Goal: Task Accomplishment & Management: Manage account settings

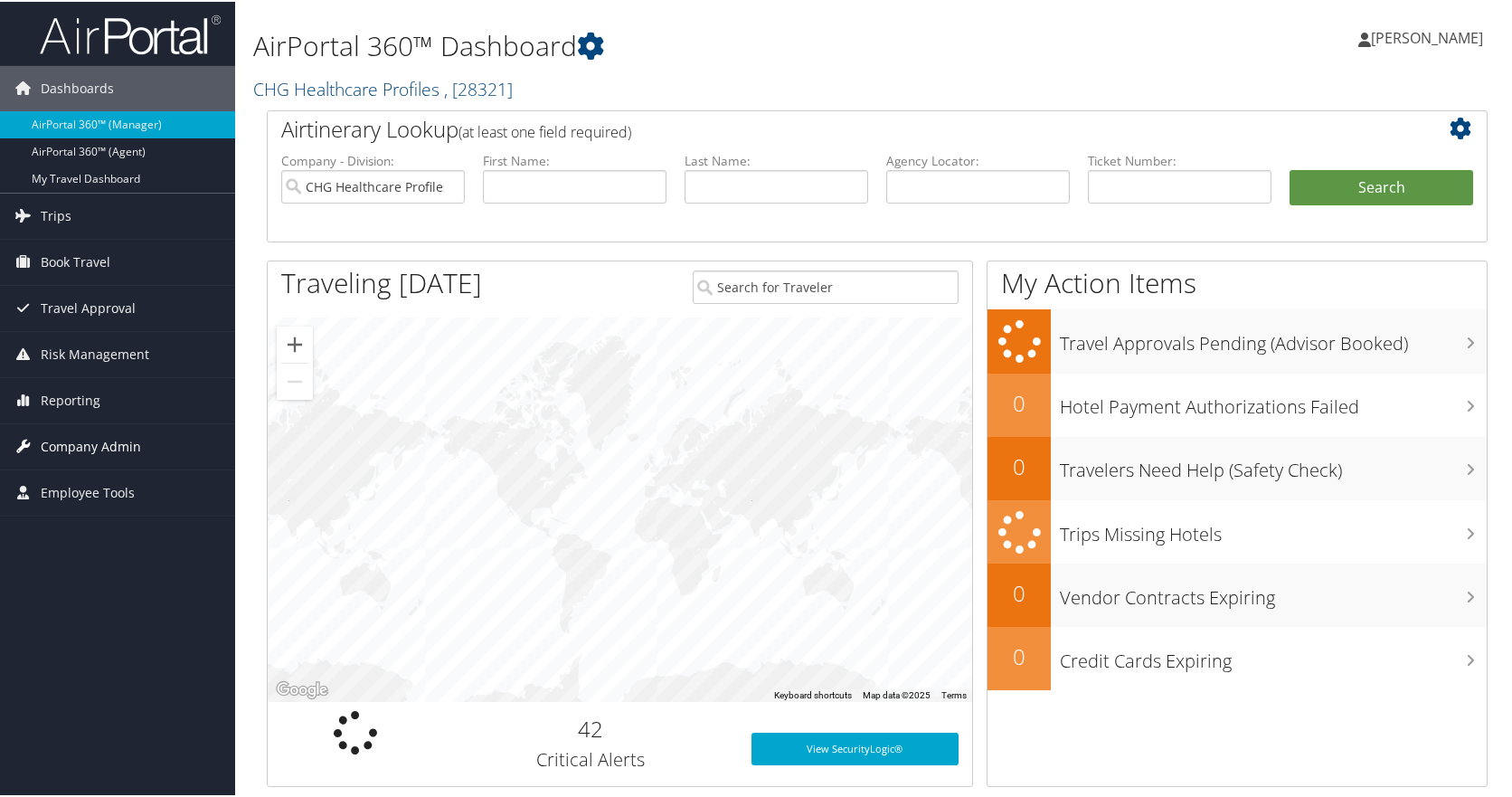
click at [101, 446] on span "Company Admin" at bounding box center [90, 445] width 101 height 45
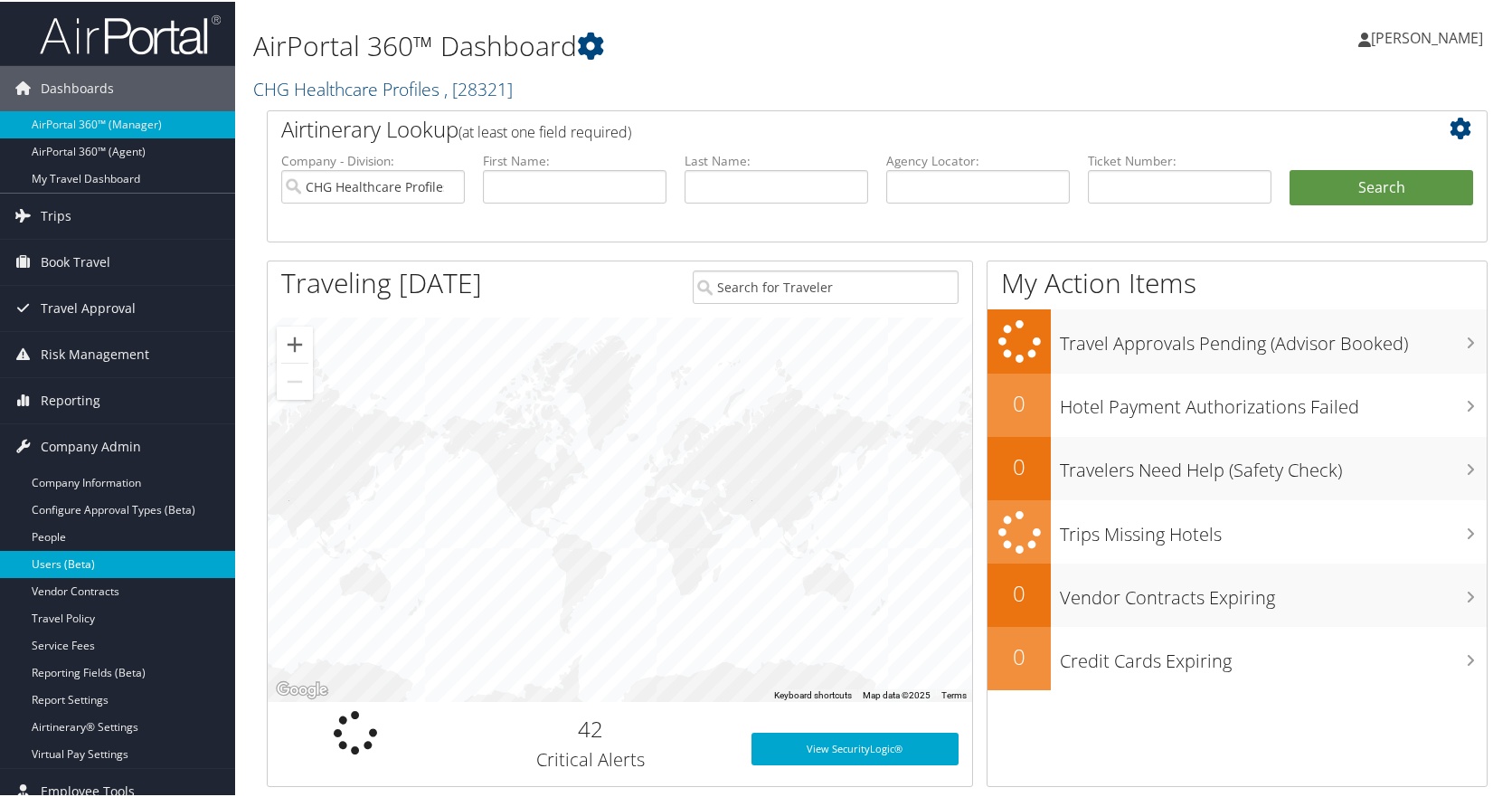
click at [66, 563] on link "Users (Beta)" at bounding box center [117, 563] width 235 height 27
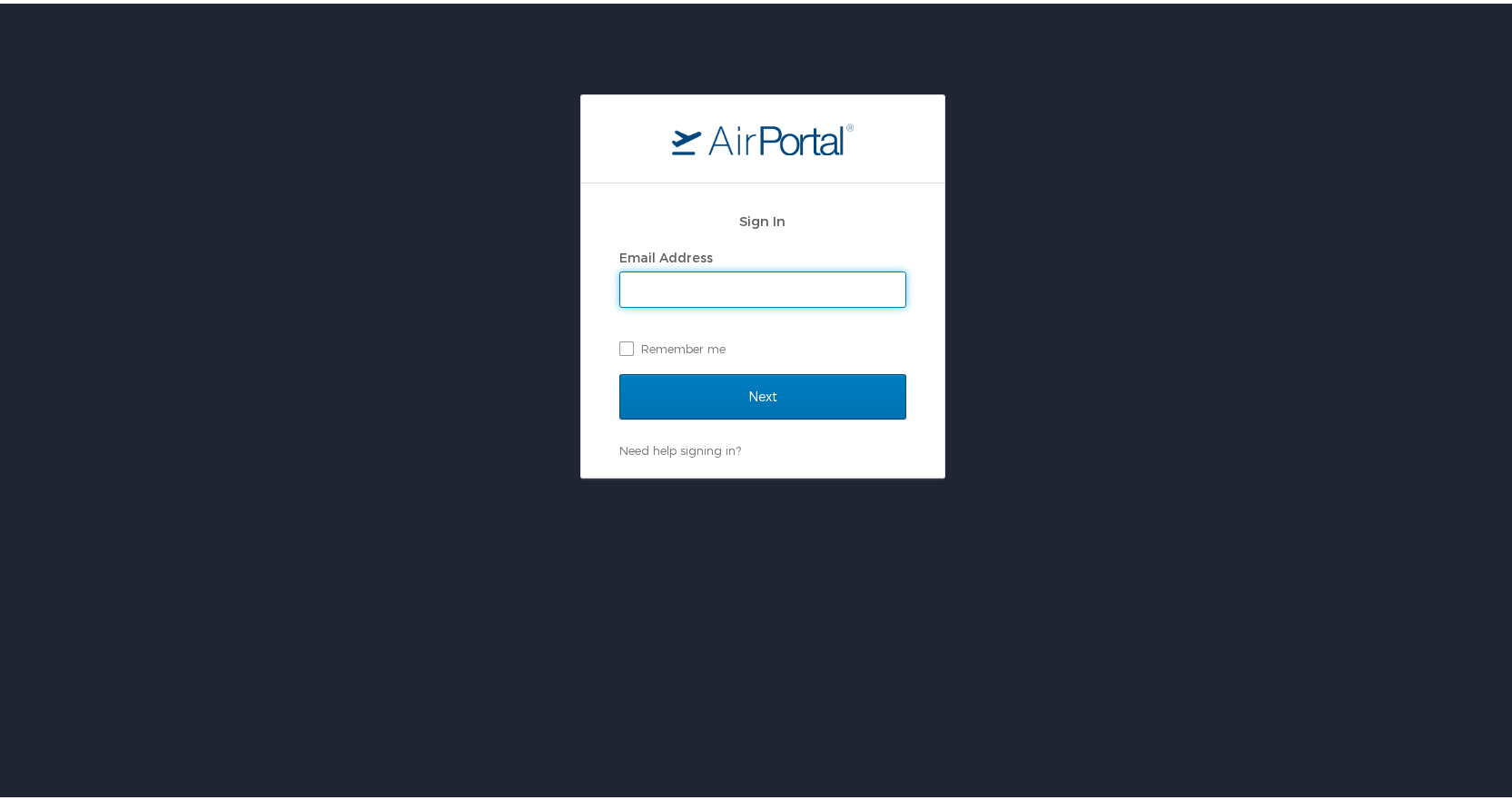
click at [719, 280] on input "Email Address" at bounding box center [763, 286] width 285 height 35
type input "Crystal.allen@chghealthcare.com"
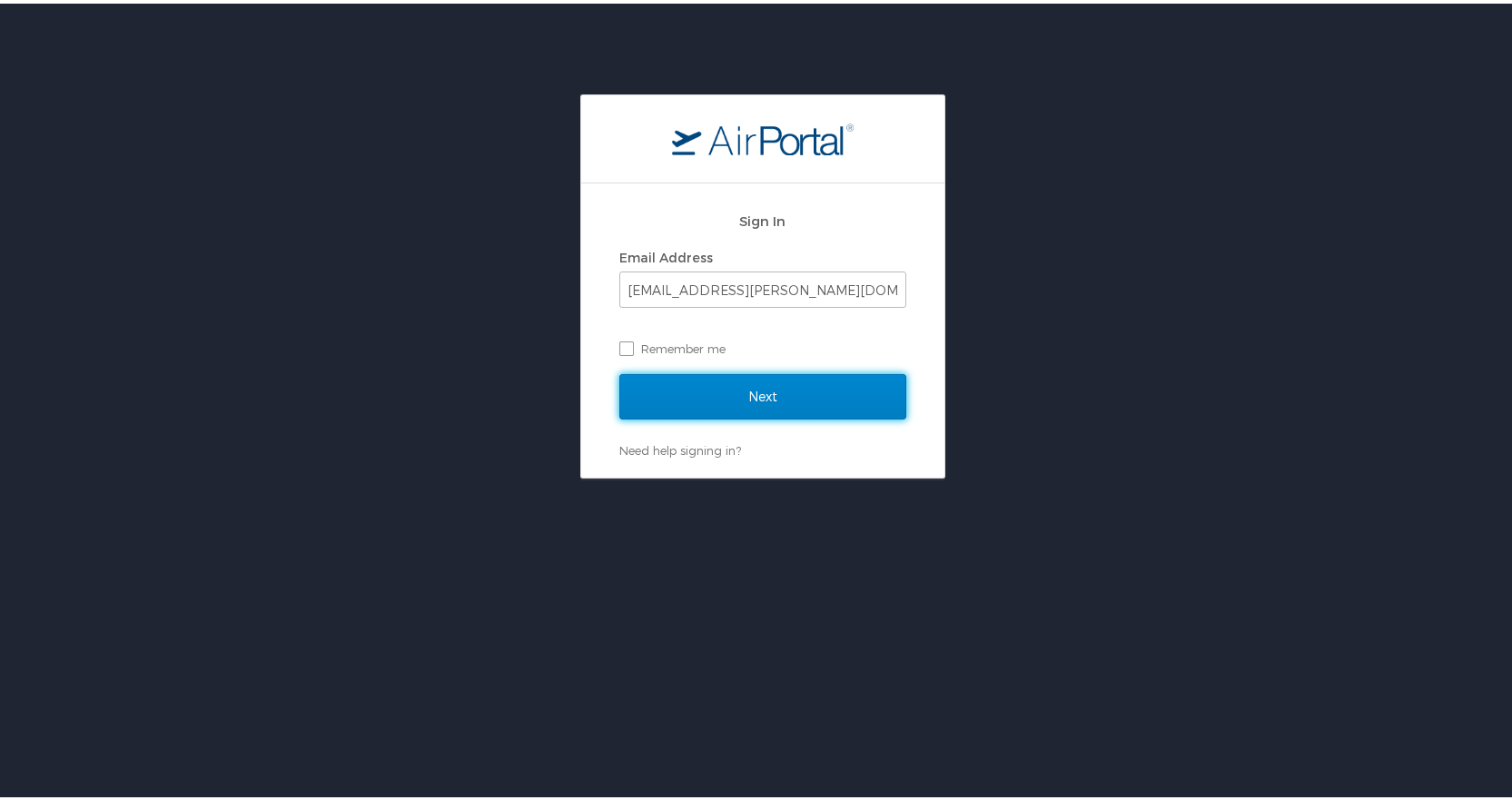
click at [668, 391] on input "Next" at bounding box center [763, 392] width 287 height 45
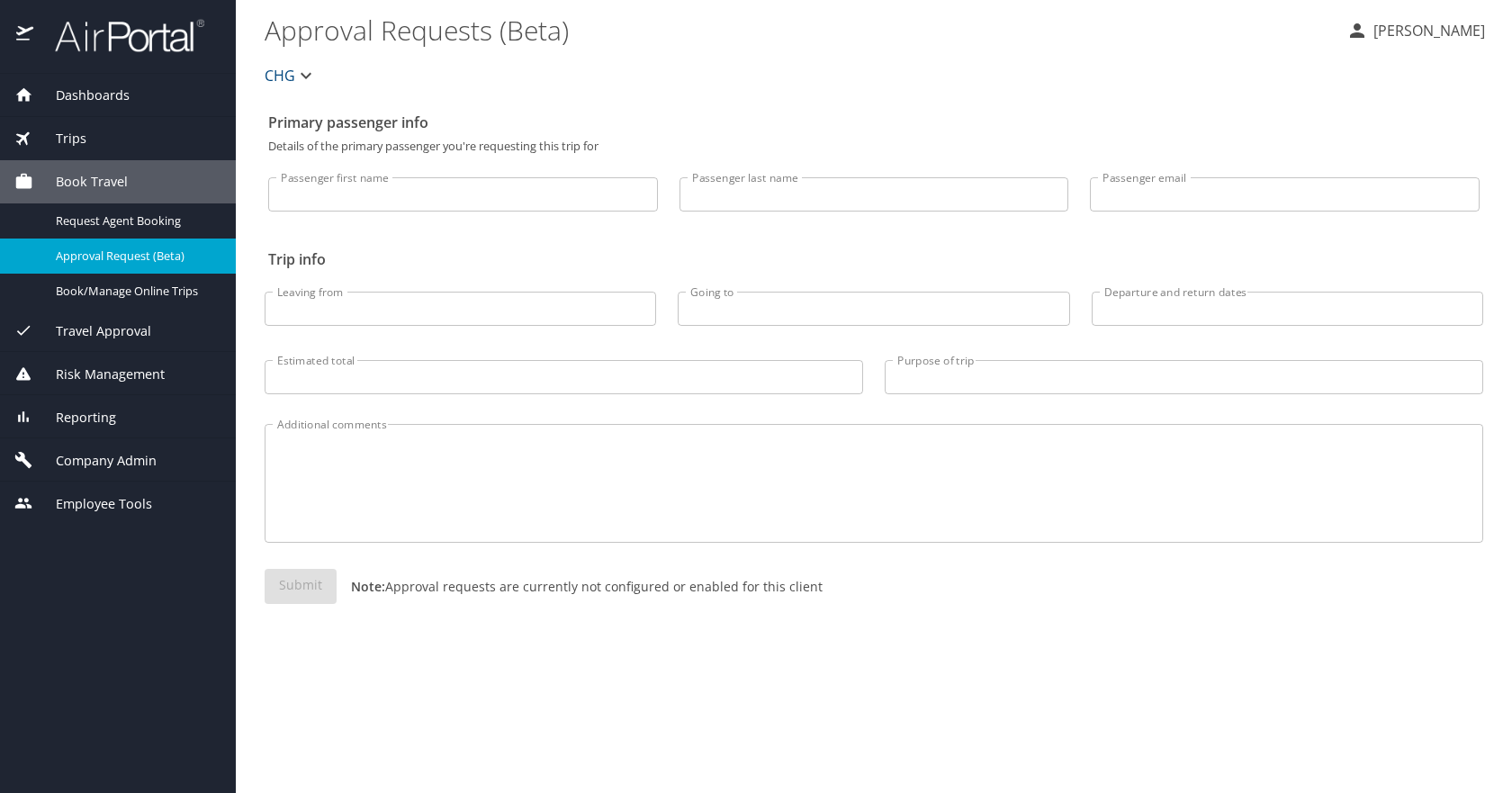
click at [98, 457] on span "Company Admin" at bounding box center [95, 461] width 123 height 20
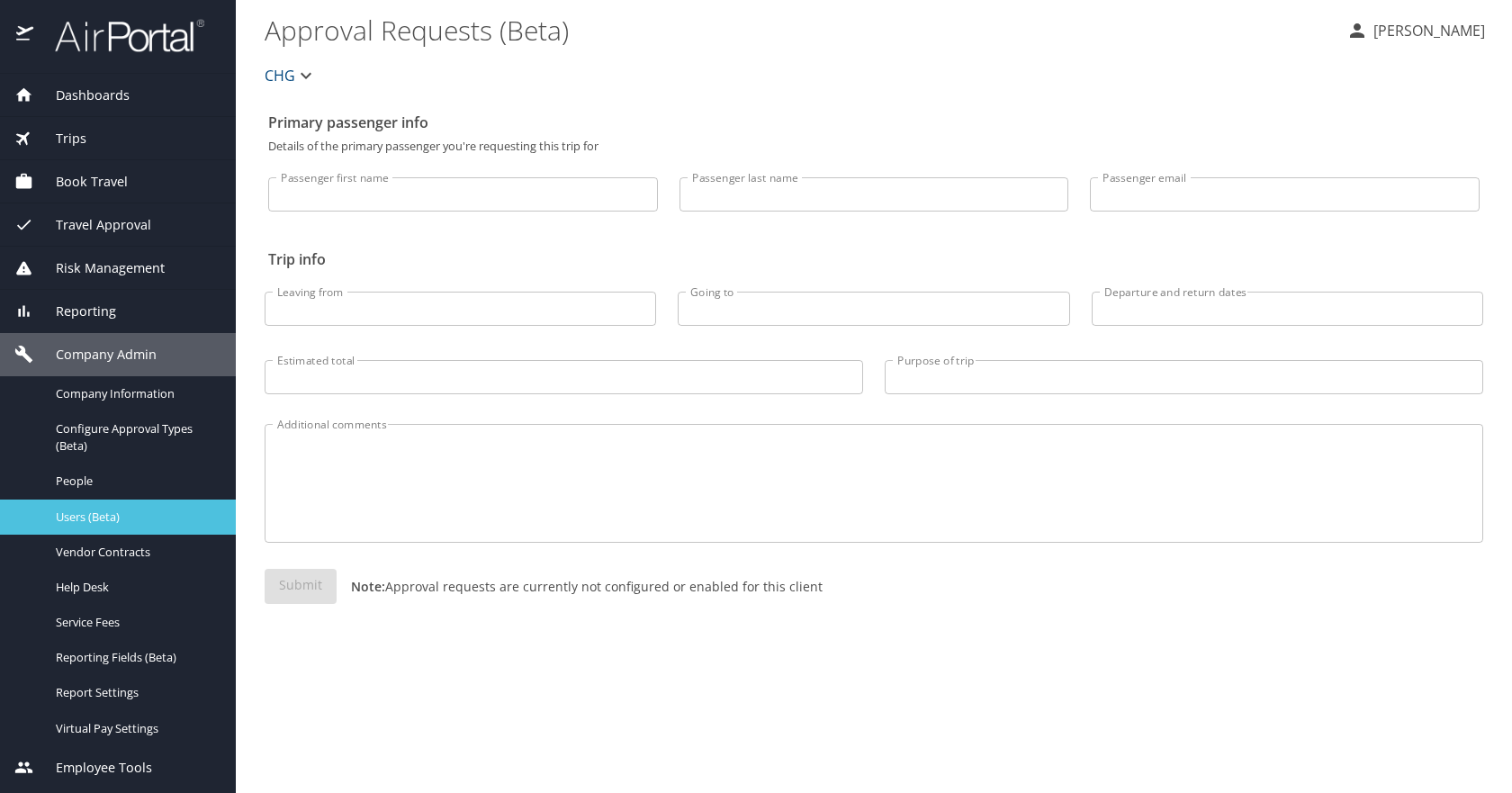
click at [113, 523] on span "Users (Beta)" at bounding box center [135, 517] width 159 height 17
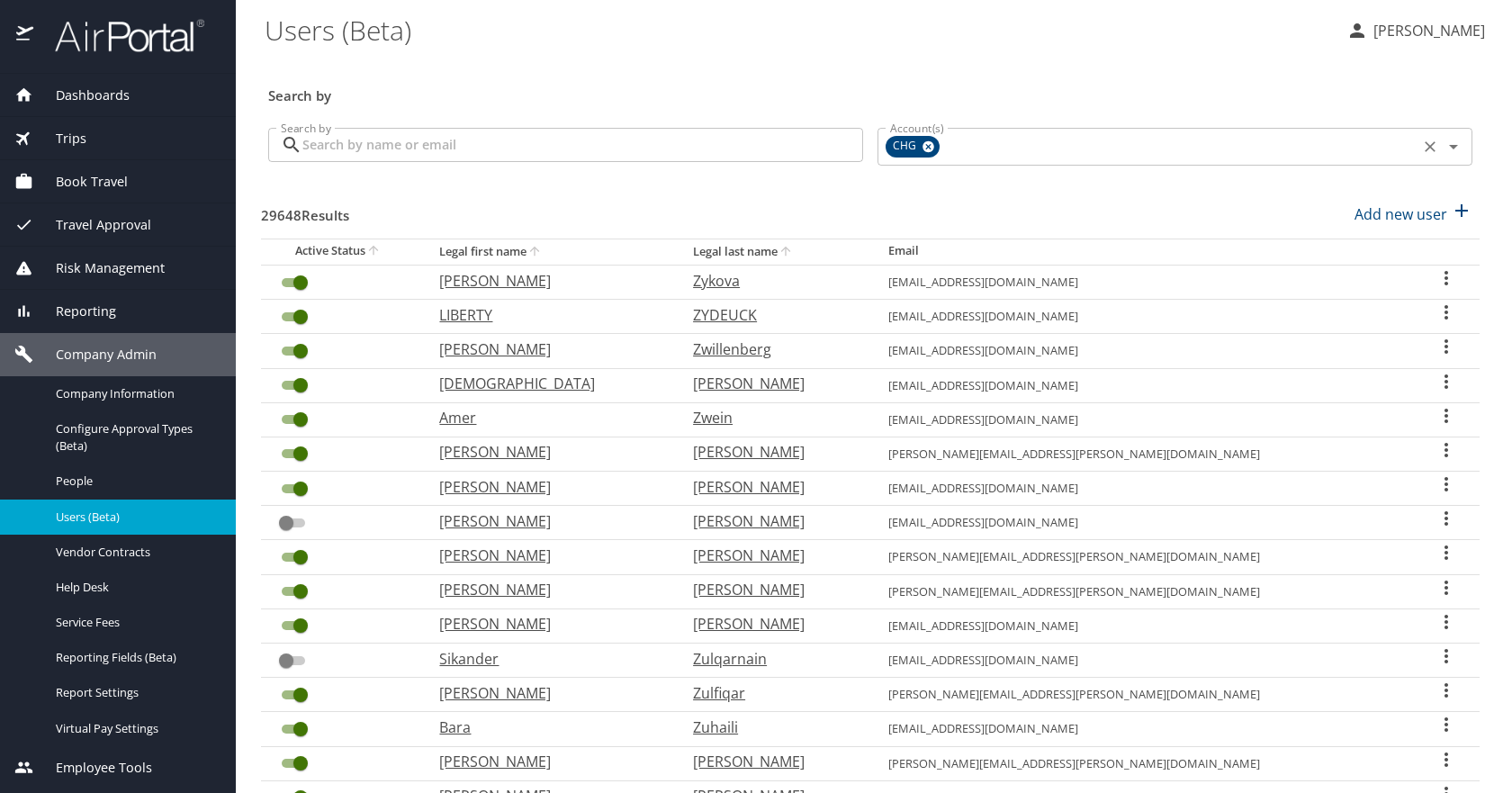
click at [926, 147] on icon at bounding box center [928, 147] width 11 height 11
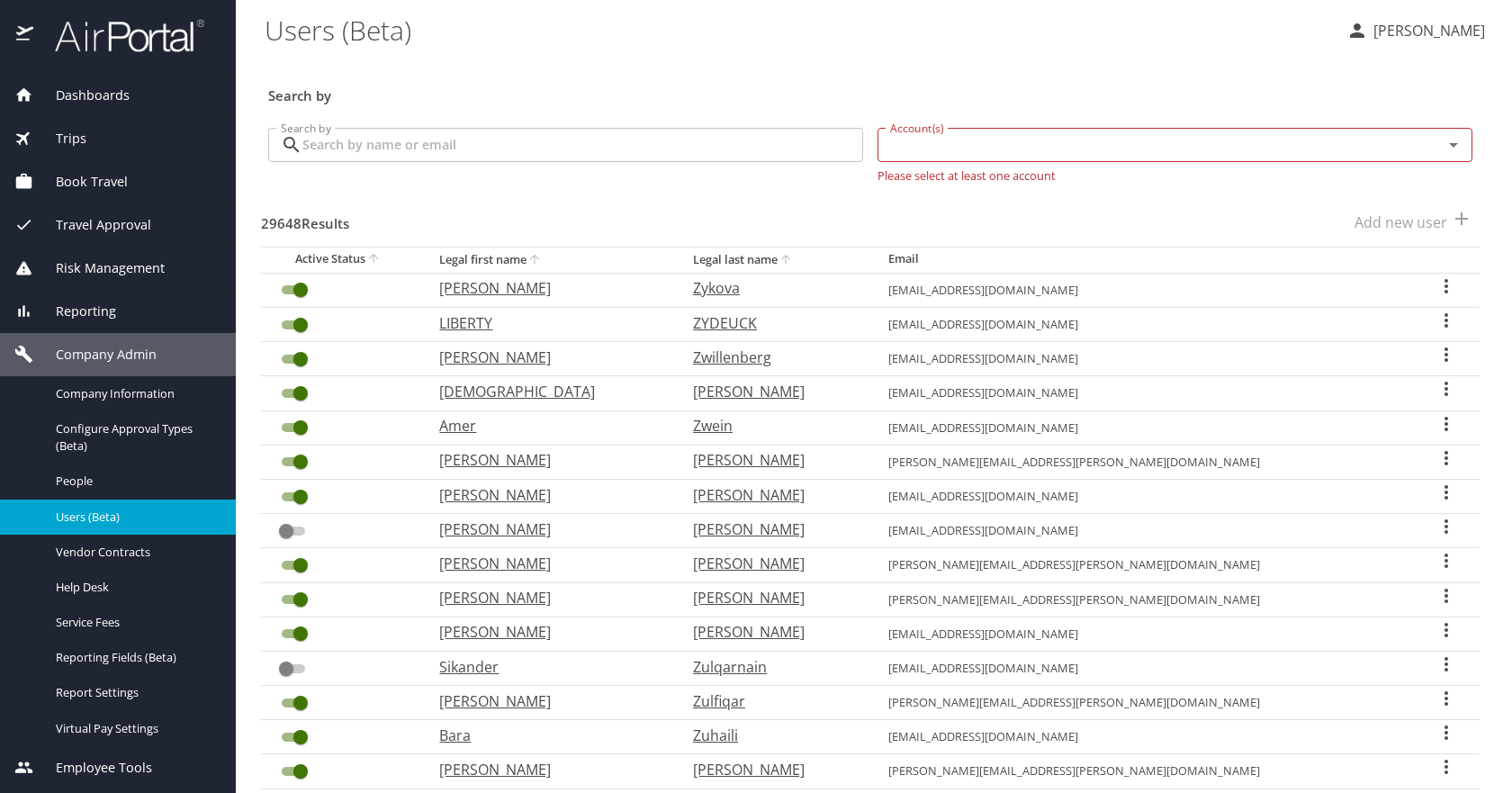
click at [510, 143] on input "Search by" at bounding box center [583, 145] width 561 height 34
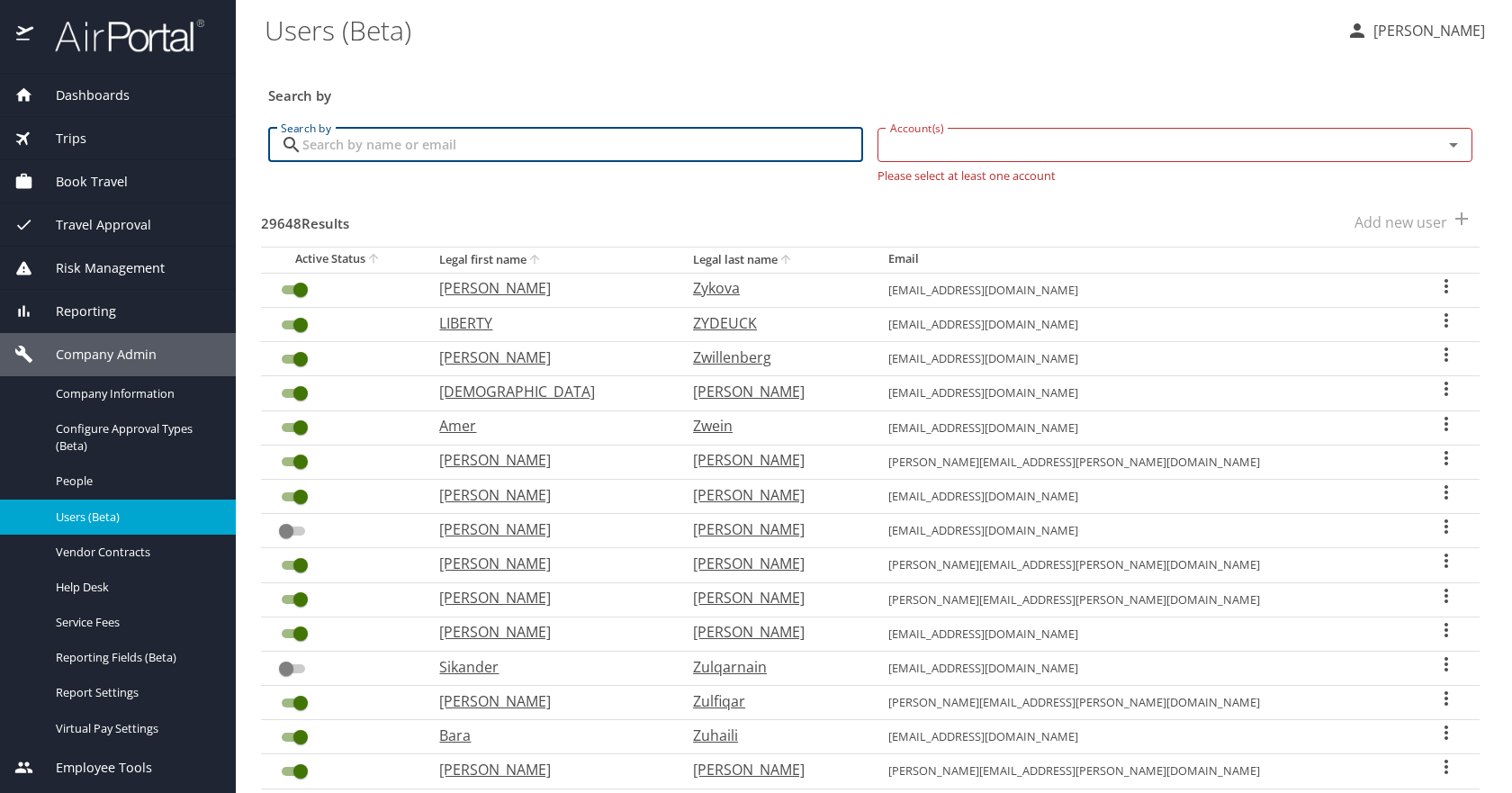
paste input "[EMAIL_ADDRESS][PERSON_NAME][DOMAIN_NAME]"
type input "[EMAIL_ADDRESS][PERSON_NAME][DOMAIN_NAME]"
click at [916, 133] on input "Account(s)" at bounding box center [1148, 144] width 531 height 23
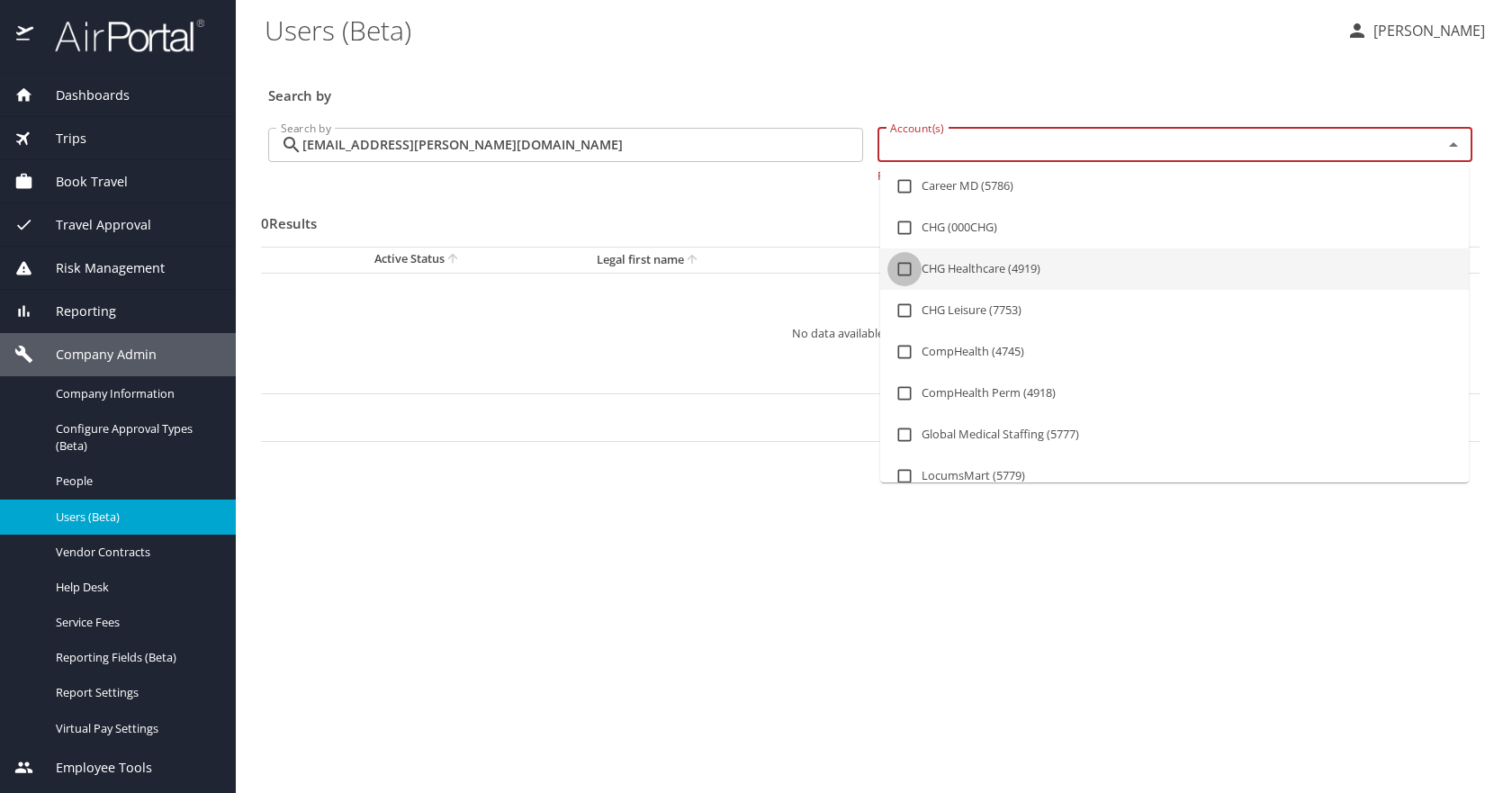
click at [912, 269] on input "checkbox" at bounding box center [905, 269] width 34 height 34
checkbox input "true"
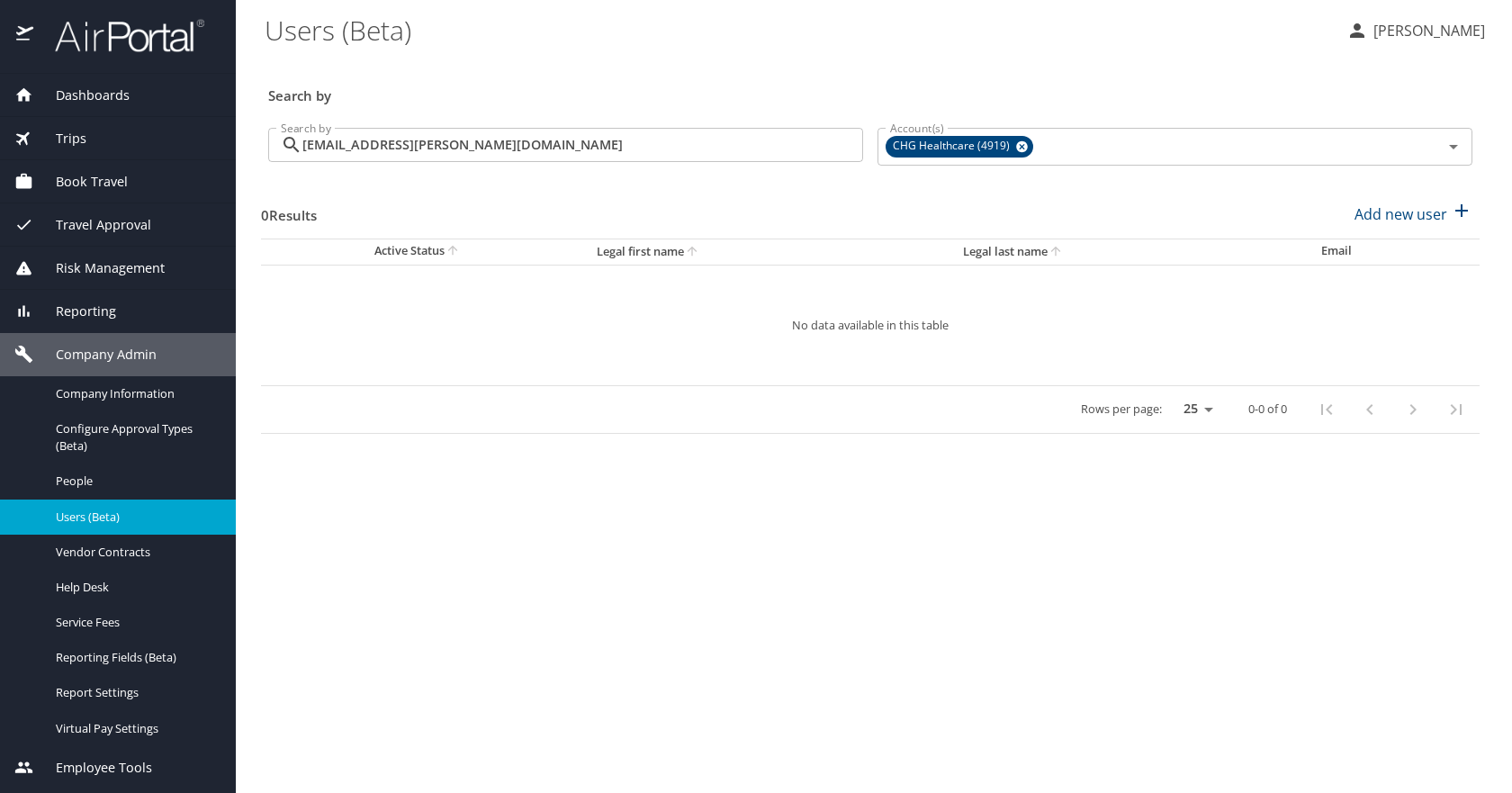
click at [735, 225] on div "0 Results Add new user" at bounding box center [870, 214] width 1219 height 67
click at [1416, 218] on p "Add new user" at bounding box center [1400, 214] width 93 height 22
select select "US"
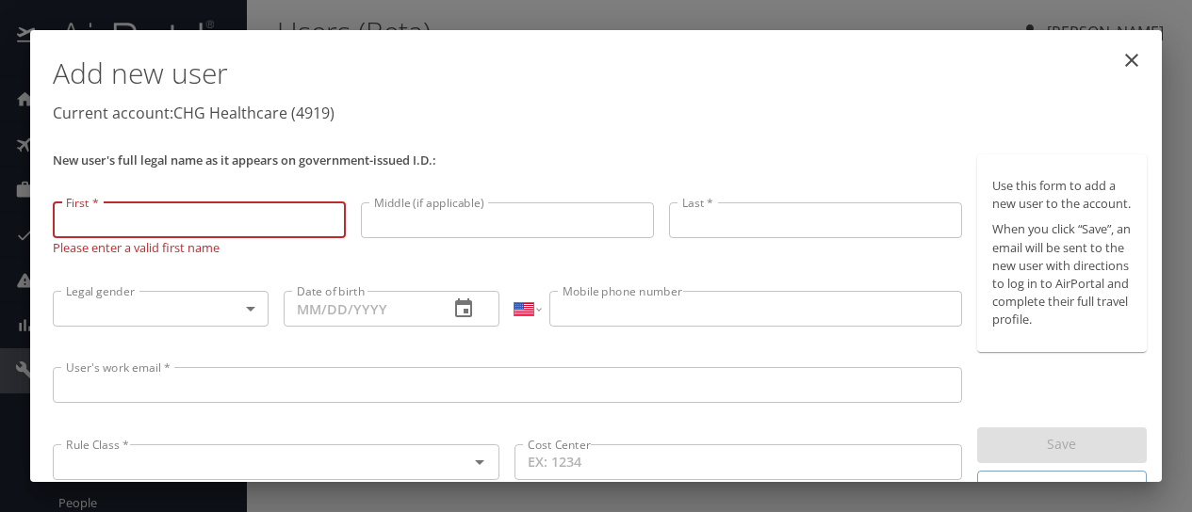
click at [249, 221] on input "First *" at bounding box center [199, 221] width 293 height 36
paste input "Frelea"
type input "Frelea"
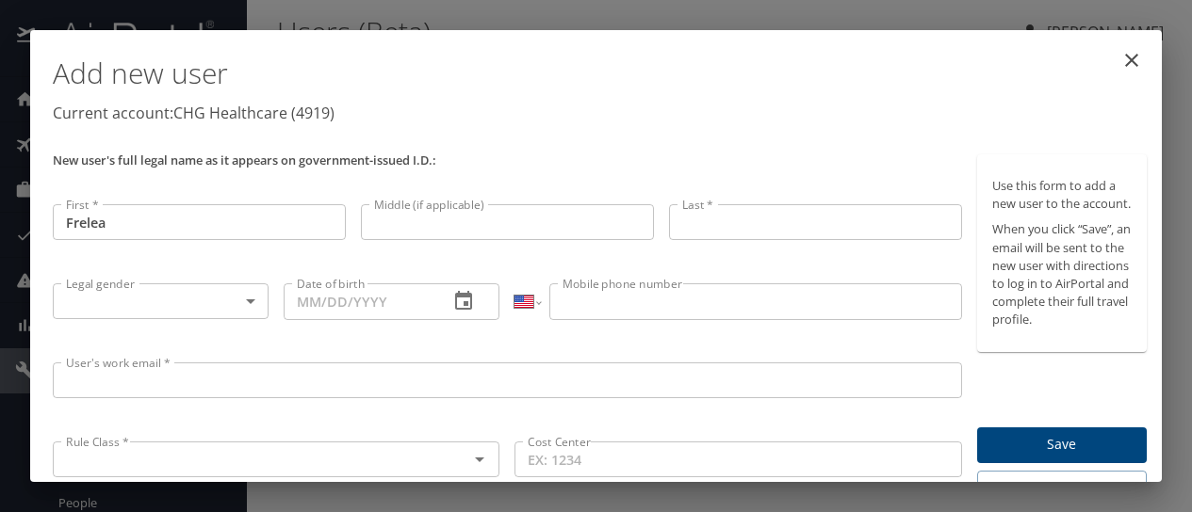
click at [718, 222] on input "Last *" at bounding box center [815, 222] width 293 height 36
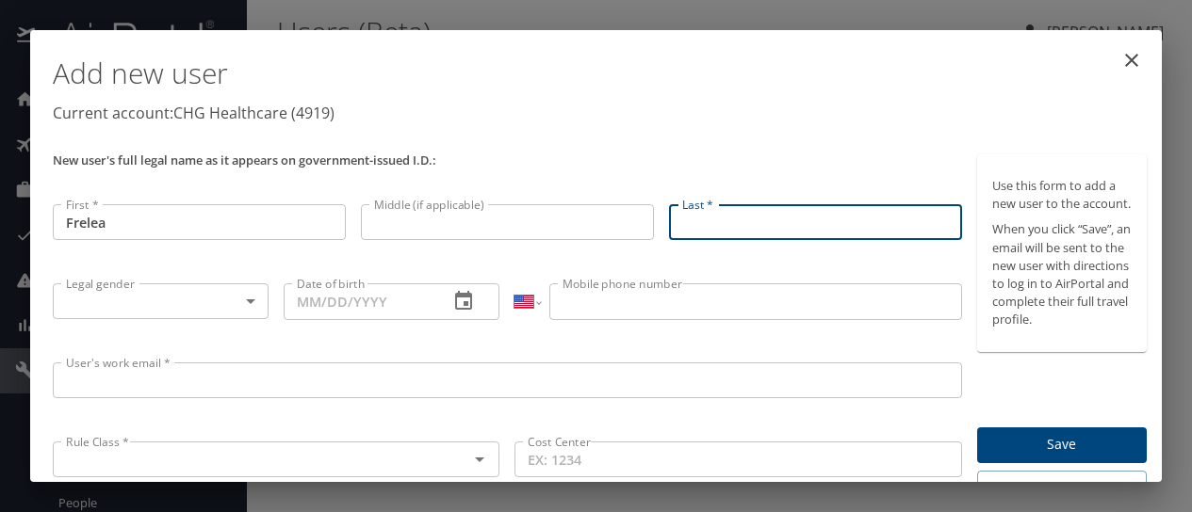
paste input "[PERSON_NAME]"
type input "[PERSON_NAME]"
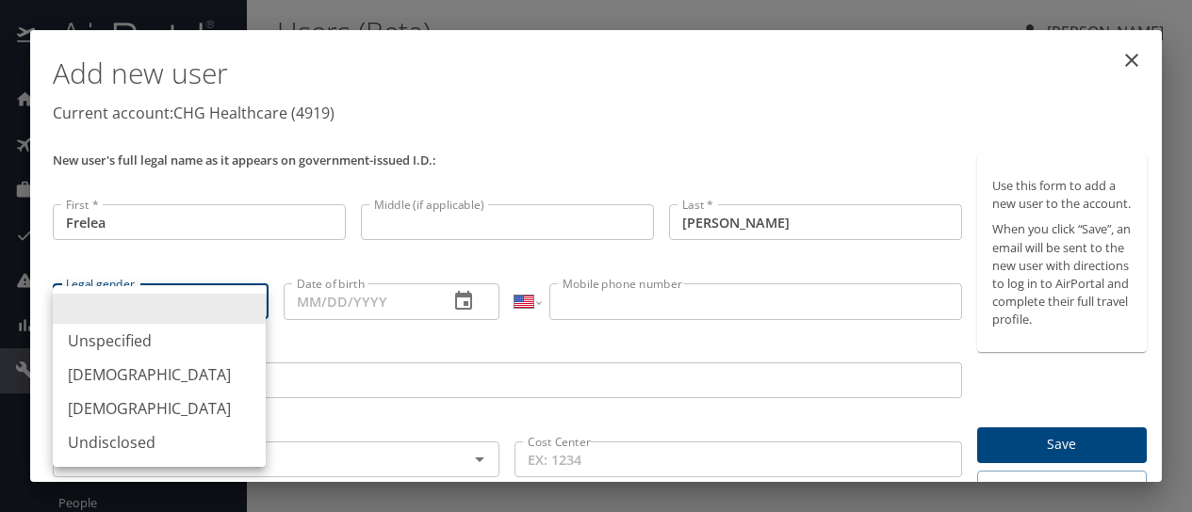
click at [155, 312] on body "Dashboards AirPortal 360™ Manager My Travel Dashboard Trips Airtinerary® Lookup…" at bounding box center [596, 256] width 1192 height 512
click at [115, 410] on li "[DEMOGRAPHIC_DATA]" at bounding box center [159, 409] width 213 height 34
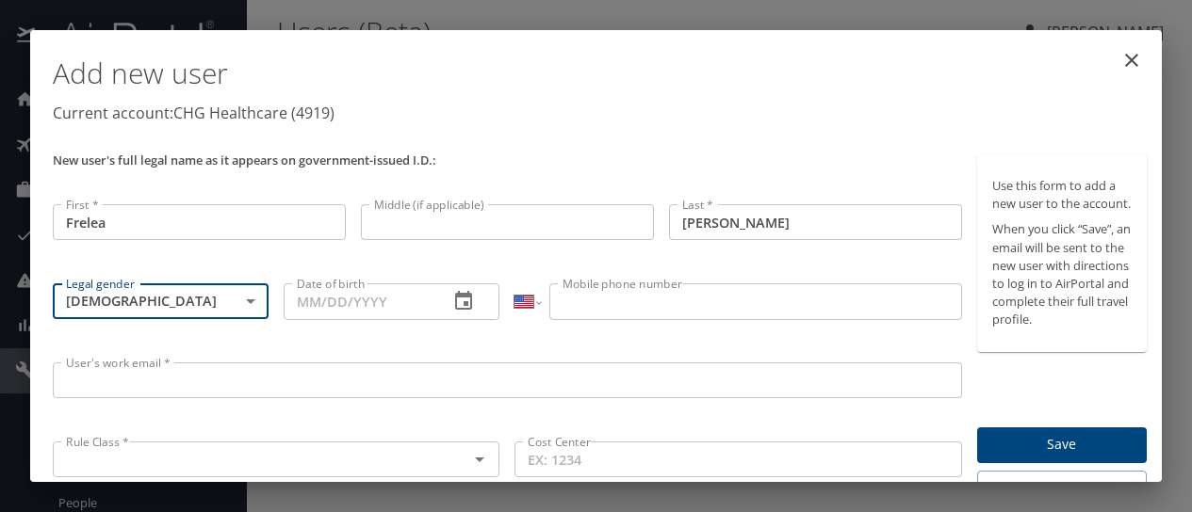
type input "[DEMOGRAPHIC_DATA]"
click at [452, 301] on icon "button" at bounding box center [463, 301] width 23 height 23
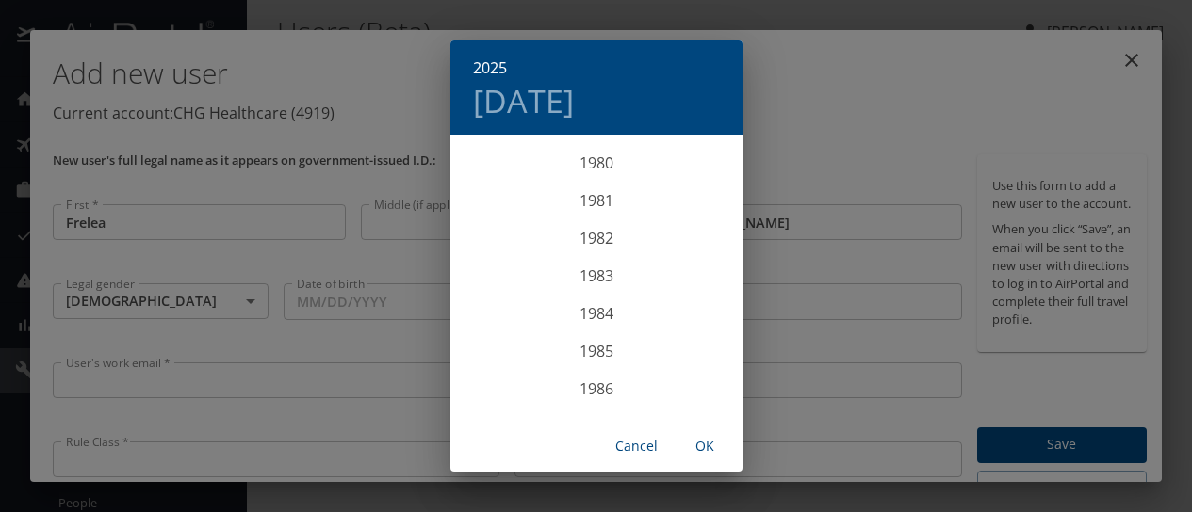
scroll to position [3033, 0]
click at [595, 292] on div "1983" at bounding box center [596, 288] width 292 height 38
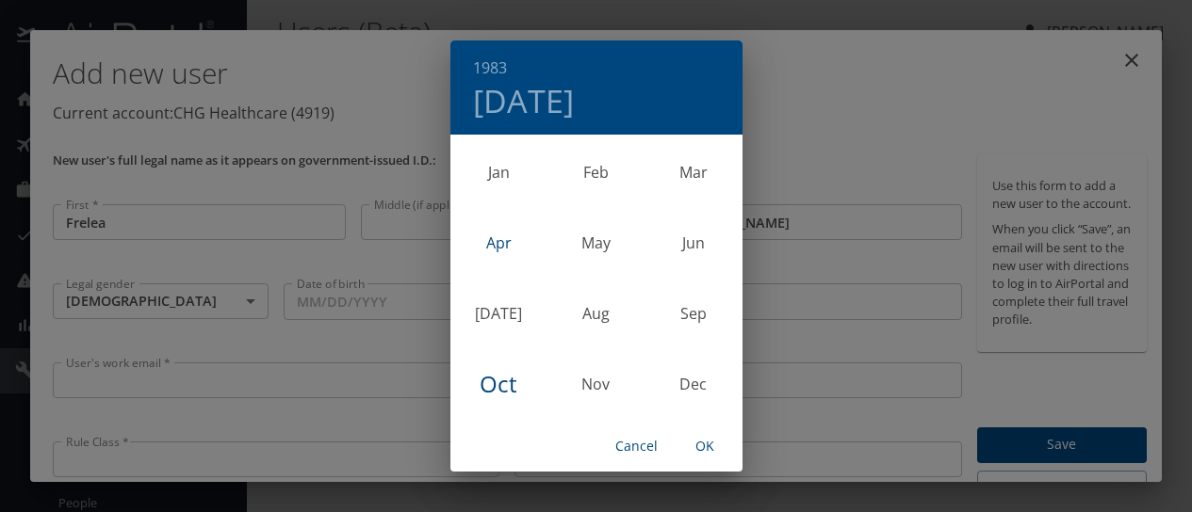
click at [506, 249] on div "Apr" at bounding box center [498, 243] width 97 height 71
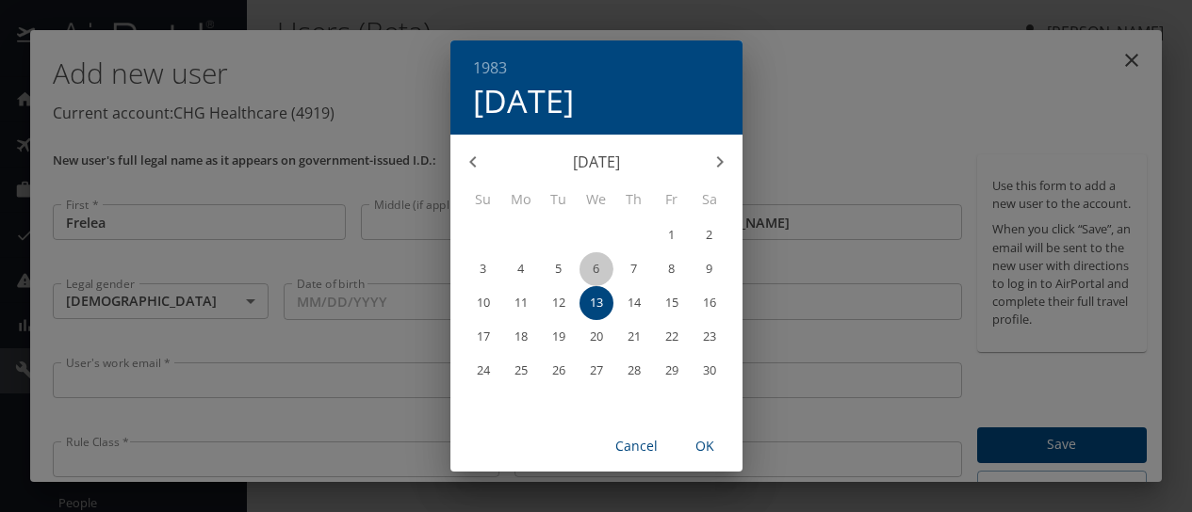
click at [603, 270] on span "6" at bounding box center [596, 269] width 34 height 12
click at [704, 442] on span "OK" at bounding box center [704, 447] width 45 height 24
type input "[DATE]"
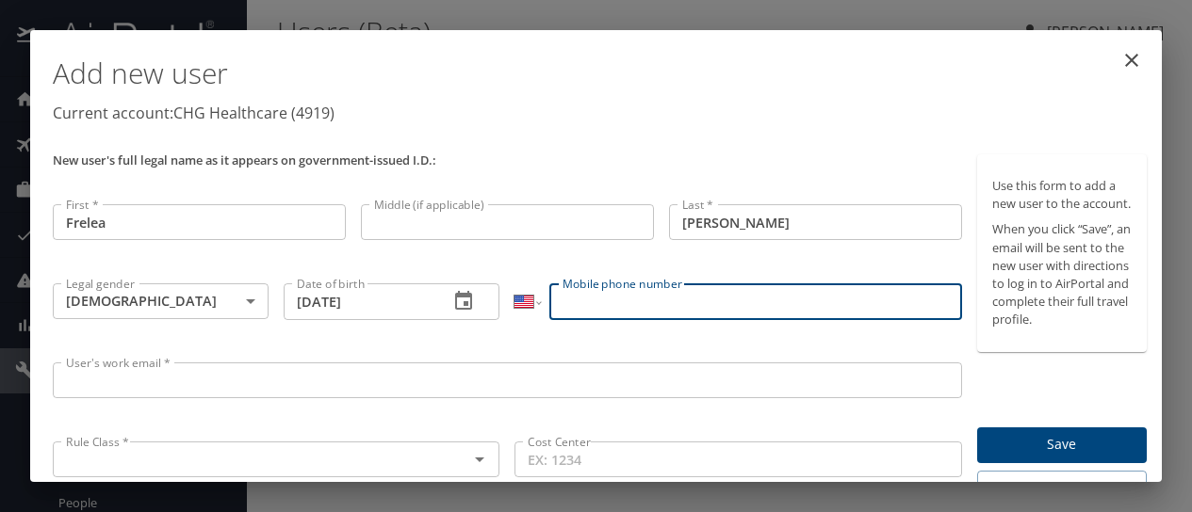
click at [616, 308] on input "Mobile phone number" at bounding box center [755, 302] width 412 height 36
type input "[PHONE_NUMBER]"
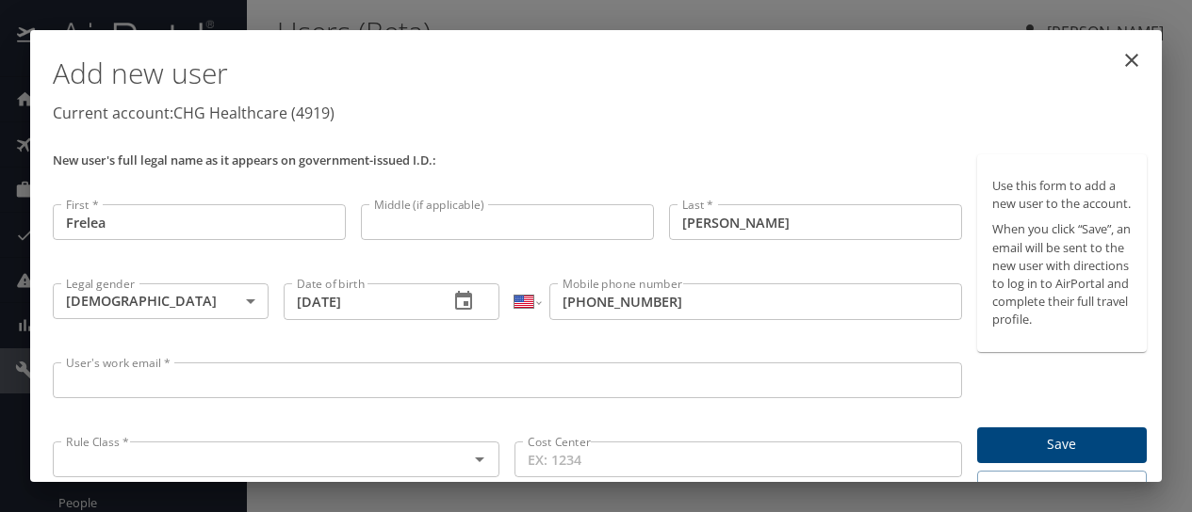
click at [370, 390] on input "User's work email *" at bounding box center [507, 381] width 909 height 36
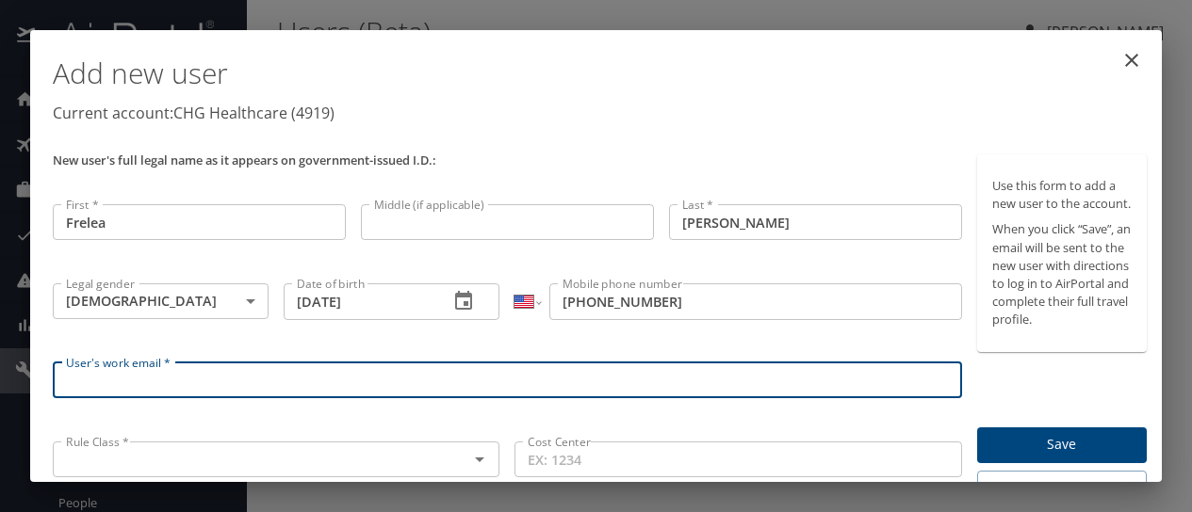
paste input "[EMAIL_ADDRESS][PERSON_NAME][DOMAIN_NAME]"
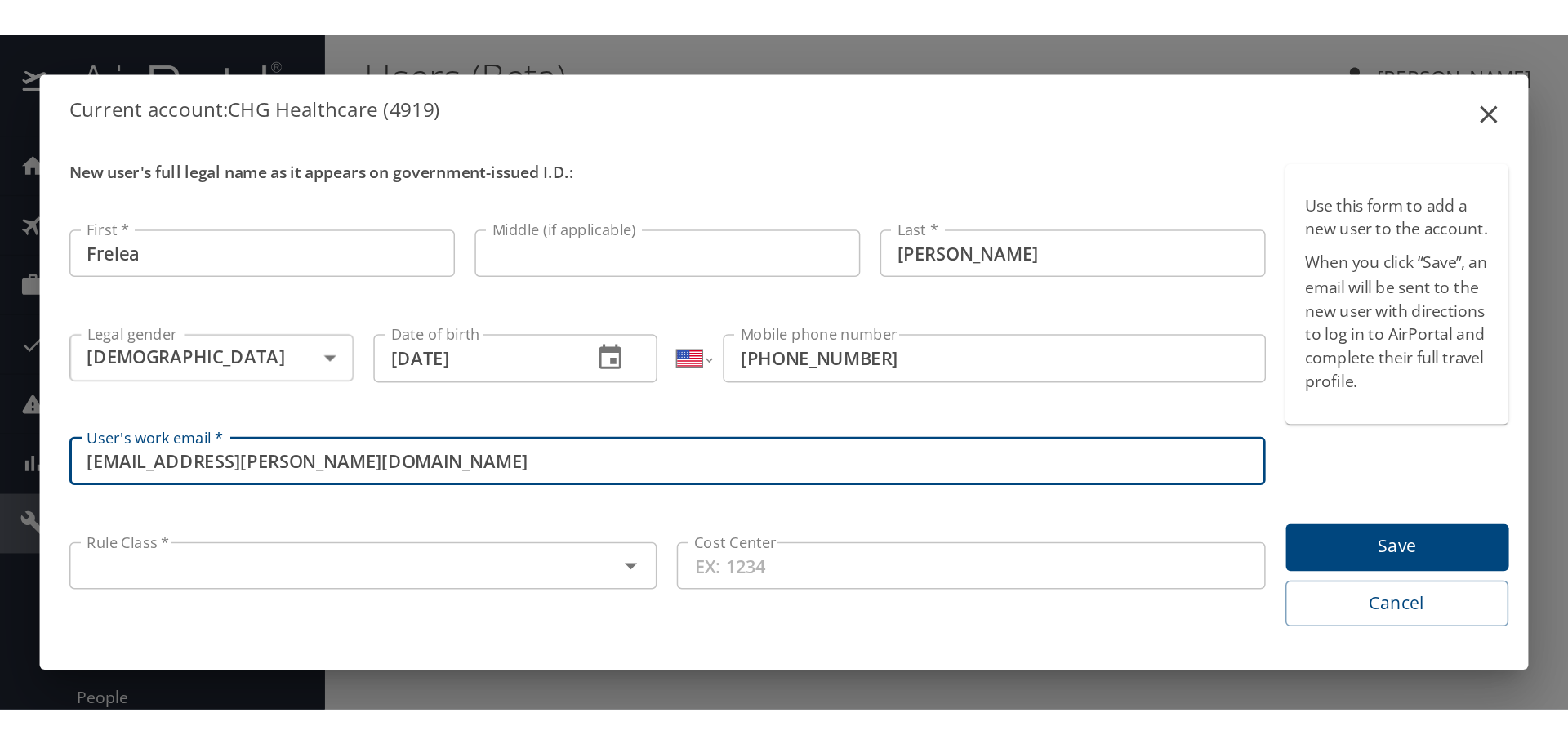
scroll to position [75, 0]
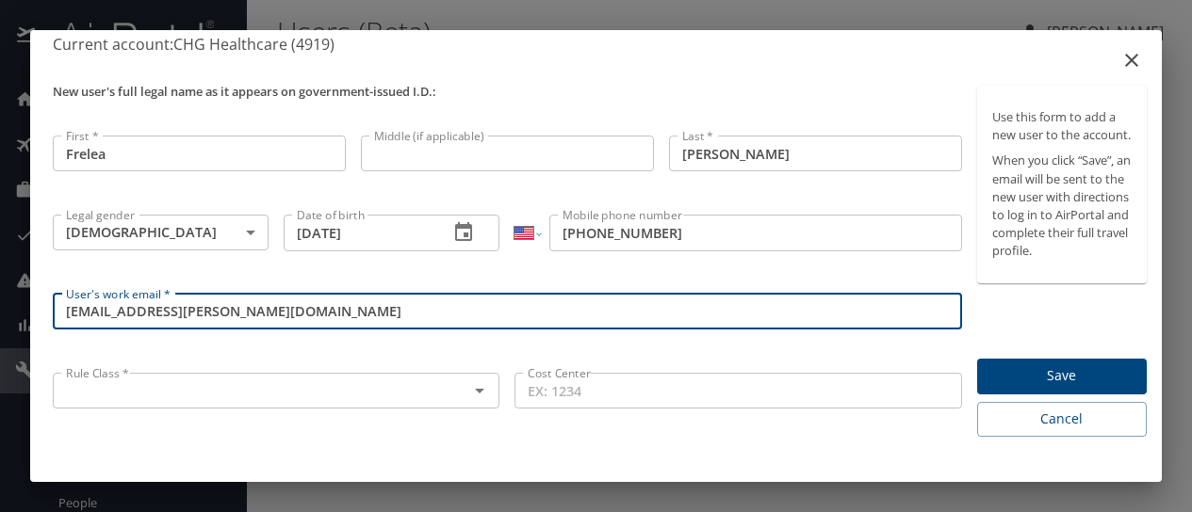
type input "[EMAIL_ADDRESS][PERSON_NAME][DOMAIN_NAME]"
click at [1043, 382] on span "Save" at bounding box center [1061, 377] width 139 height 24
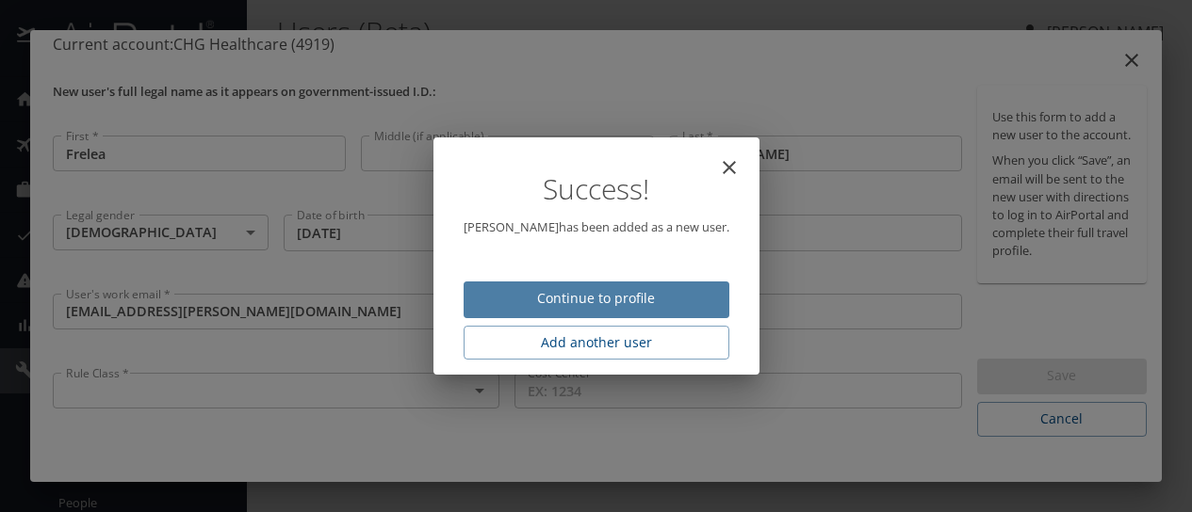
click at [637, 293] on span "Continue to profile" at bounding box center [597, 299] width 236 height 24
select select "US"
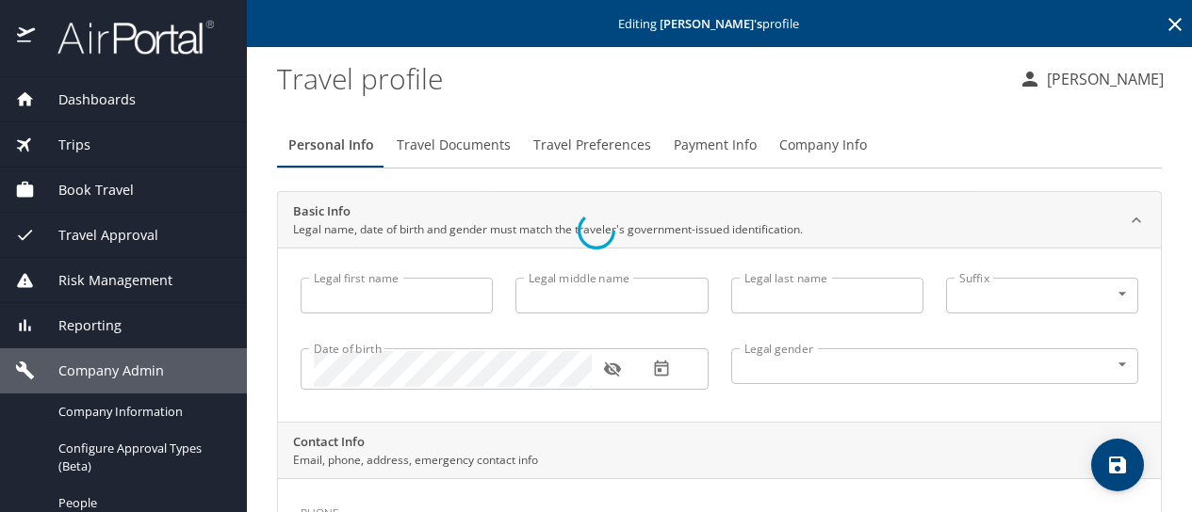
type input "Frelea"
type input "[PERSON_NAME]"
type input "[DEMOGRAPHIC_DATA]"
select select "US"
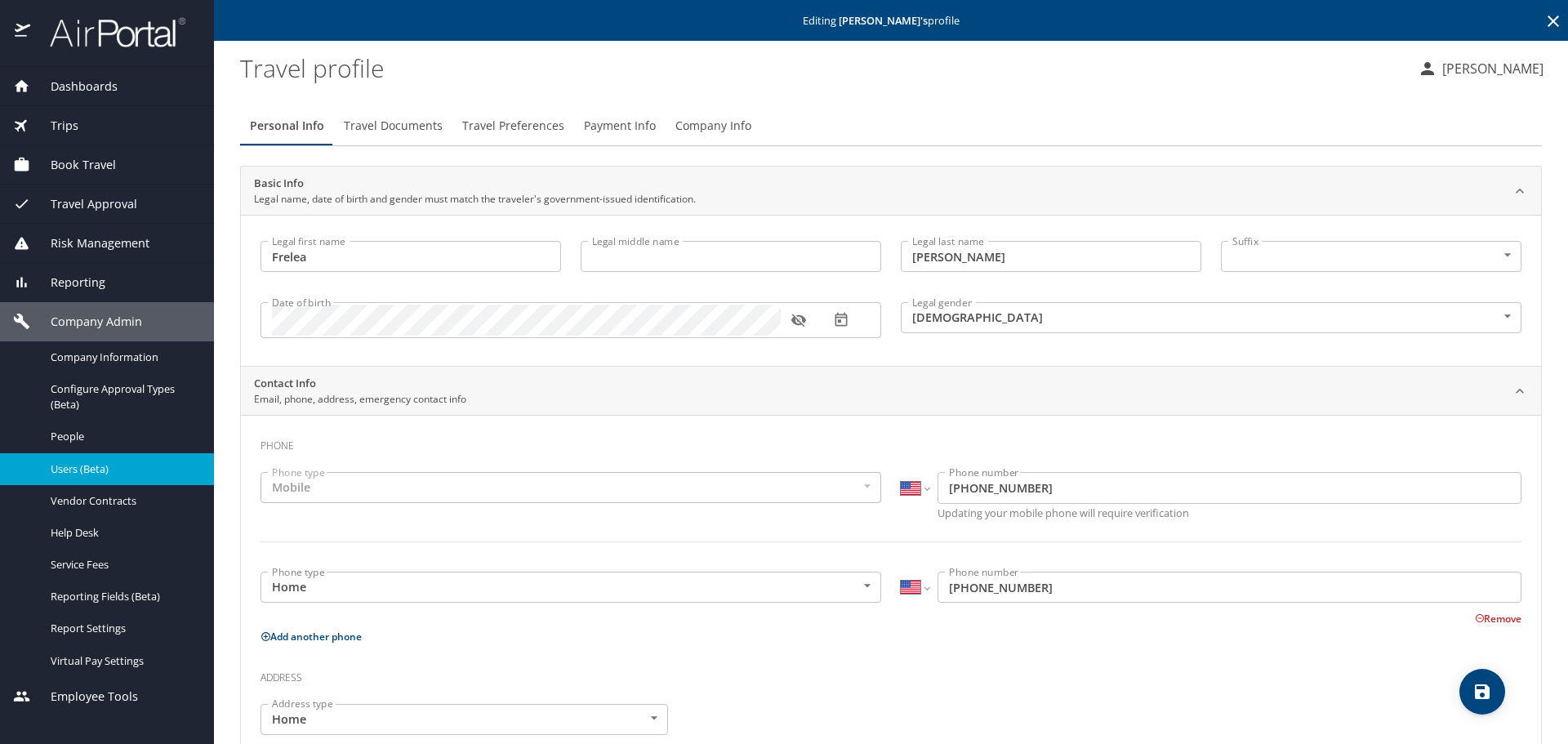
click at [404, 118] on span "Travel Documents" at bounding box center [394, 127] width 99 height 21
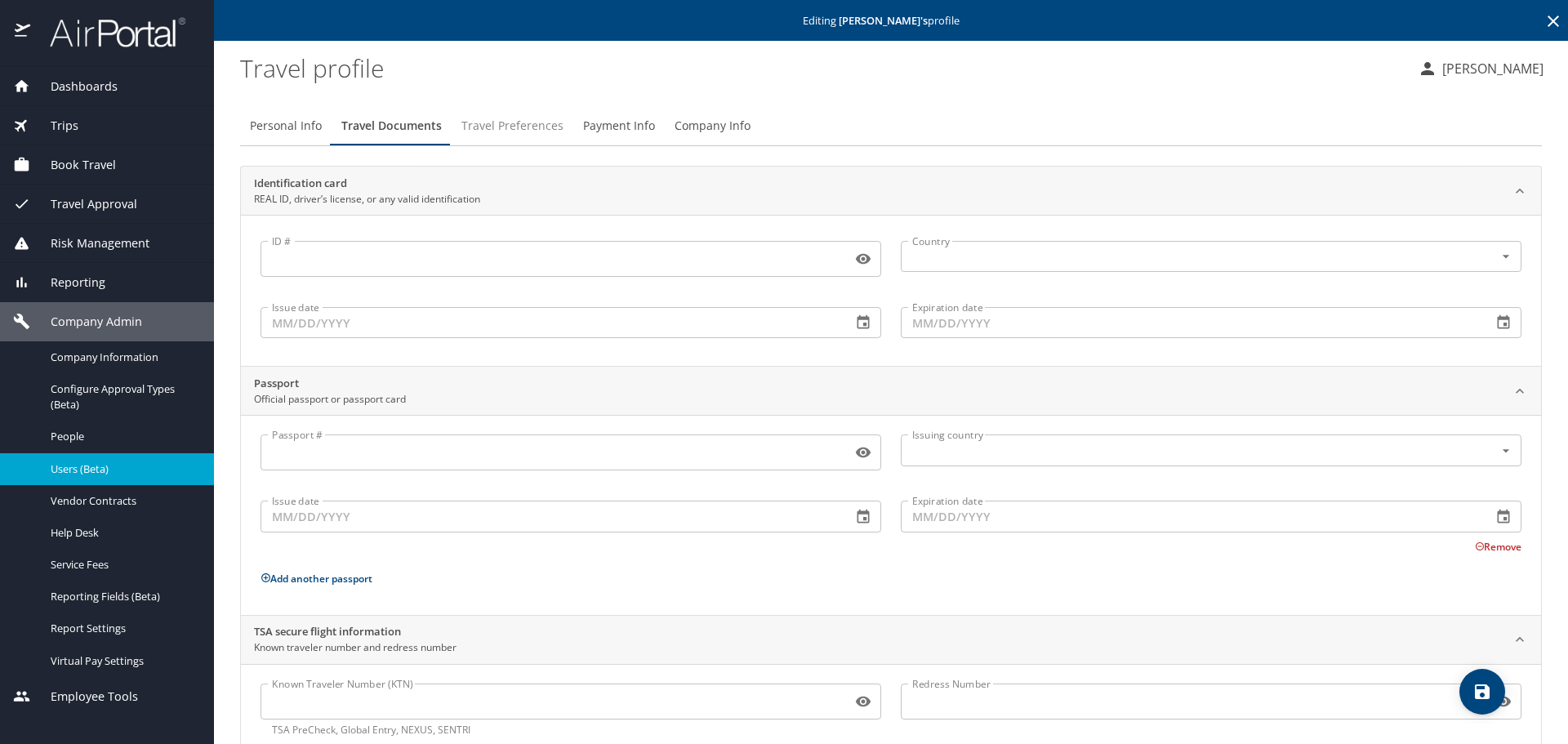
click at [502, 135] on span "Travel Preferences" at bounding box center [512, 127] width 102 height 21
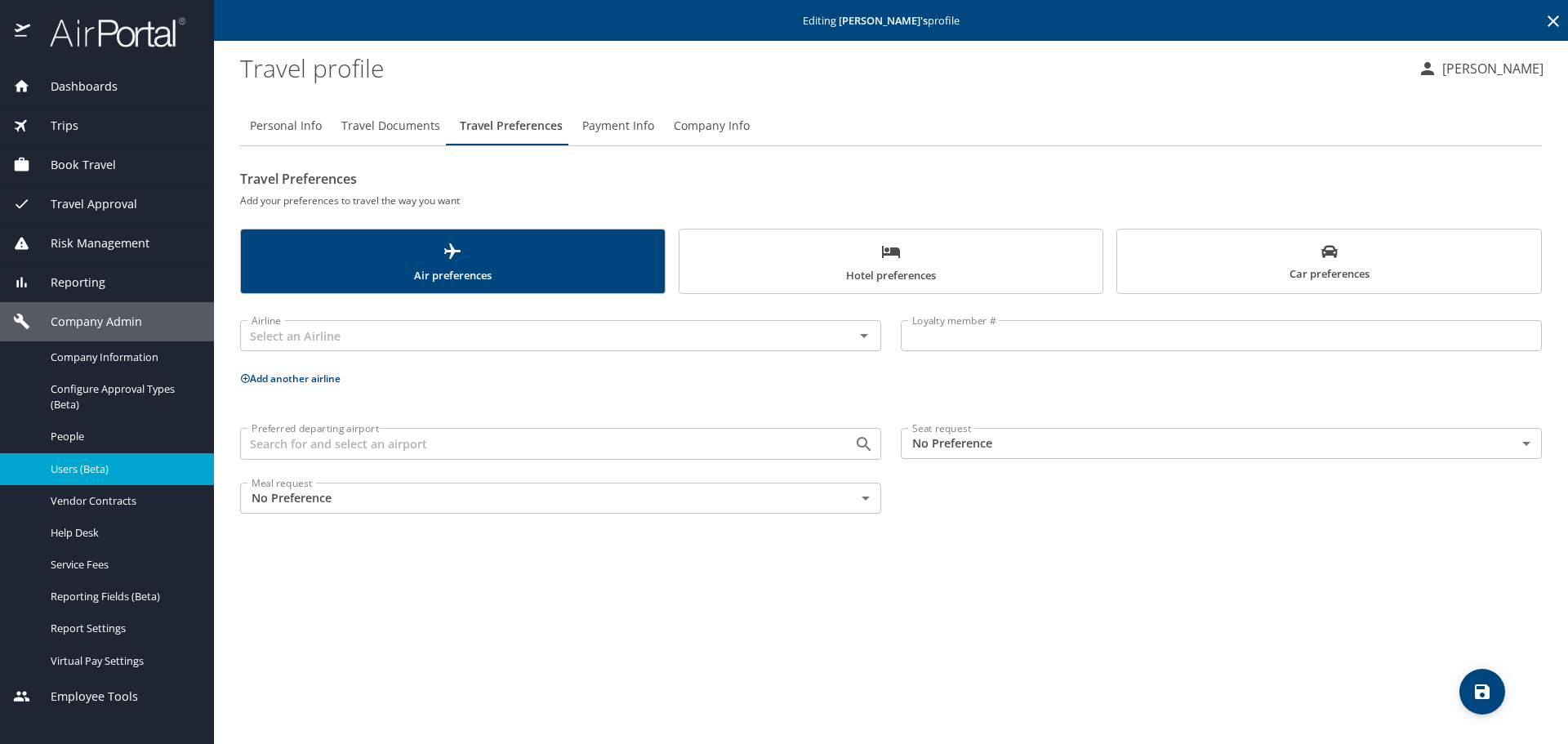
click at [295, 377] on button "Add another airline" at bounding box center [290, 379] width 101 height 14
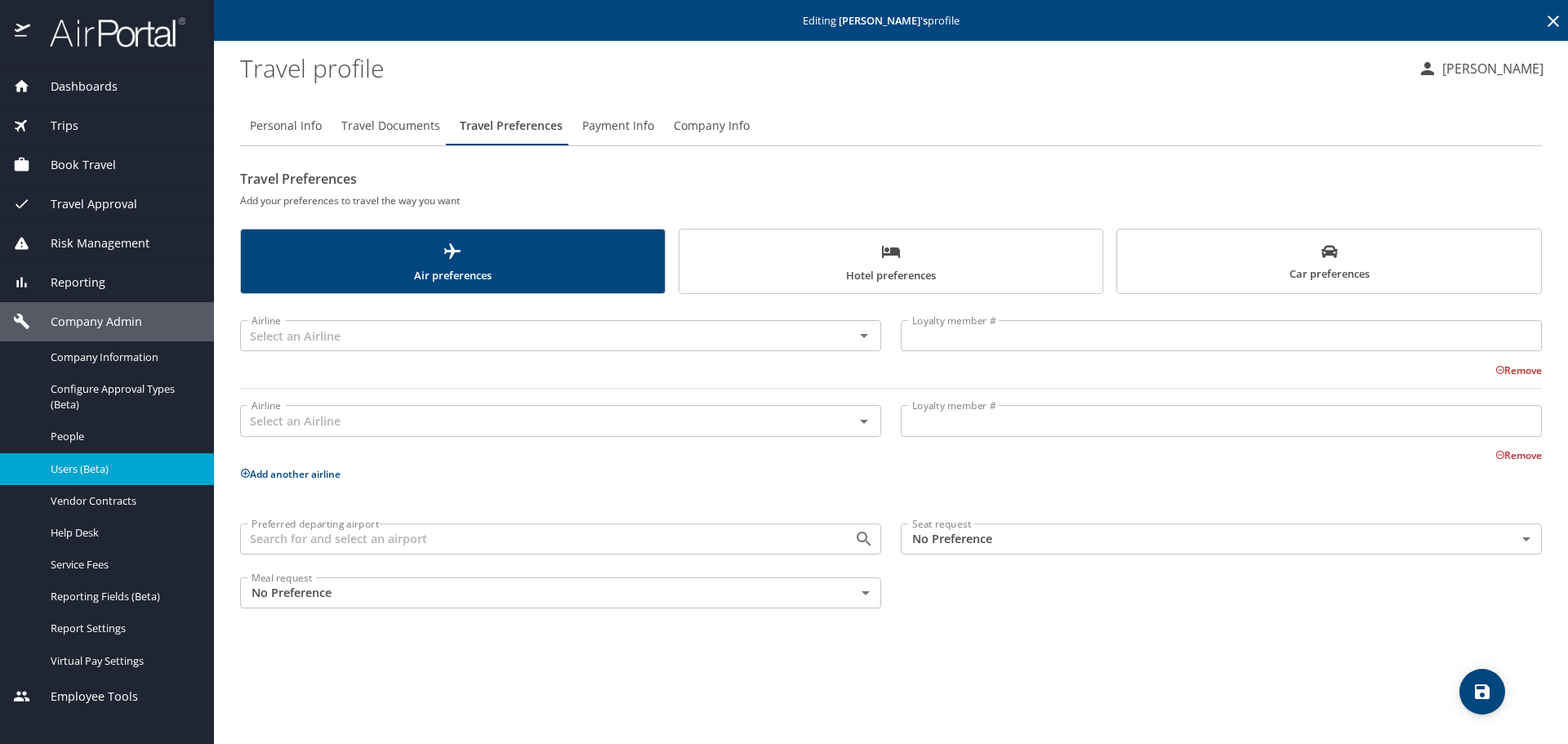
click at [283, 472] on button "Add another airline" at bounding box center [290, 474] width 101 height 14
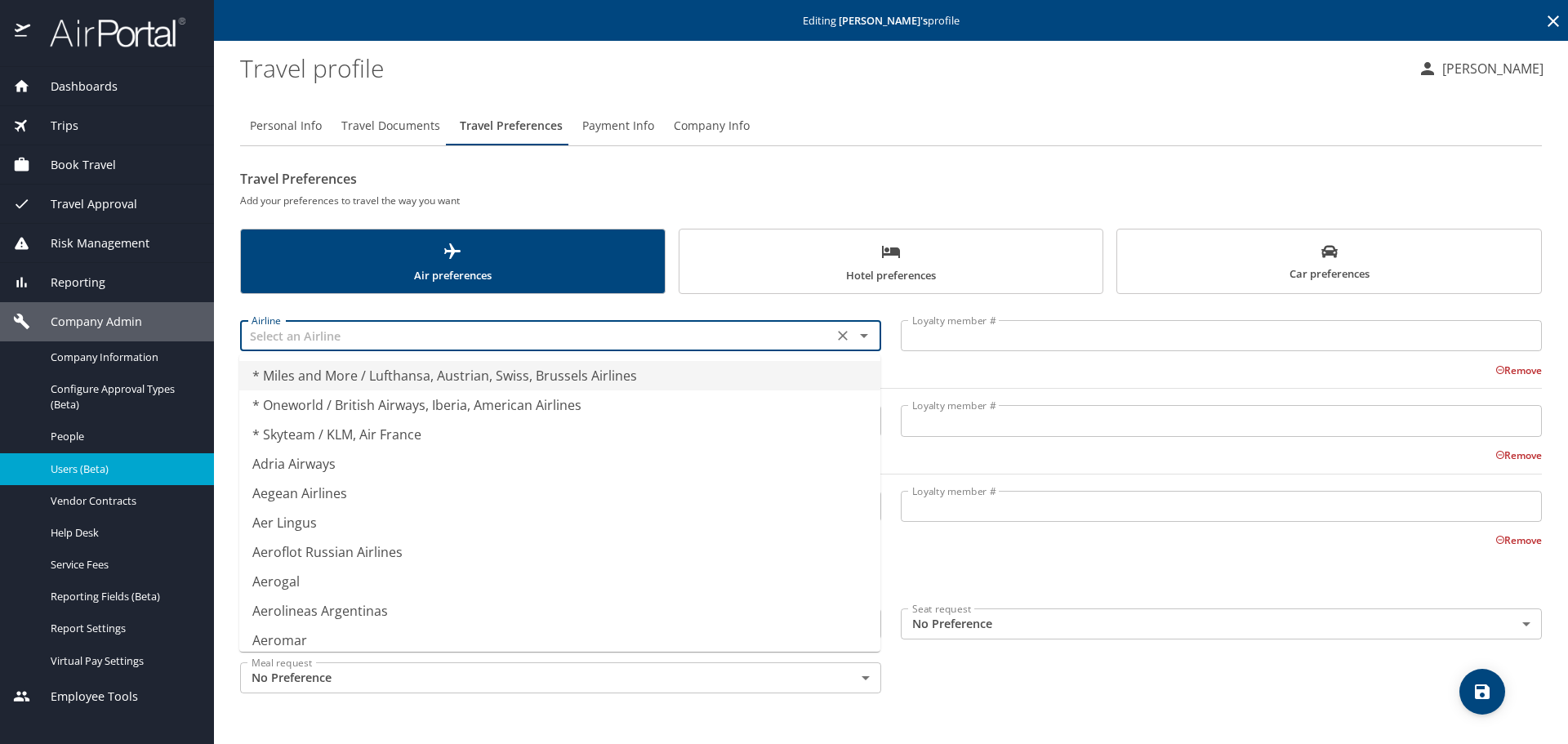
click at [307, 336] on input "text" at bounding box center [537, 336] width 583 height 21
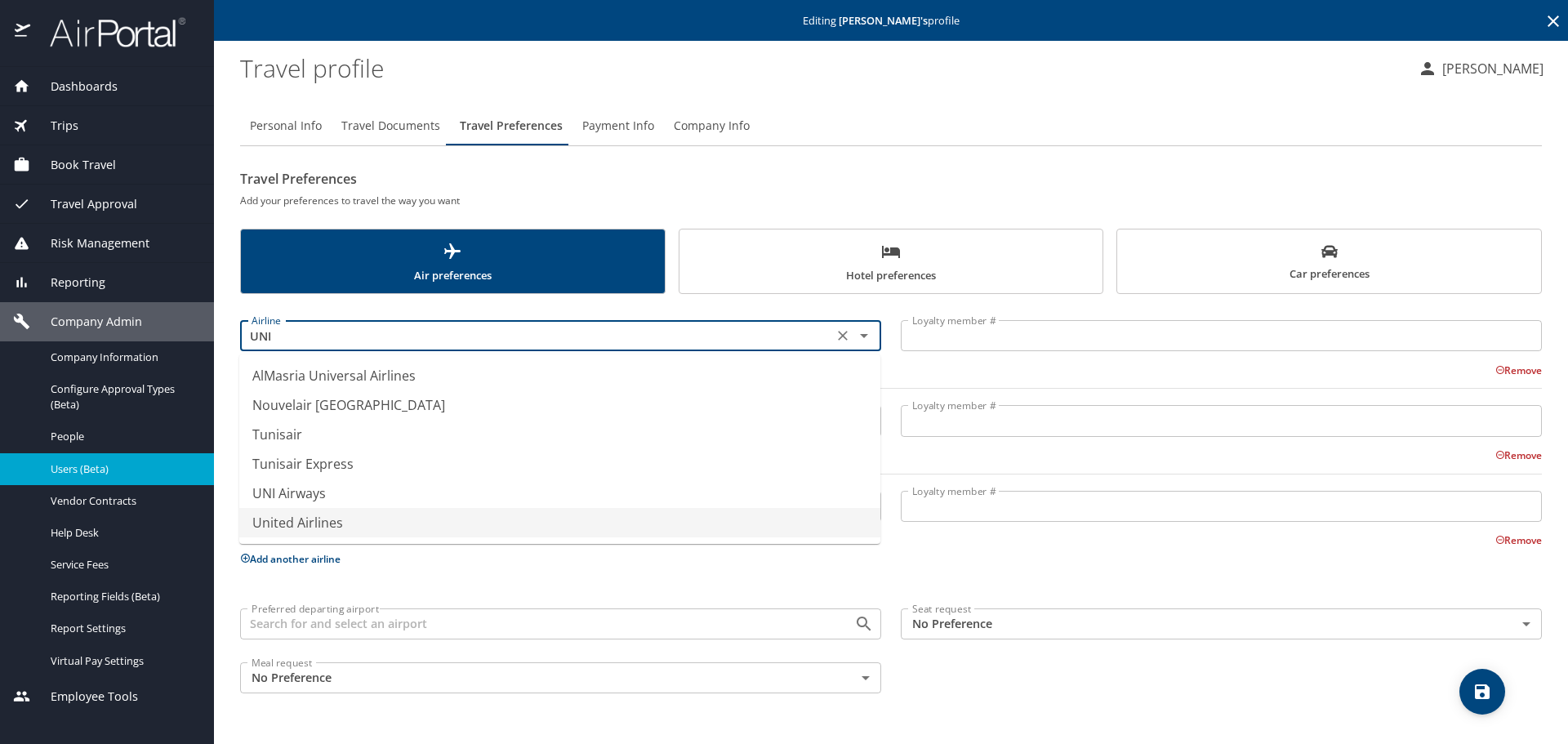
click at [303, 529] on li "United Airlines" at bounding box center [560, 523] width 641 height 29
type input "United Airlines"
click at [967, 331] on input "Loyalty member #" at bounding box center [1221, 336] width 641 height 31
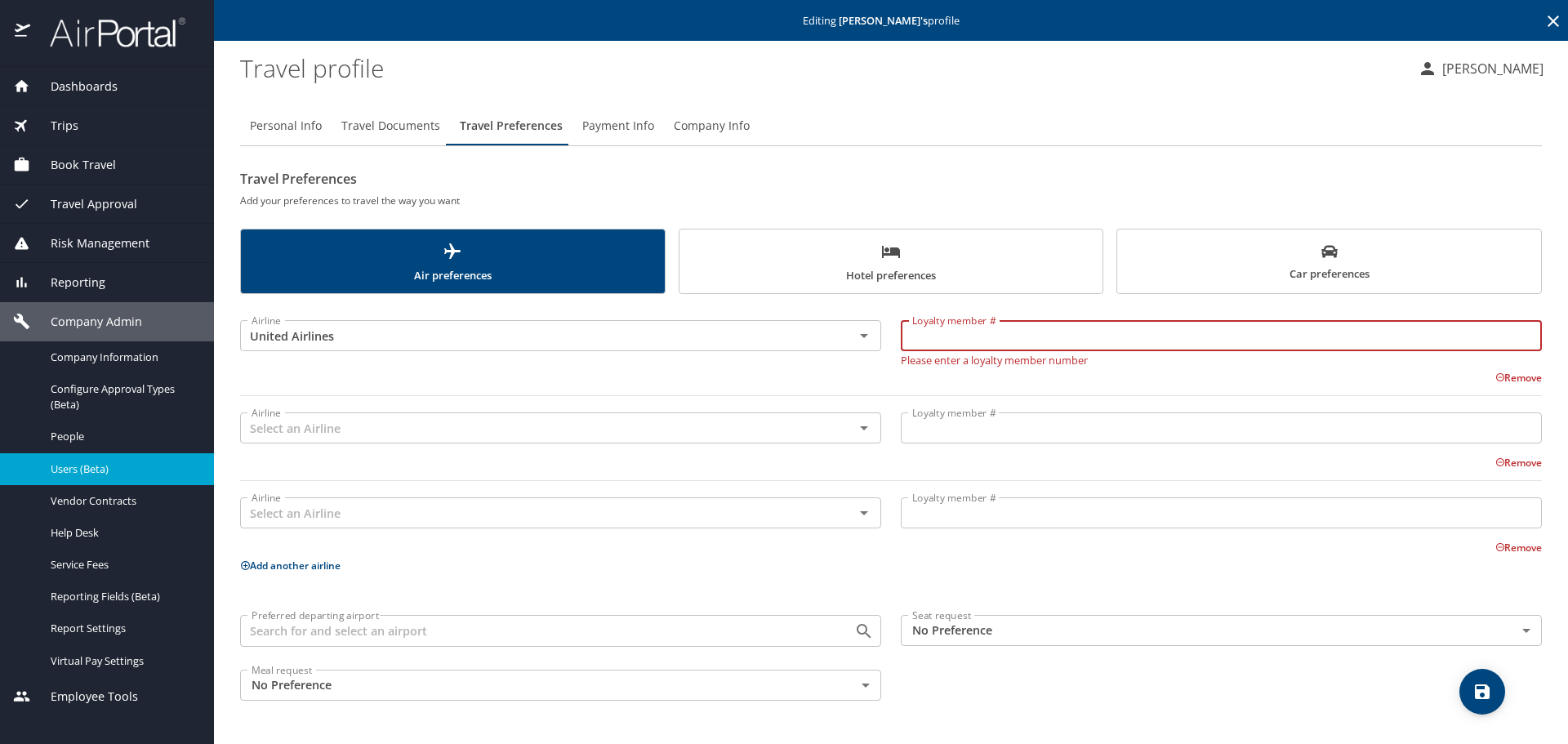
paste input "ZVV50240"
type input "ZVV50240"
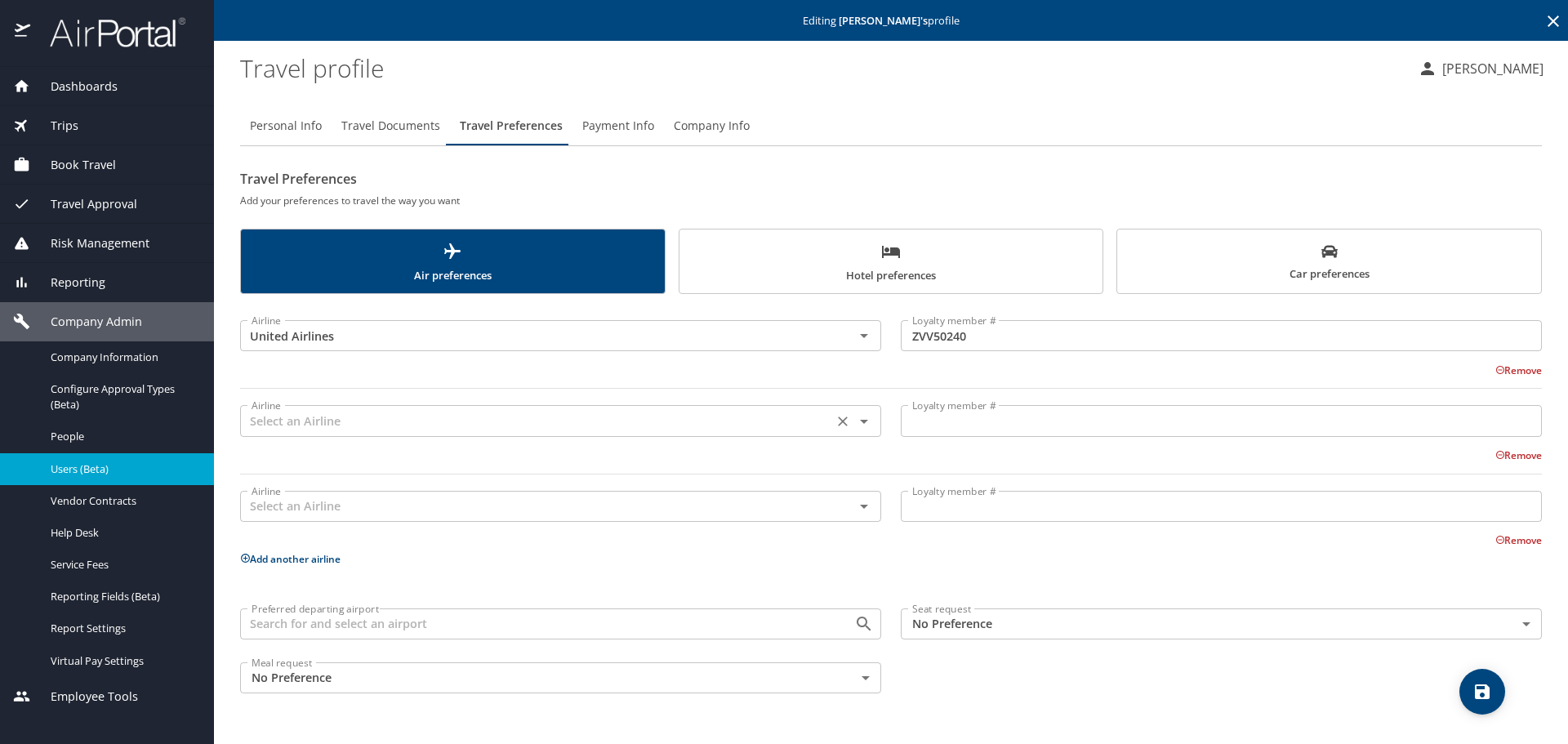
click at [343, 433] on div "Airline" at bounding box center [561, 421] width 641 height 31
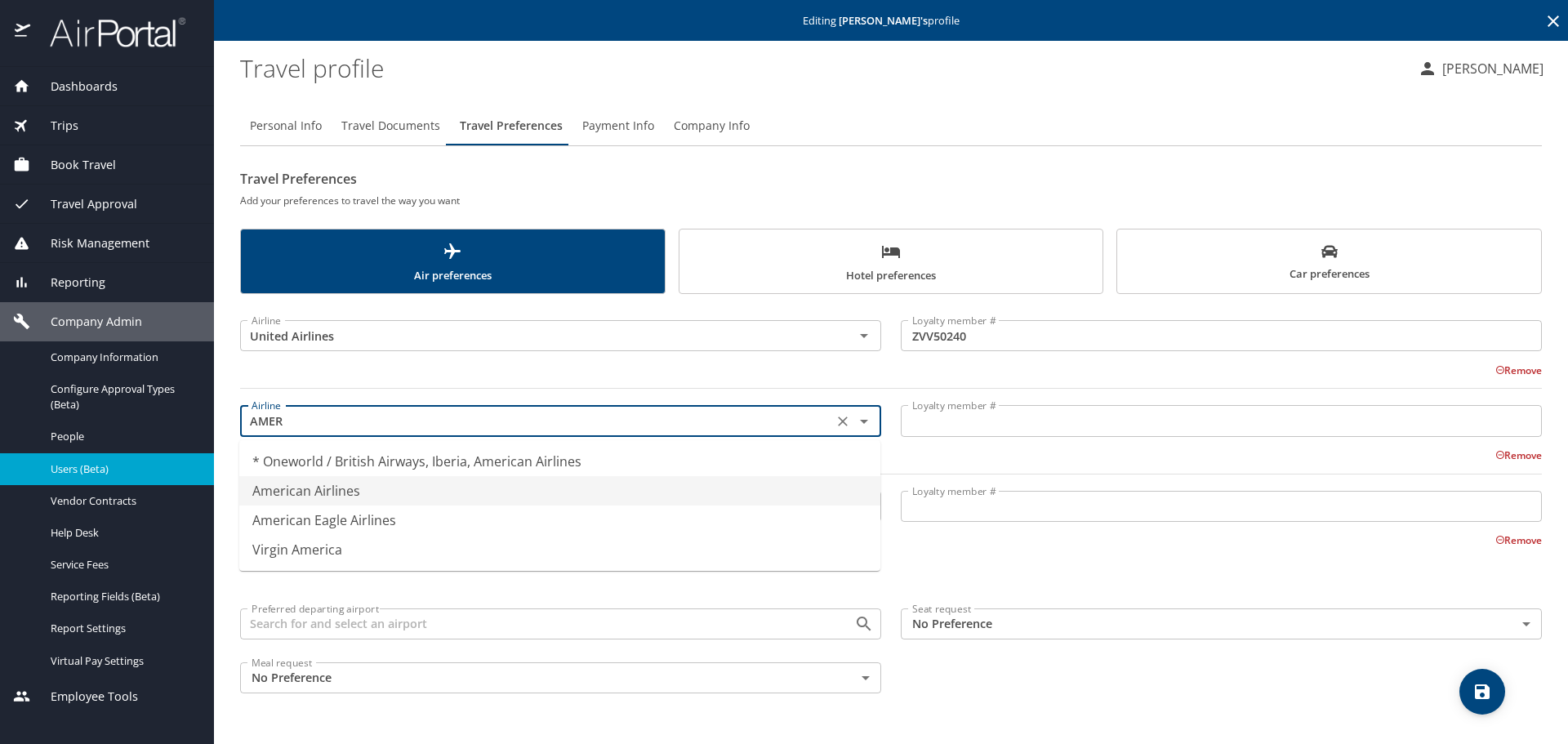
click at [316, 486] on li "American Airlines" at bounding box center [560, 491] width 641 height 29
type input "American Airlines"
click at [979, 418] on input "Loyalty member #" at bounding box center [1221, 421] width 641 height 31
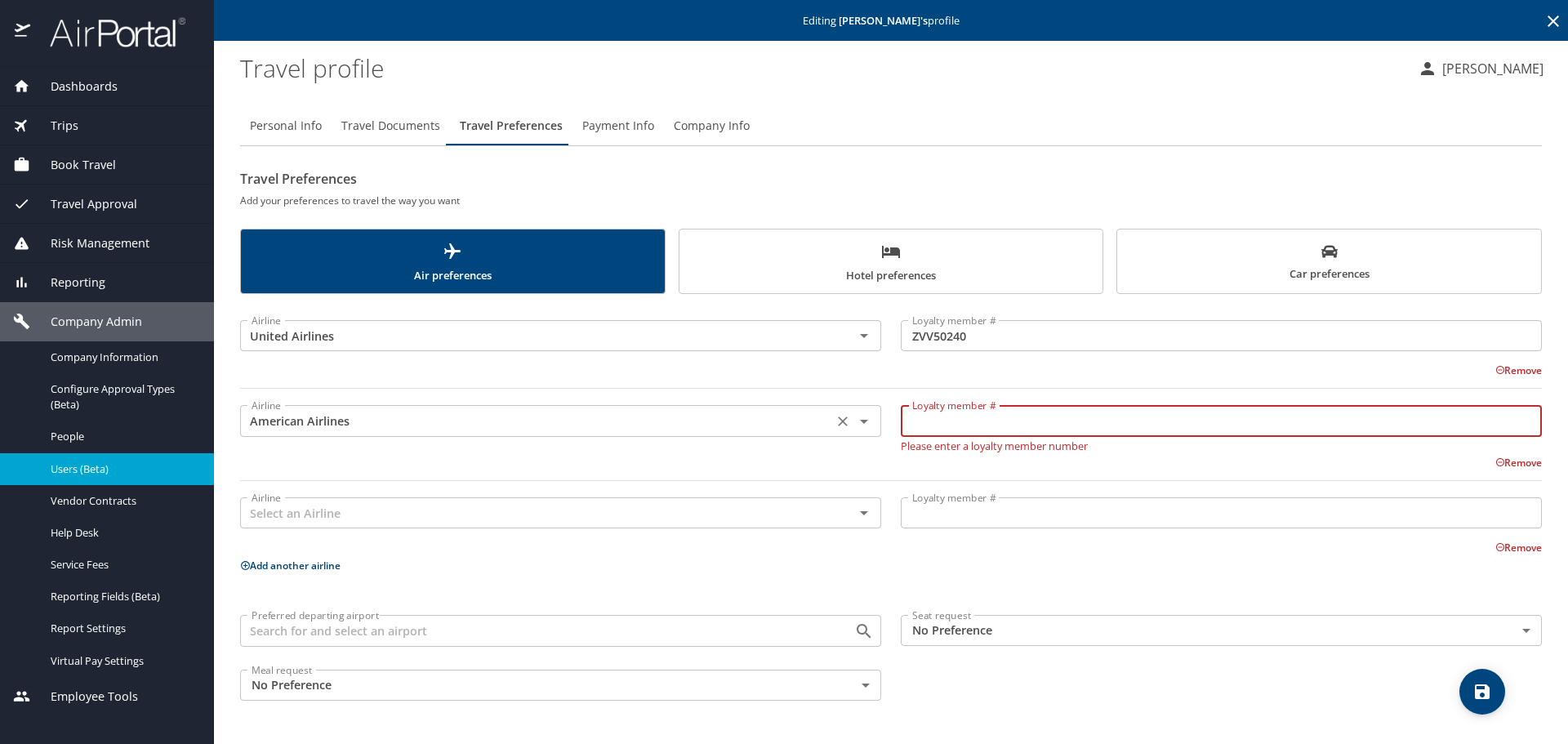
paste input "N1RW182"
type input "N1RW182"
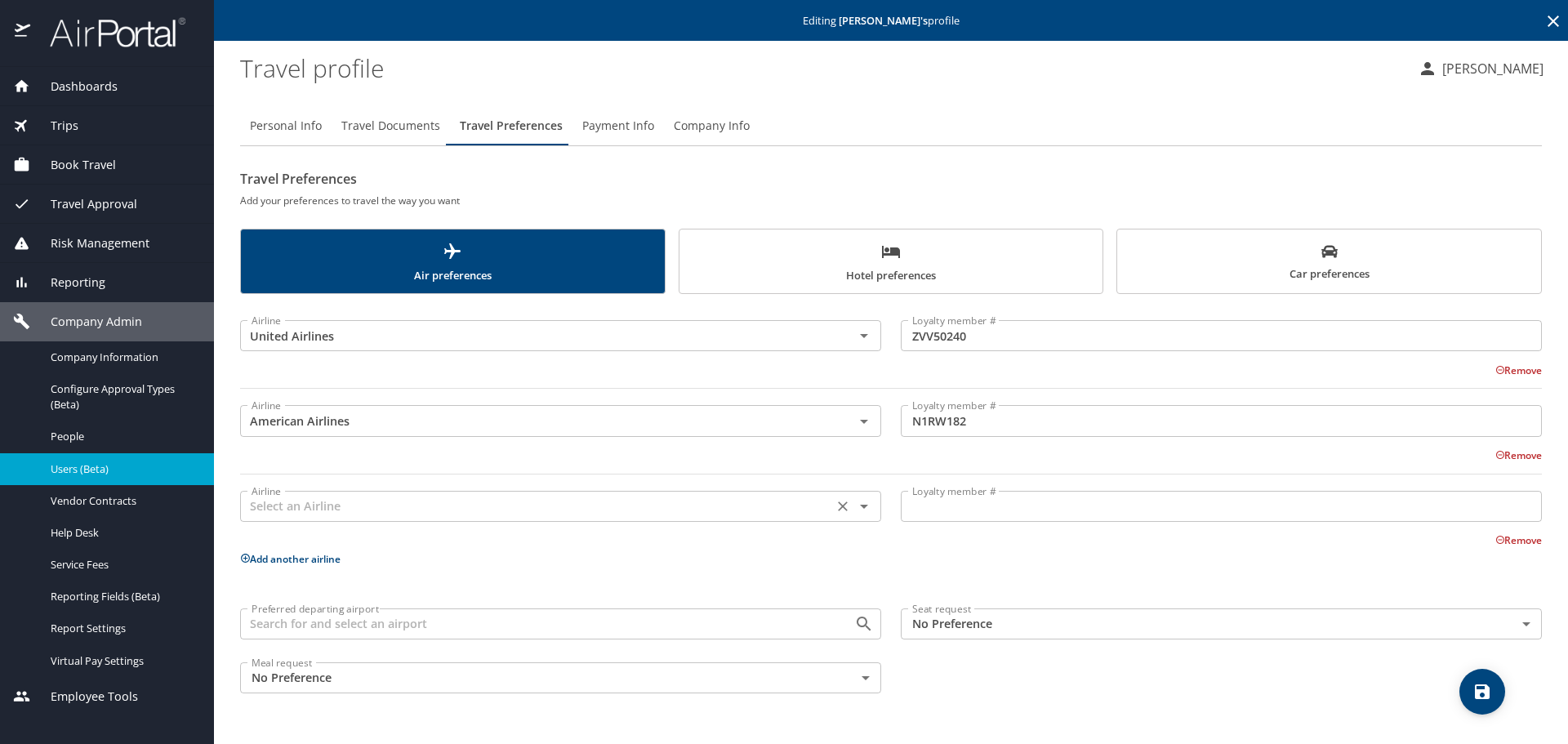
click at [330, 506] on input "text" at bounding box center [537, 506] width 583 height 21
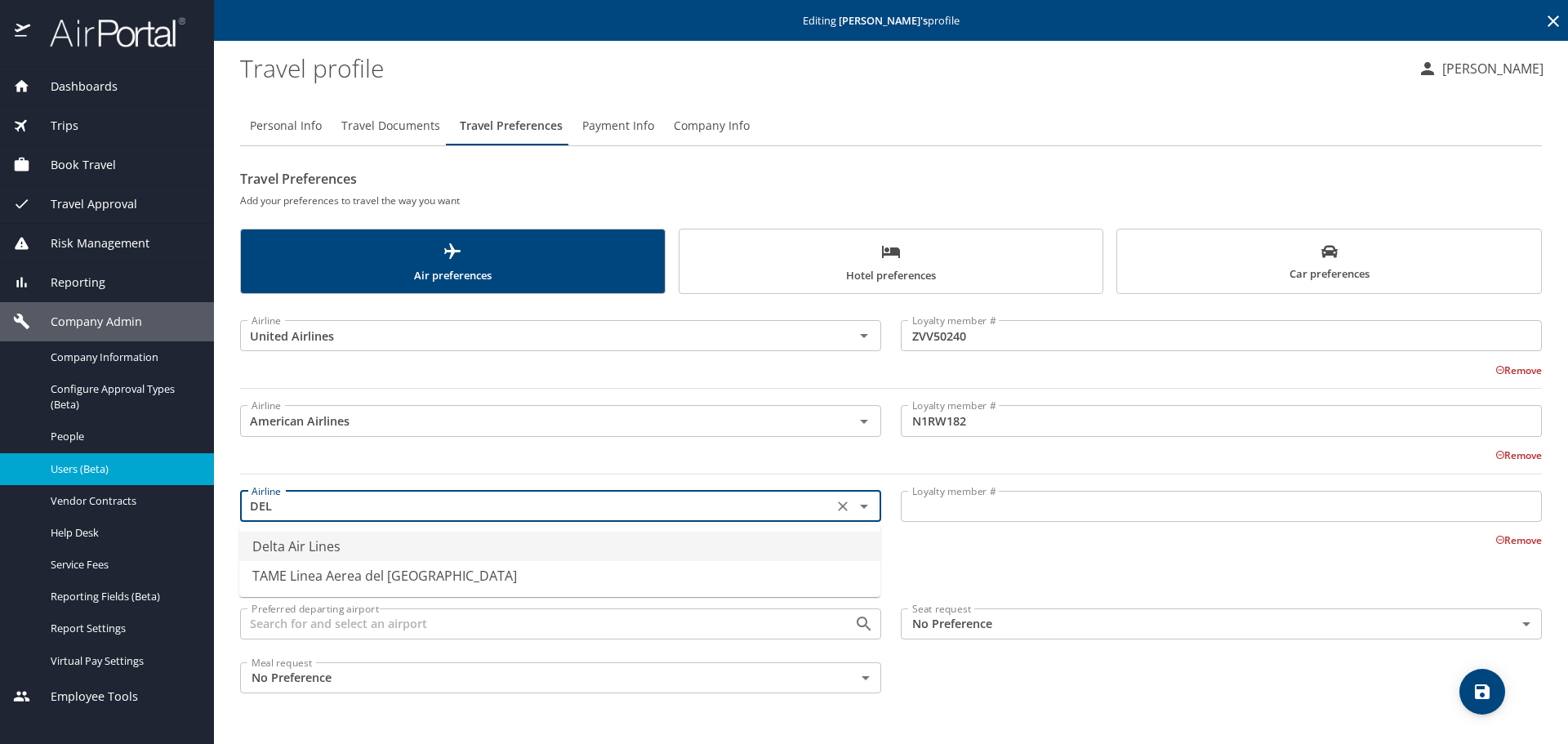
click at [303, 550] on li "Delta Air Lines" at bounding box center [560, 546] width 641 height 29
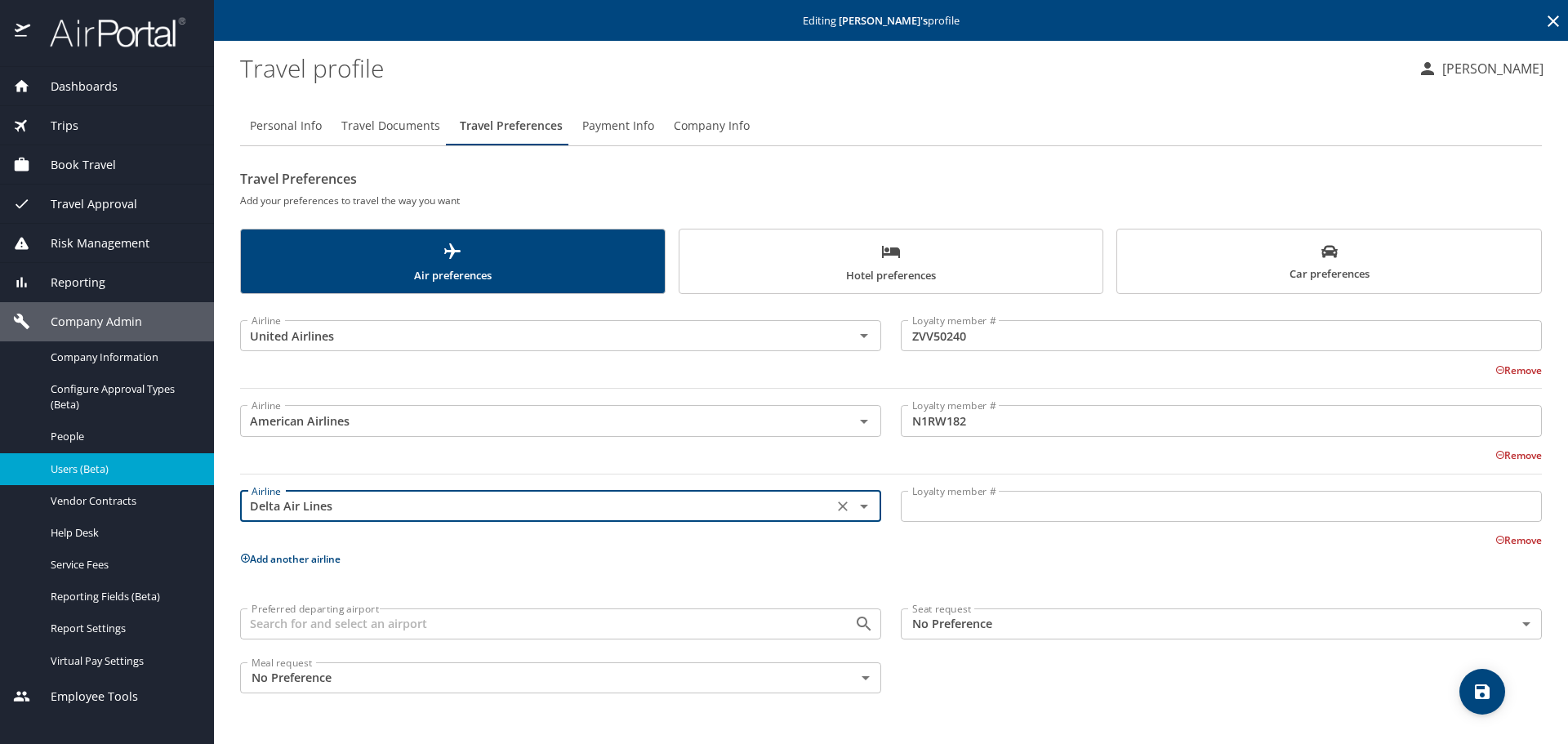
type input "Delta Air Lines"
click at [966, 513] on input "Loyalty member #" at bounding box center [1221, 506] width 641 height 31
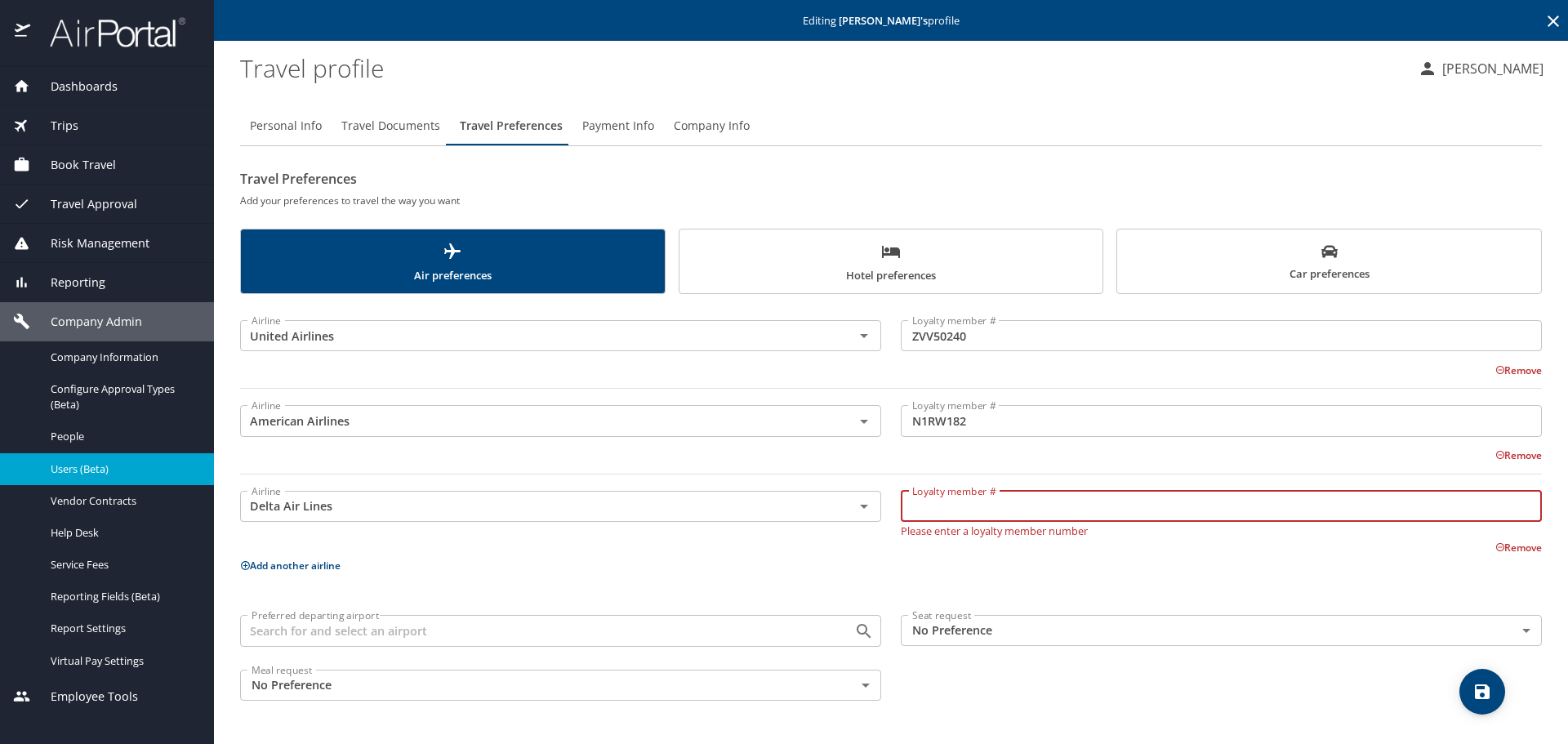
paste input "9864959664"
type input "9864959664"
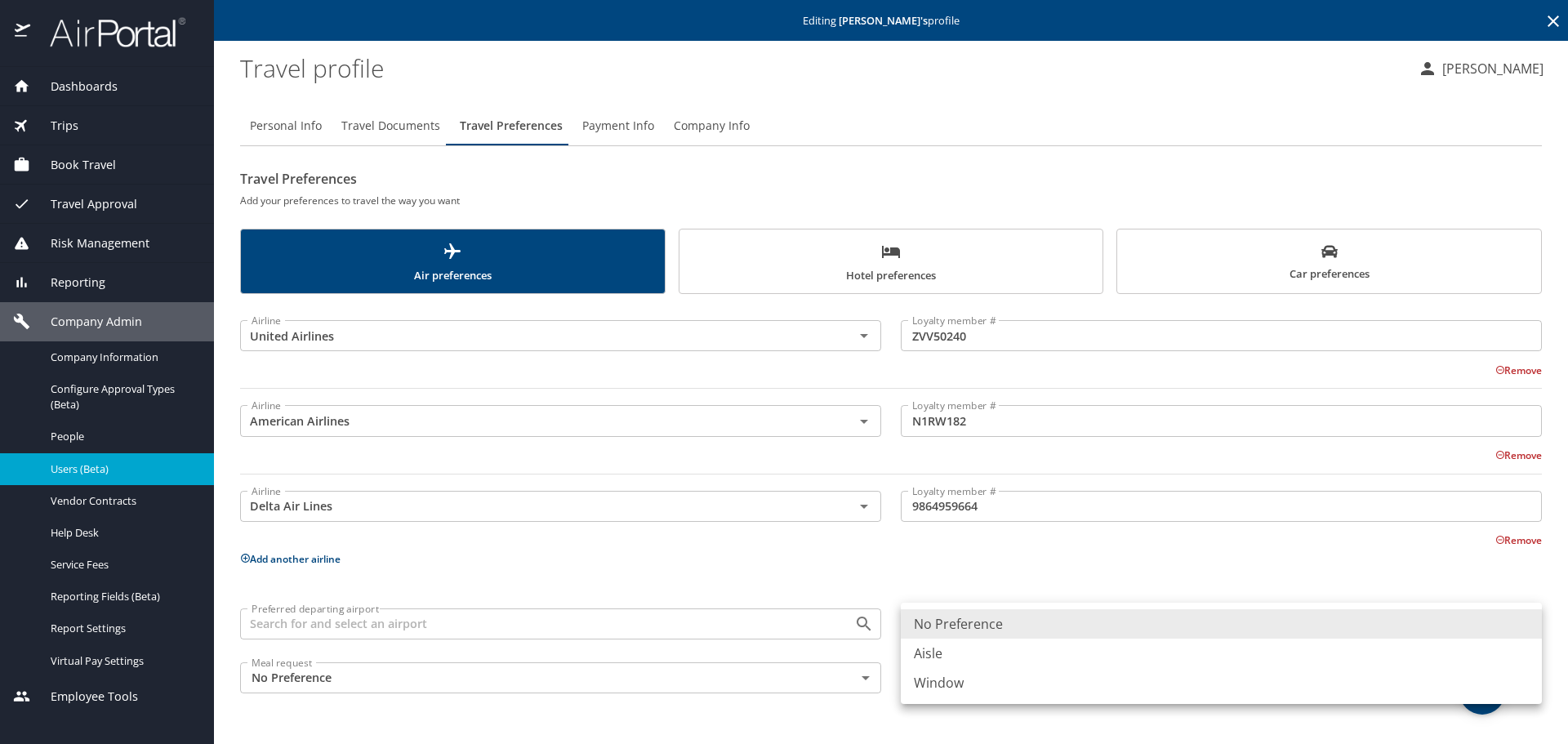
click at [1054, 627] on body "Dashboards AirPortal 360™ Manager My Travel Dashboard Trips Airtinerary® Lookup…" at bounding box center [784, 372] width 1568 height 744
click at [985, 654] on li "Aisle" at bounding box center [1221, 654] width 641 height 29
type input "Aisle"
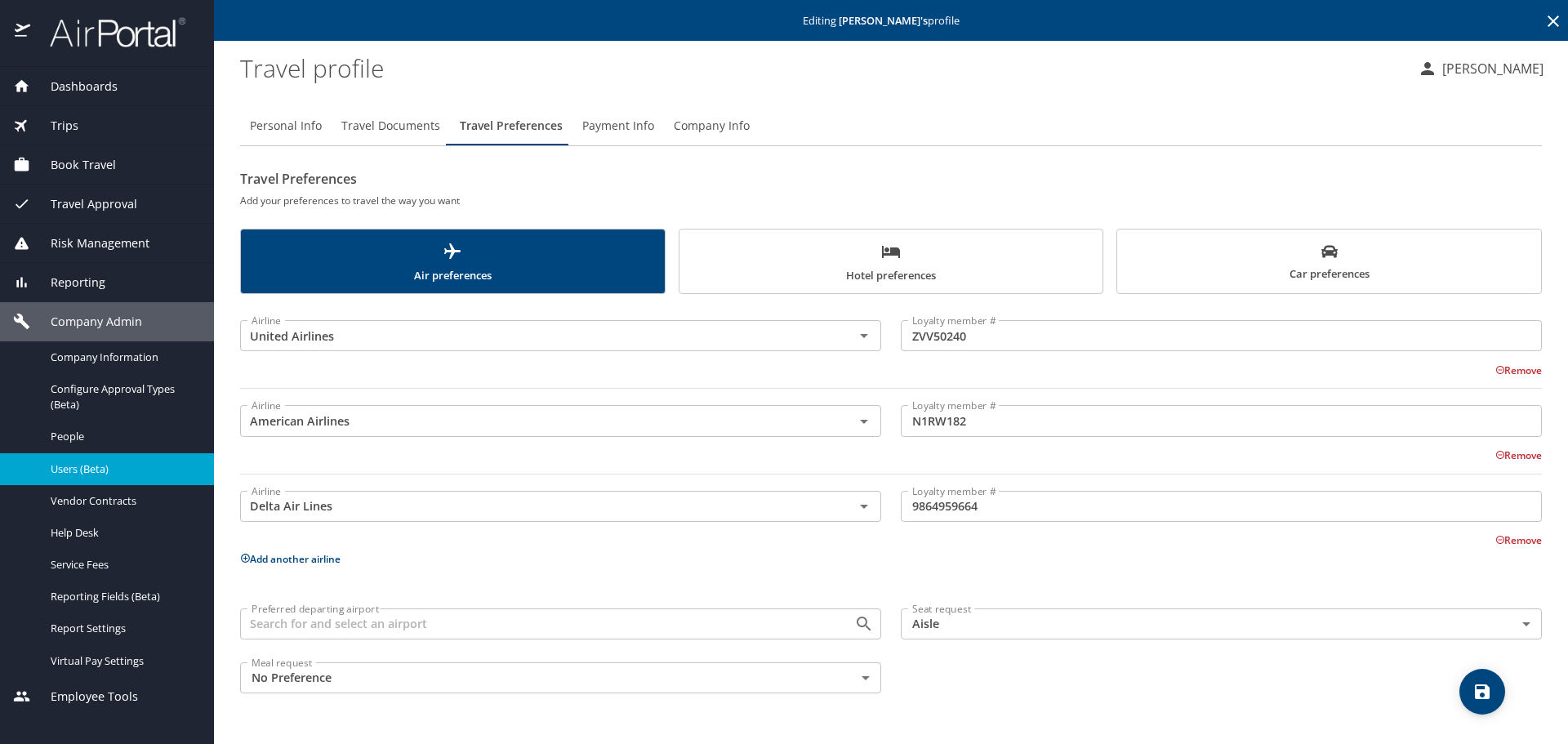
click at [943, 578] on div "Airline United Airlines Airline Loyalty member # ZVV50240 Loyalty member # Remo…" at bounding box center [891, 503] width 1302 height 399
click at [1371, 687] on icon "save" at bounding box center [1481, 691] width 15 height 15
click at [394, 121] on span "Travel Documents" at bounding box center [391, 127] width 99 height 21
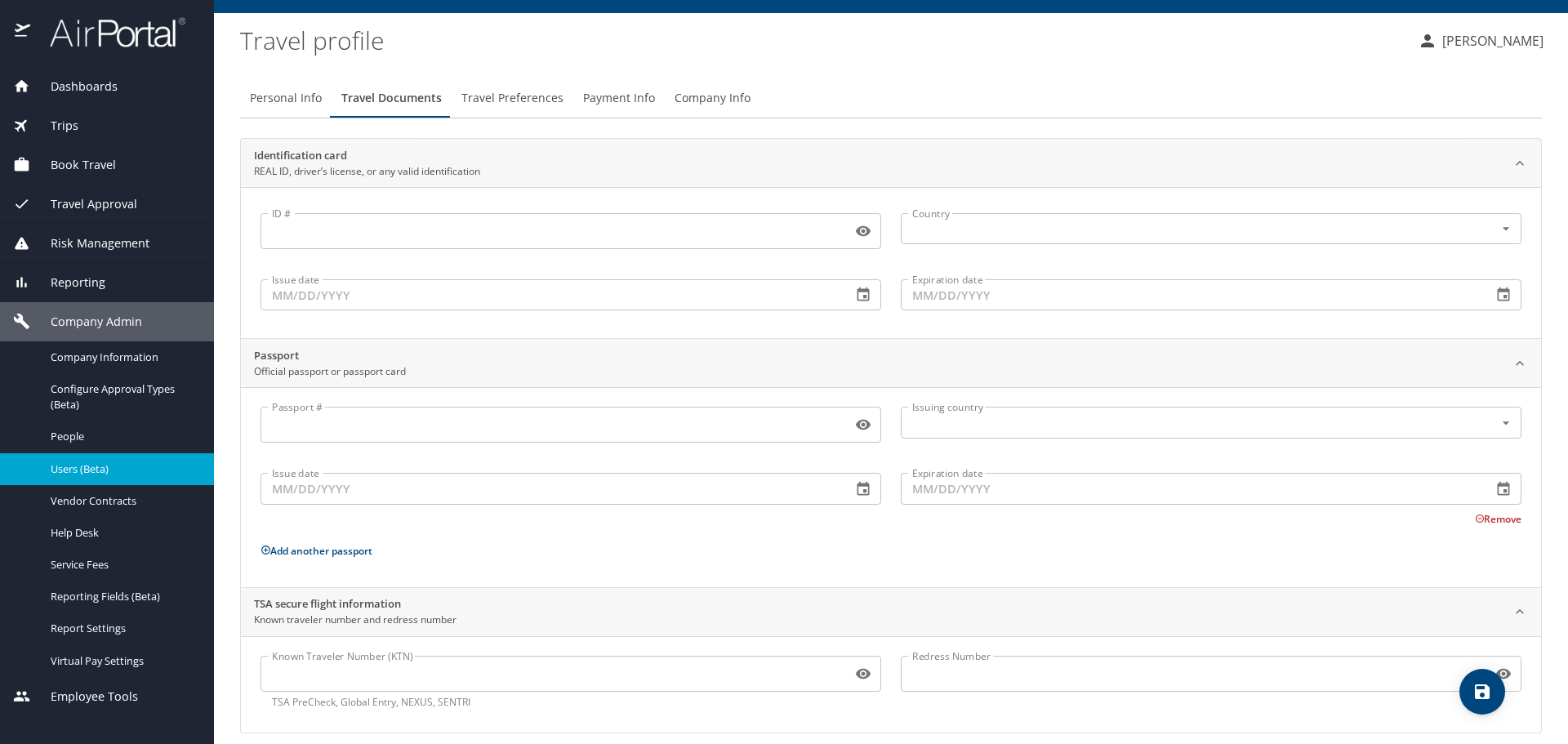
scroll to position [43, 0]
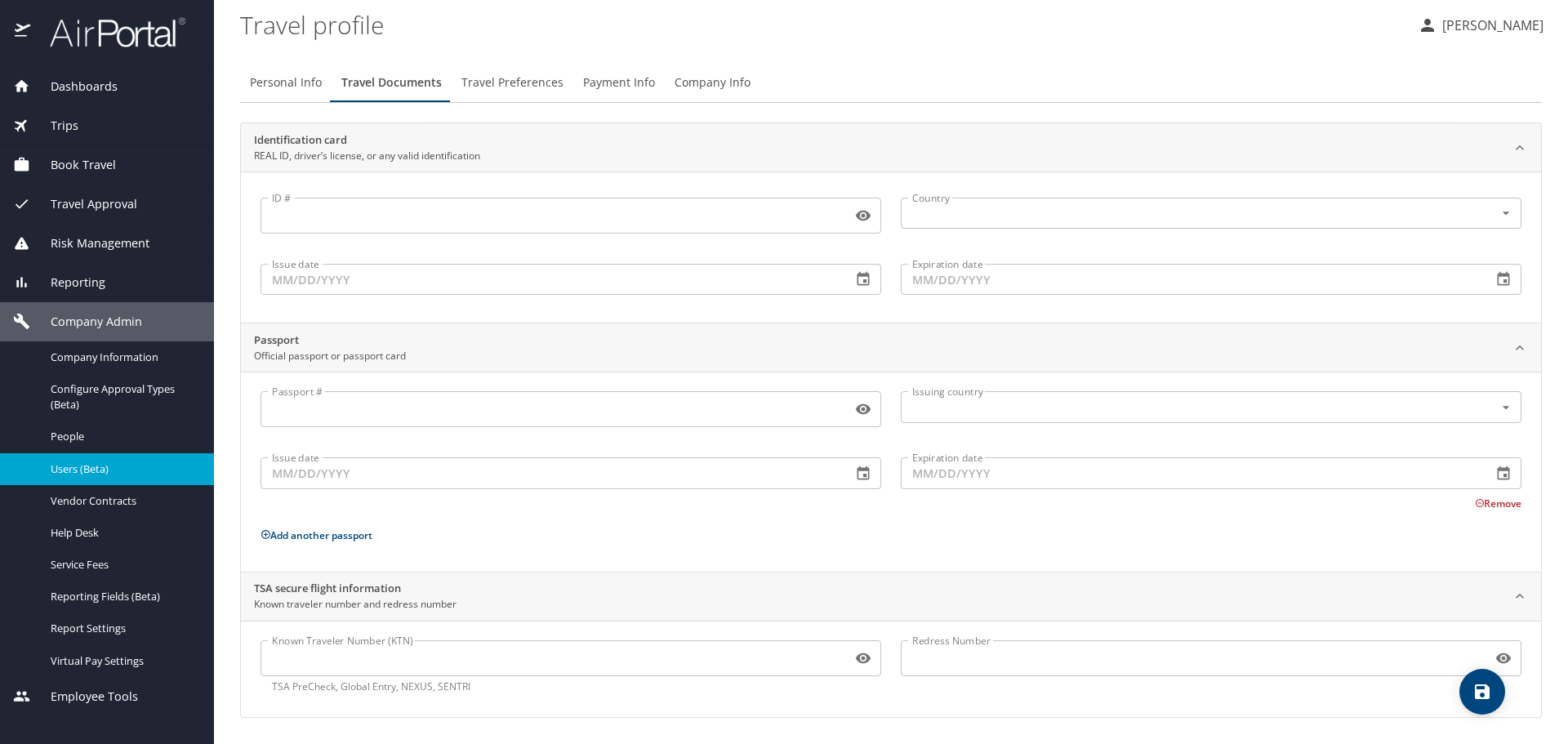
click at [333, 654] on input "Known Traveler Number (KTN)" at bounding box center [553, 658] width 585 height 31
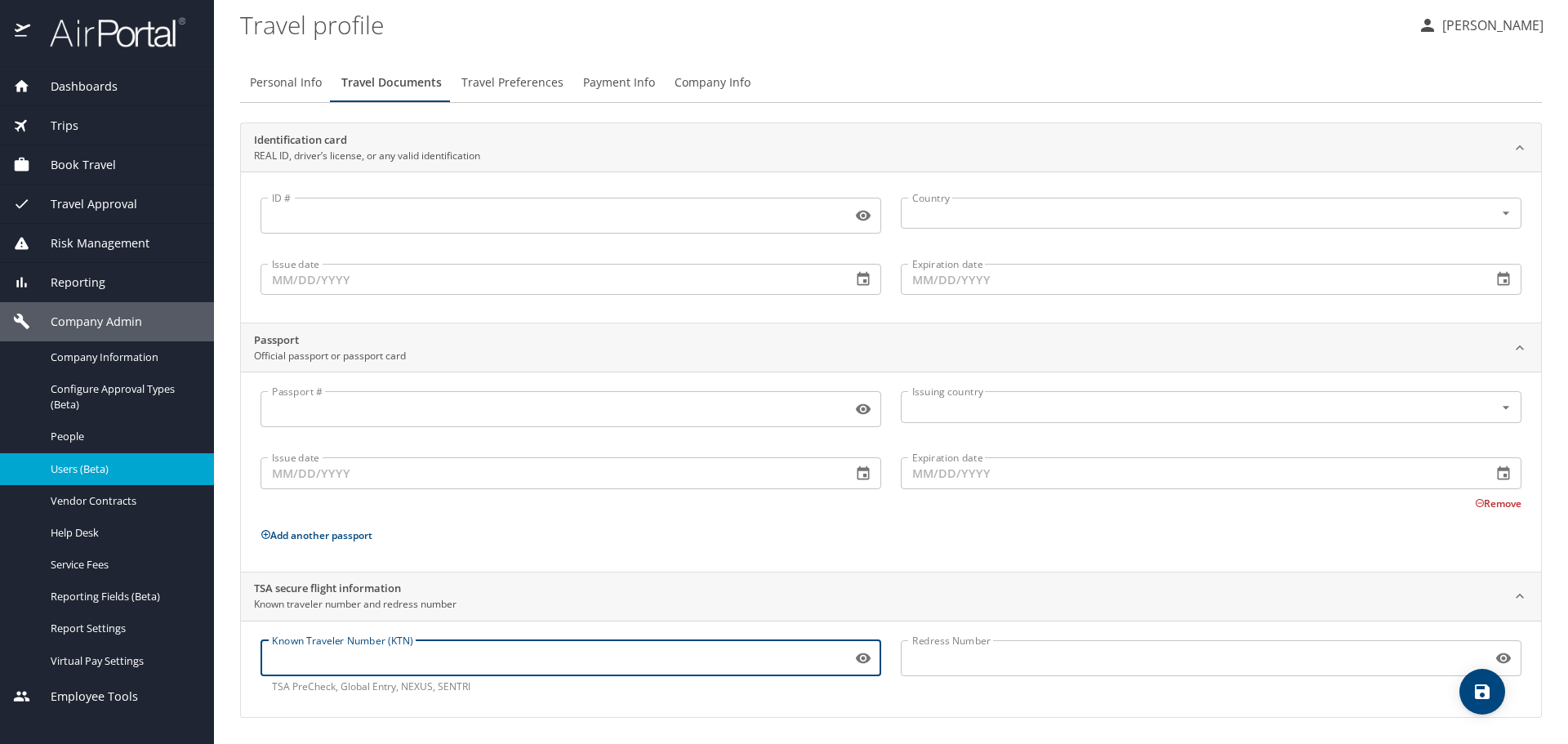
paste input "160605194"
type input "160605194"
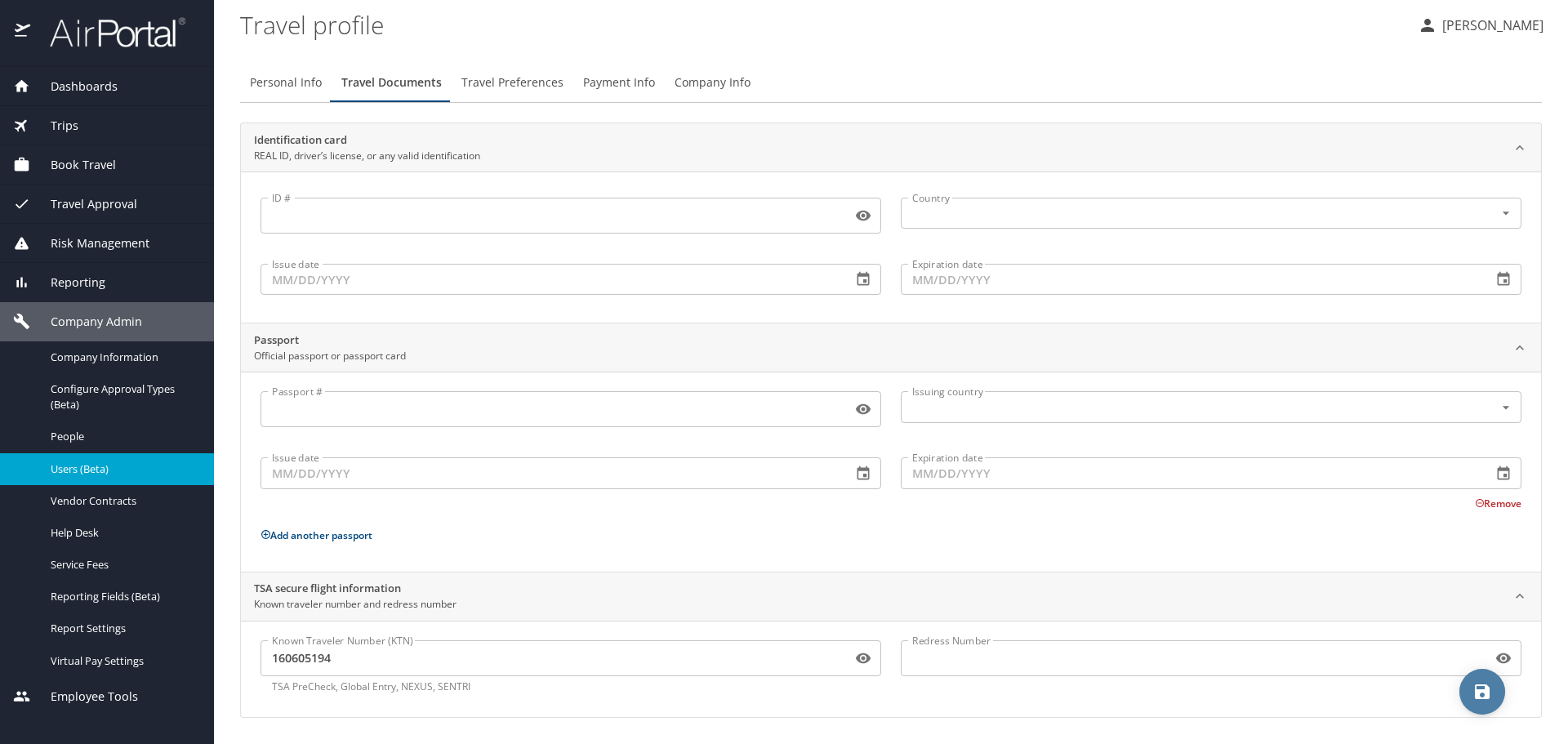
click at [1371, 697] on icon "save" at bounding box center [1481, 691] width 15 height 15
click at [513, 90] on div at bounding box center [784, 335] width 1568 height 819
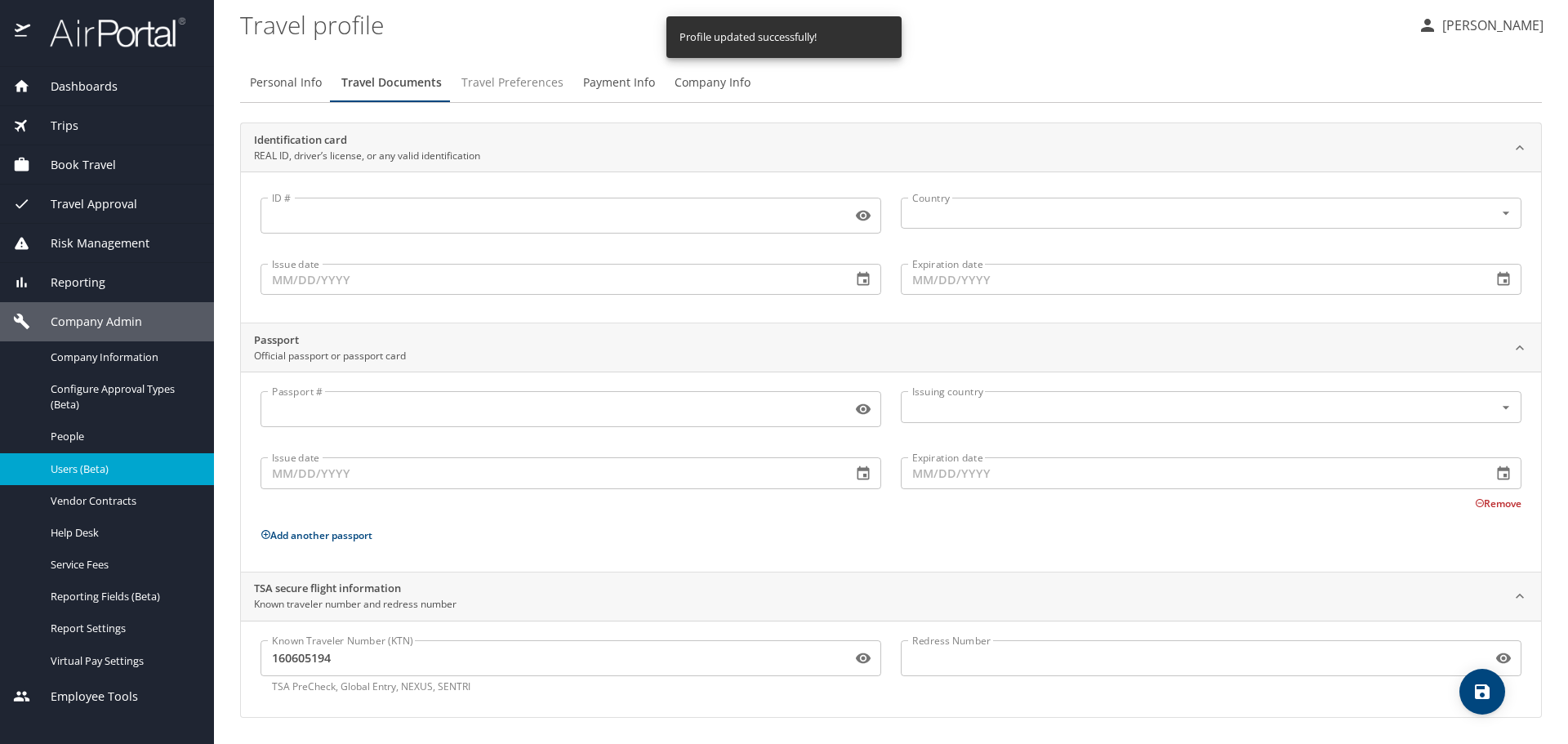
click at [511, 84] on span "Travel Preferences" at bounding box center [512, 83] width 102 height 21
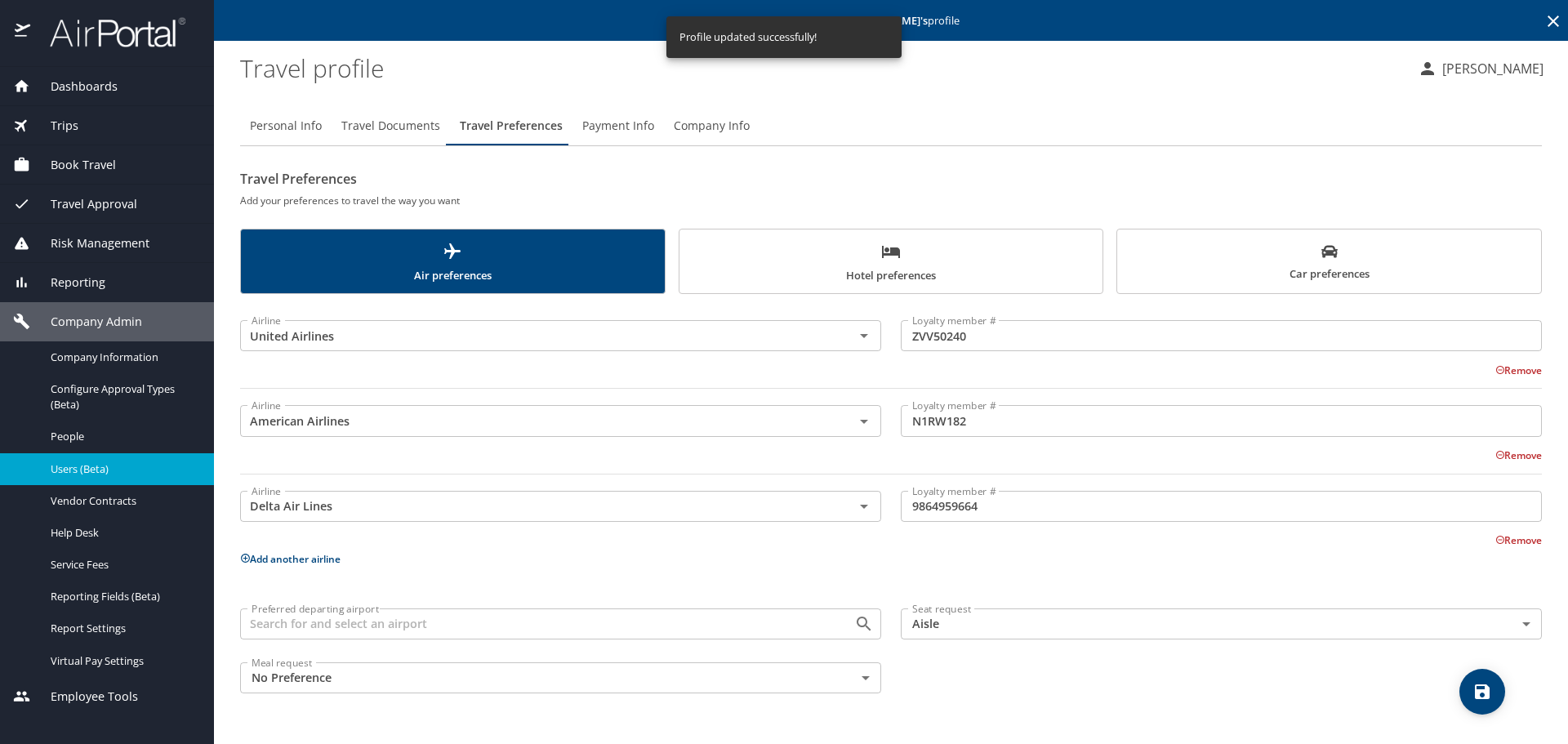
click at [862, 275] on span "Hotel preferences" at bounding box center [891, 264] width 404 height 43
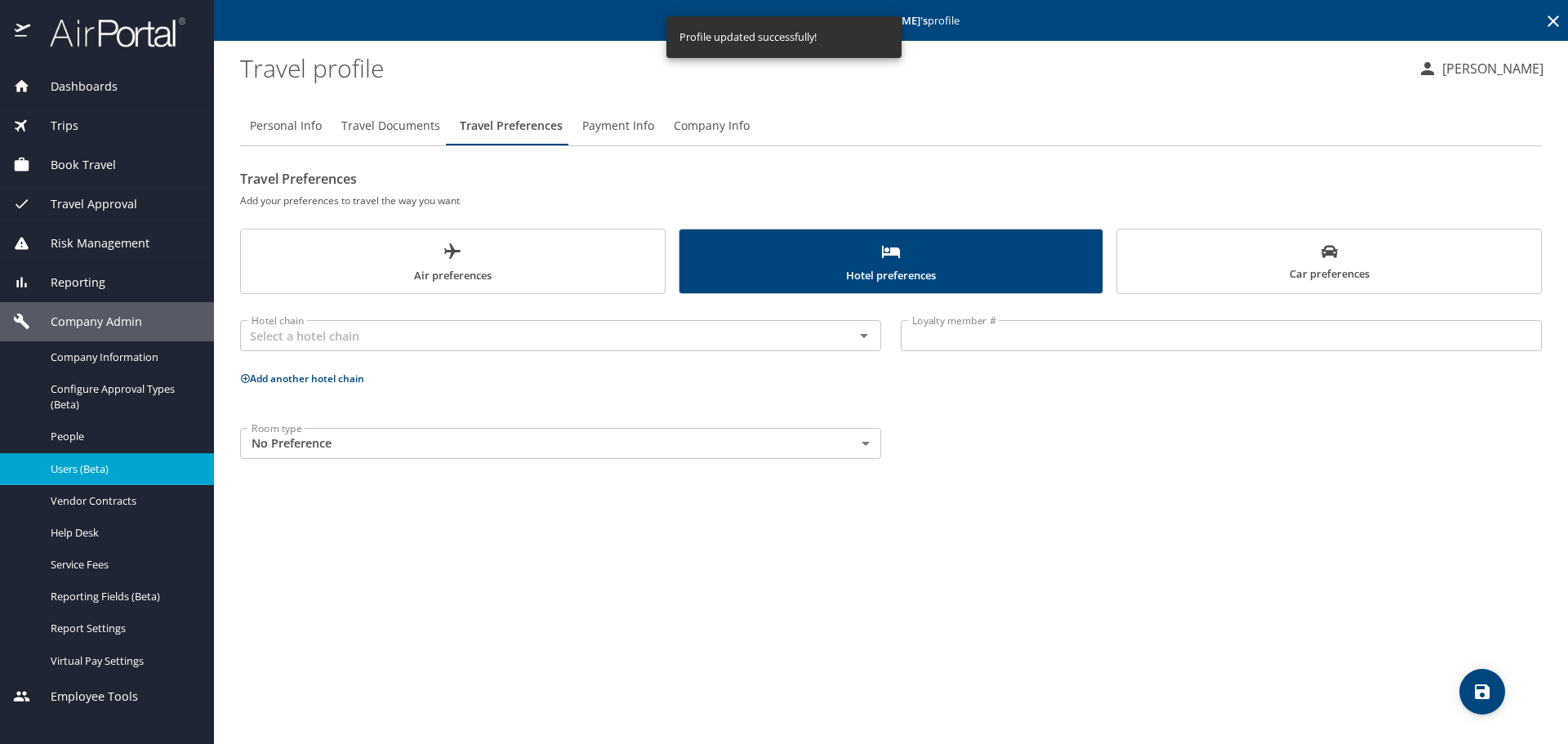
click at [329, 382] on button "Add another hotel chain" at bounding box center [302, 379] width 124 height 14
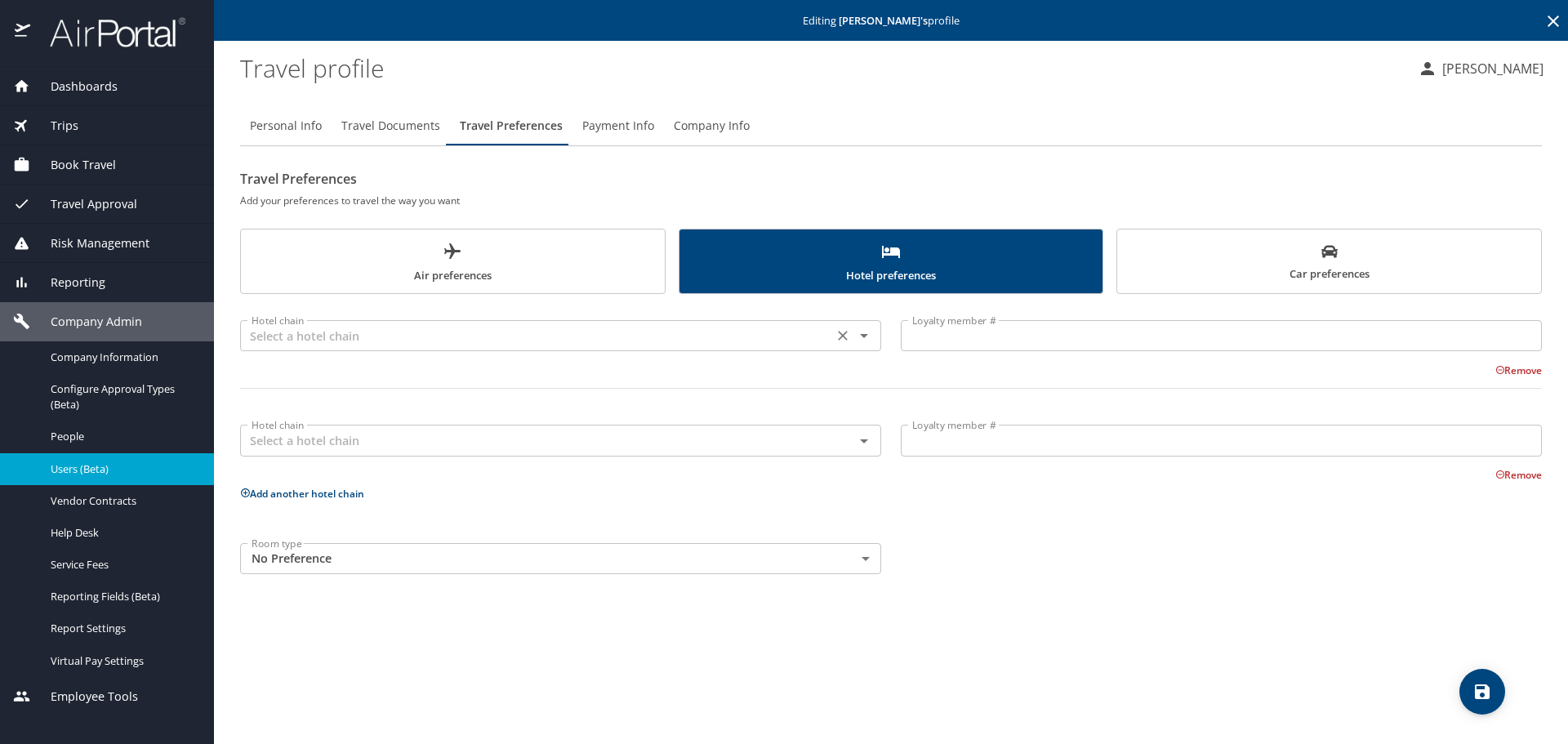
click at [298, 320] on div "Hotel chain" at bounding box center [561, 336] width 641 height 31
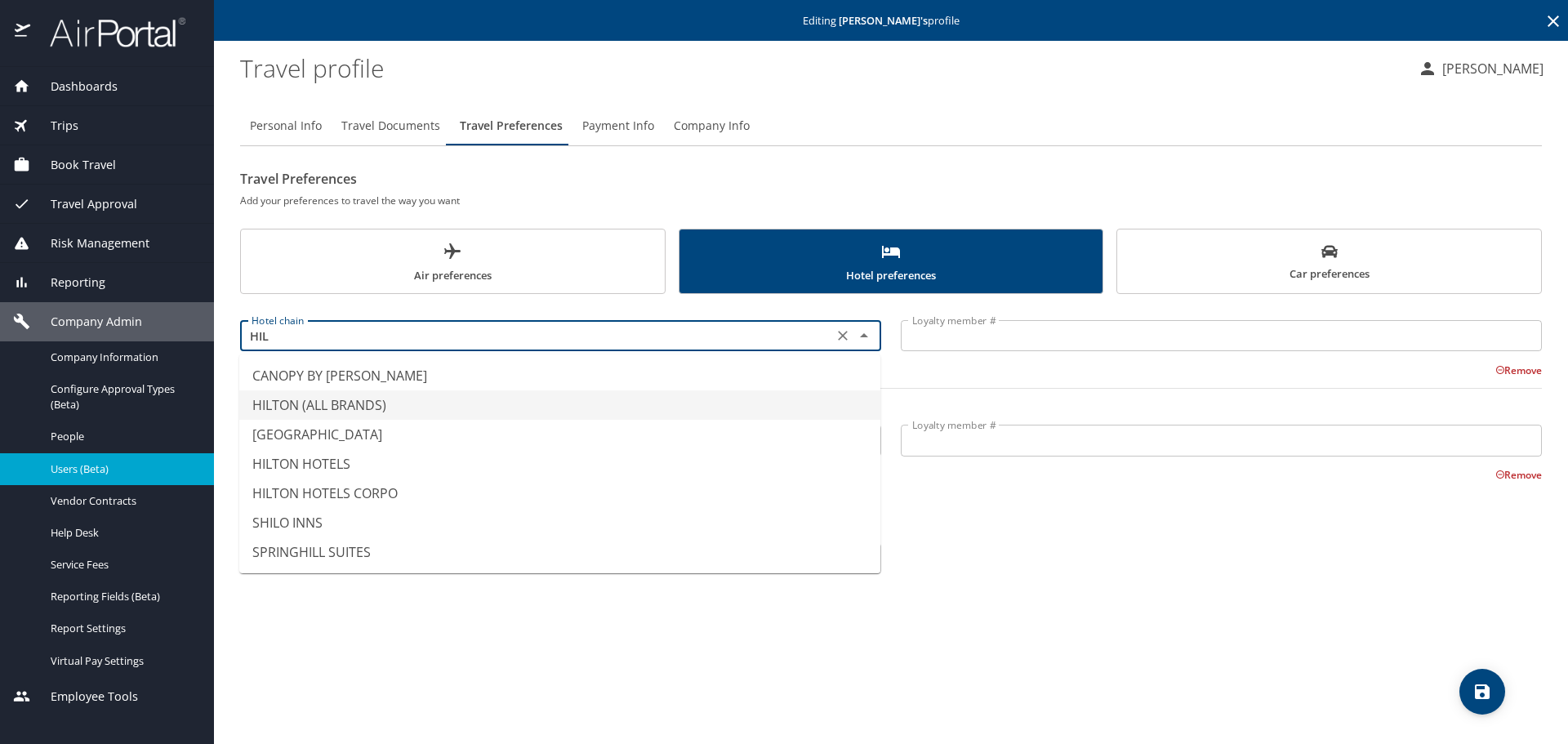
click at [333, 400] on li "HILTON (ALL BRANDS)" at bounding box center [560, 405] width 641 height 29
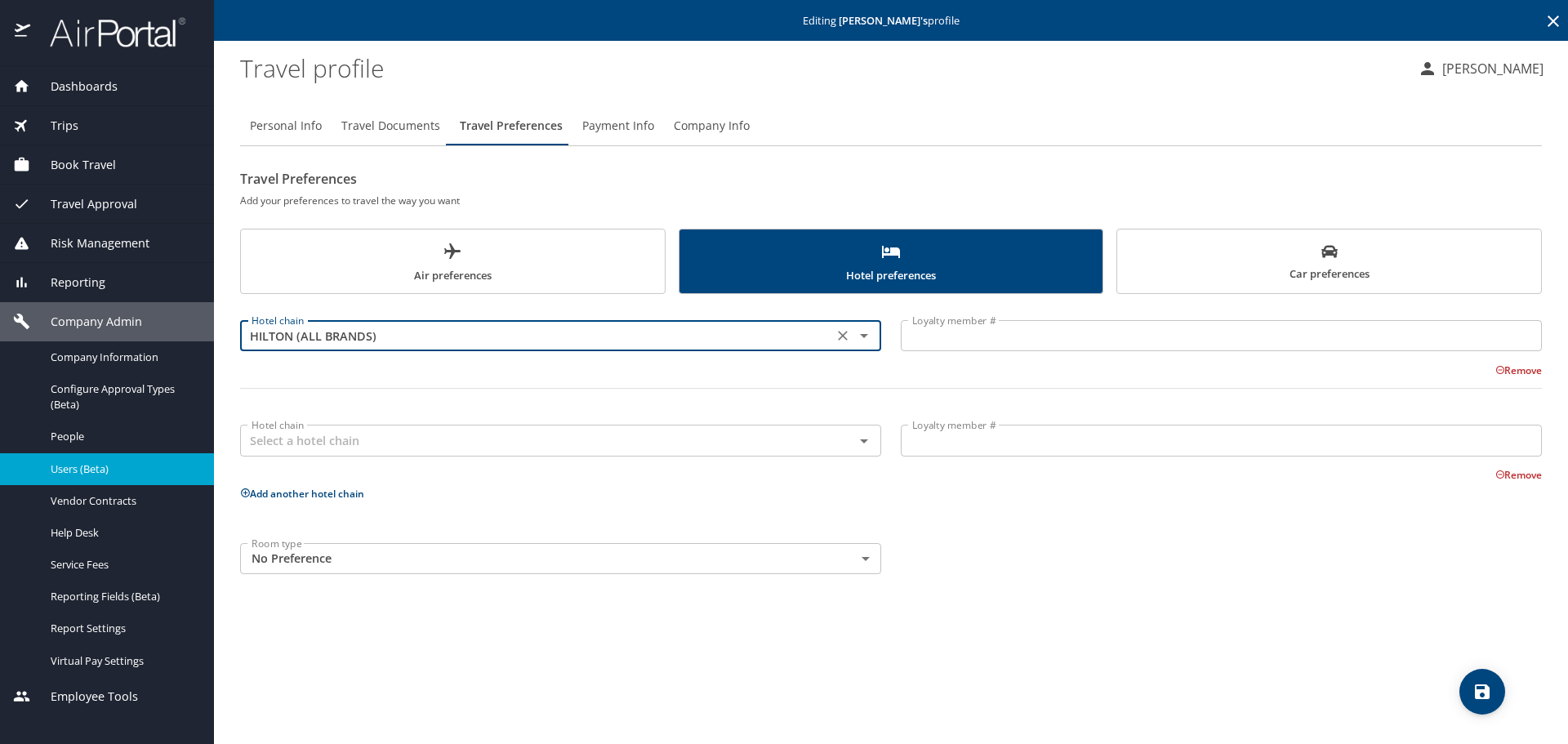
type input "HILTON (ALL BRANDS)"
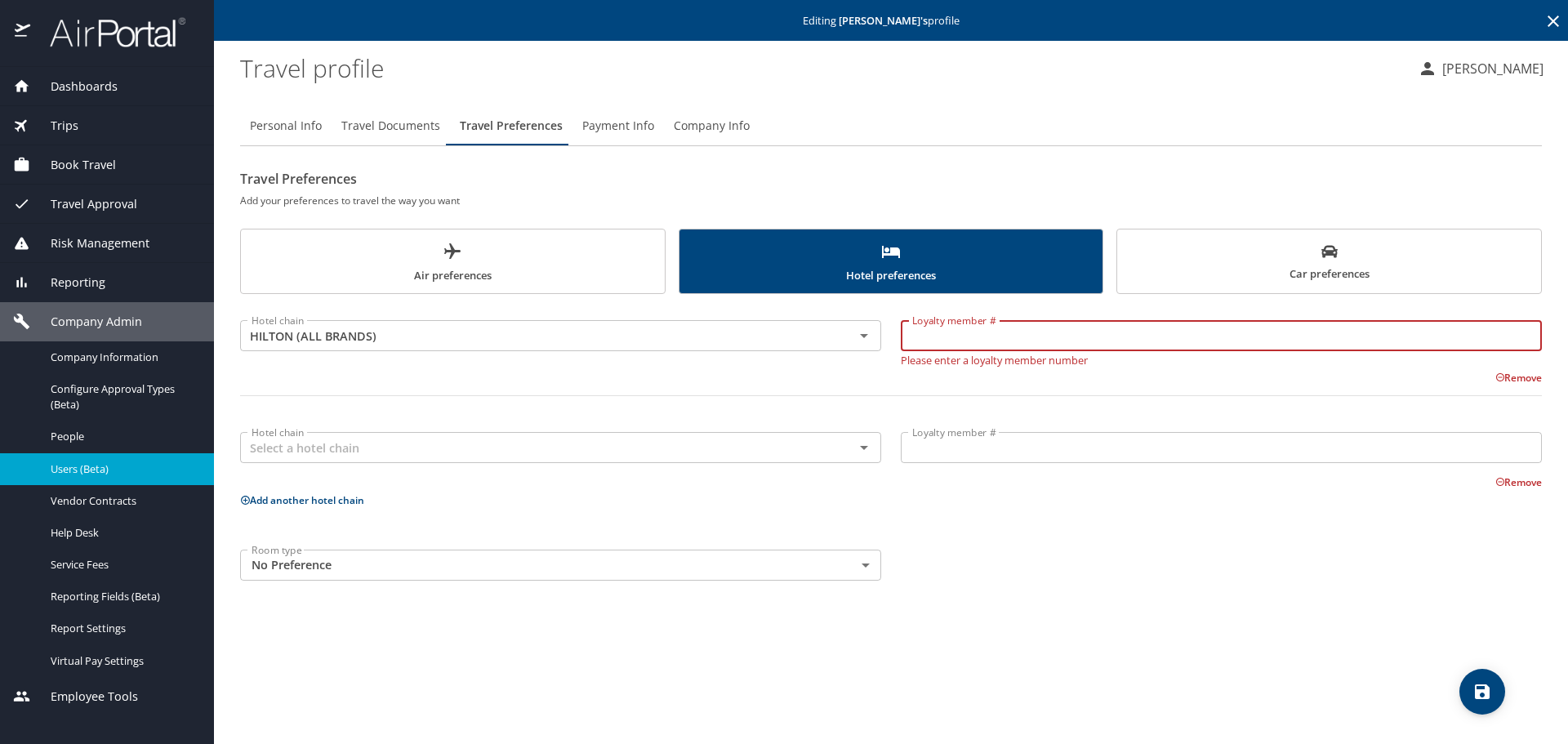
click at [972, 344] on input "Loyalty member #" at bounding box center [1221, 336] width 641 height 31
paste input "1817561846"
type input "1817561846"
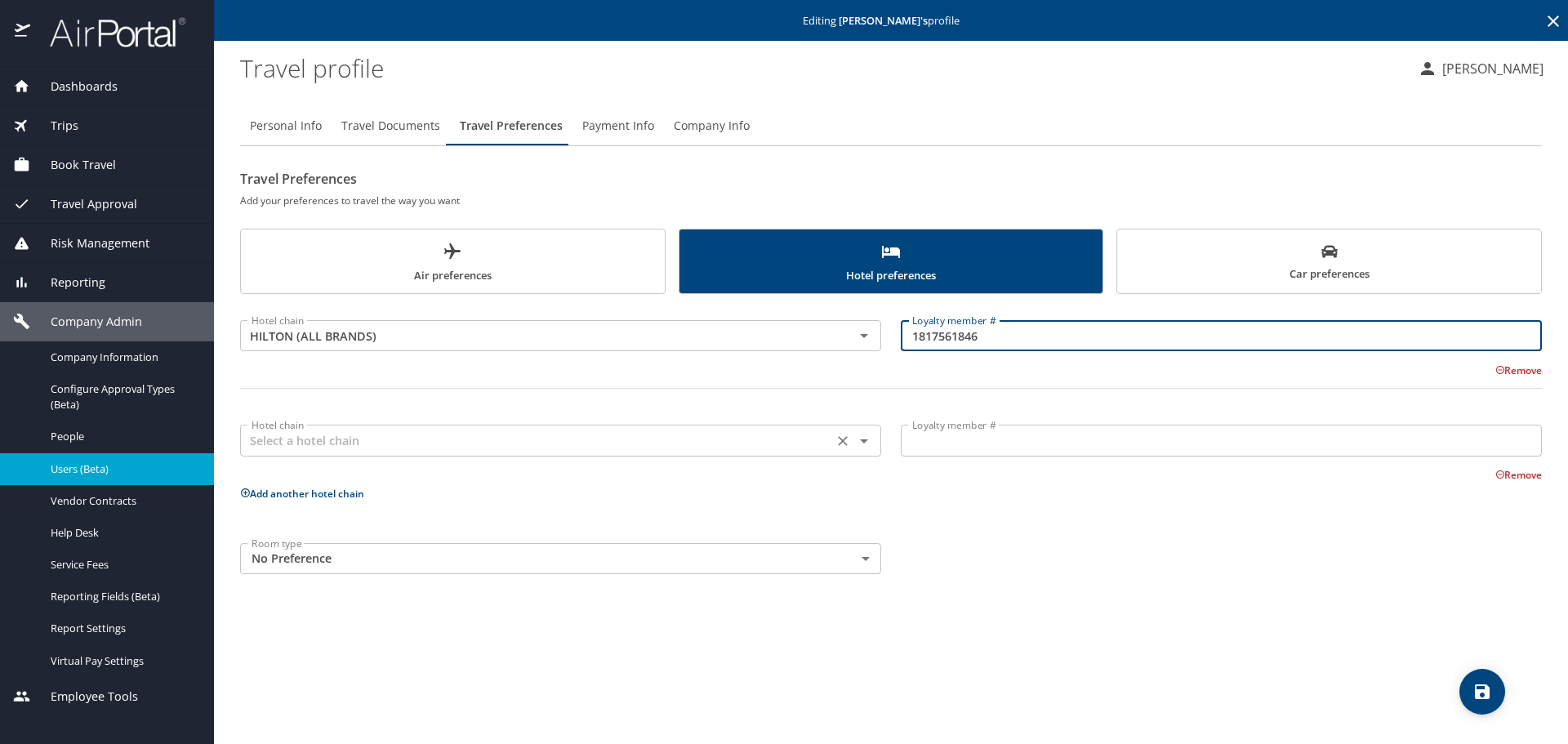
click at [393, 435] on input "text" at bounding box center [537, 441] width 583 height 21
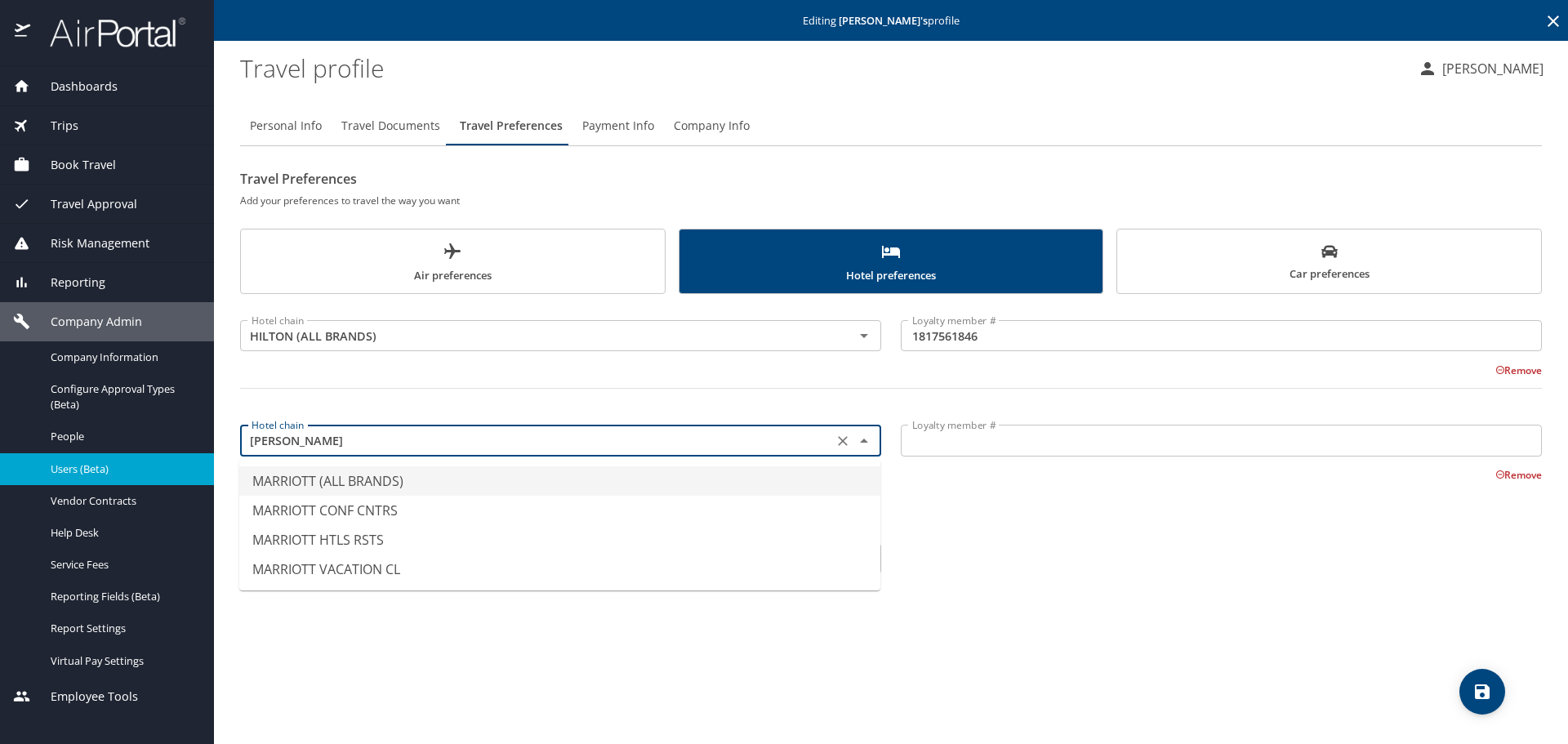
click at [353, 483] on li "MARRIOTT (ALL BRANDS)" at bounding box center [560, 481] width 641 height 29
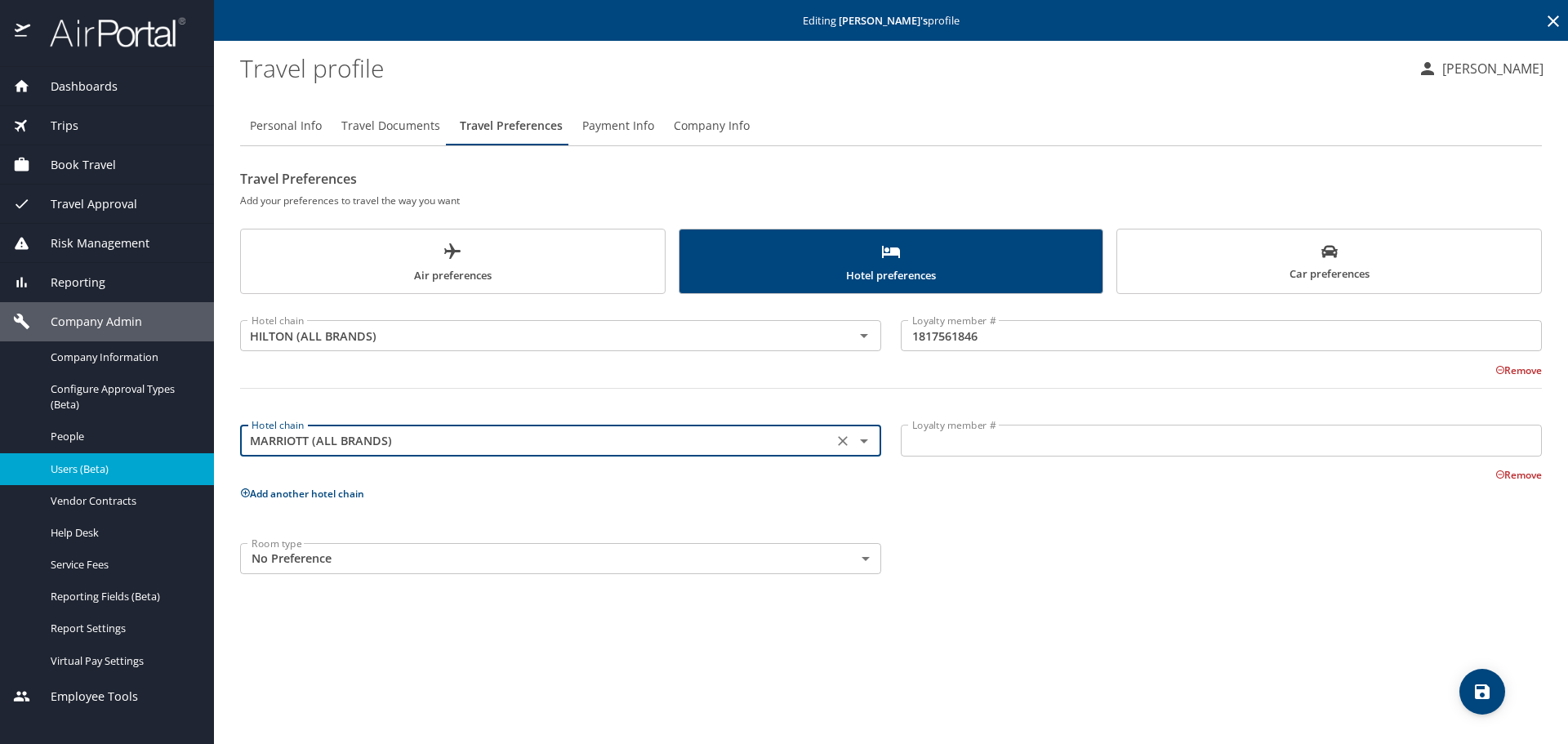
type input "MARRIOTT (ALL BRANDS)"
click at [969, 445] on input "Loyalty member #" at bounding box center [1221, 441] width 641 height 31
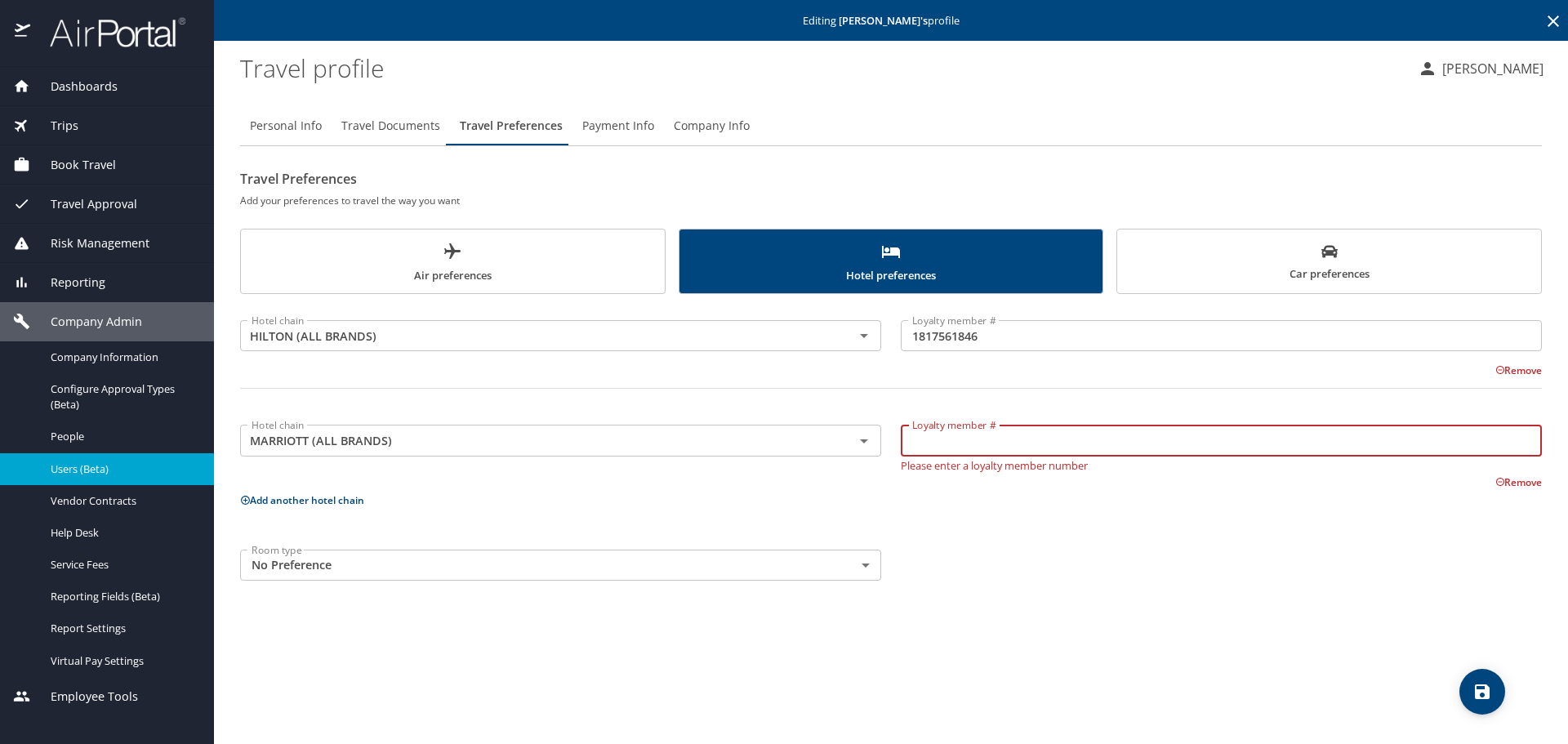
paste input "134800501"
type input "134800501"
click at [987, 523] on div "Hotel chain HILTON (ALL BRANDS) Hotel chain Loyalty member # 1817561846 Loyalty…" at bounding box center [891, 447] width 1302 height 287
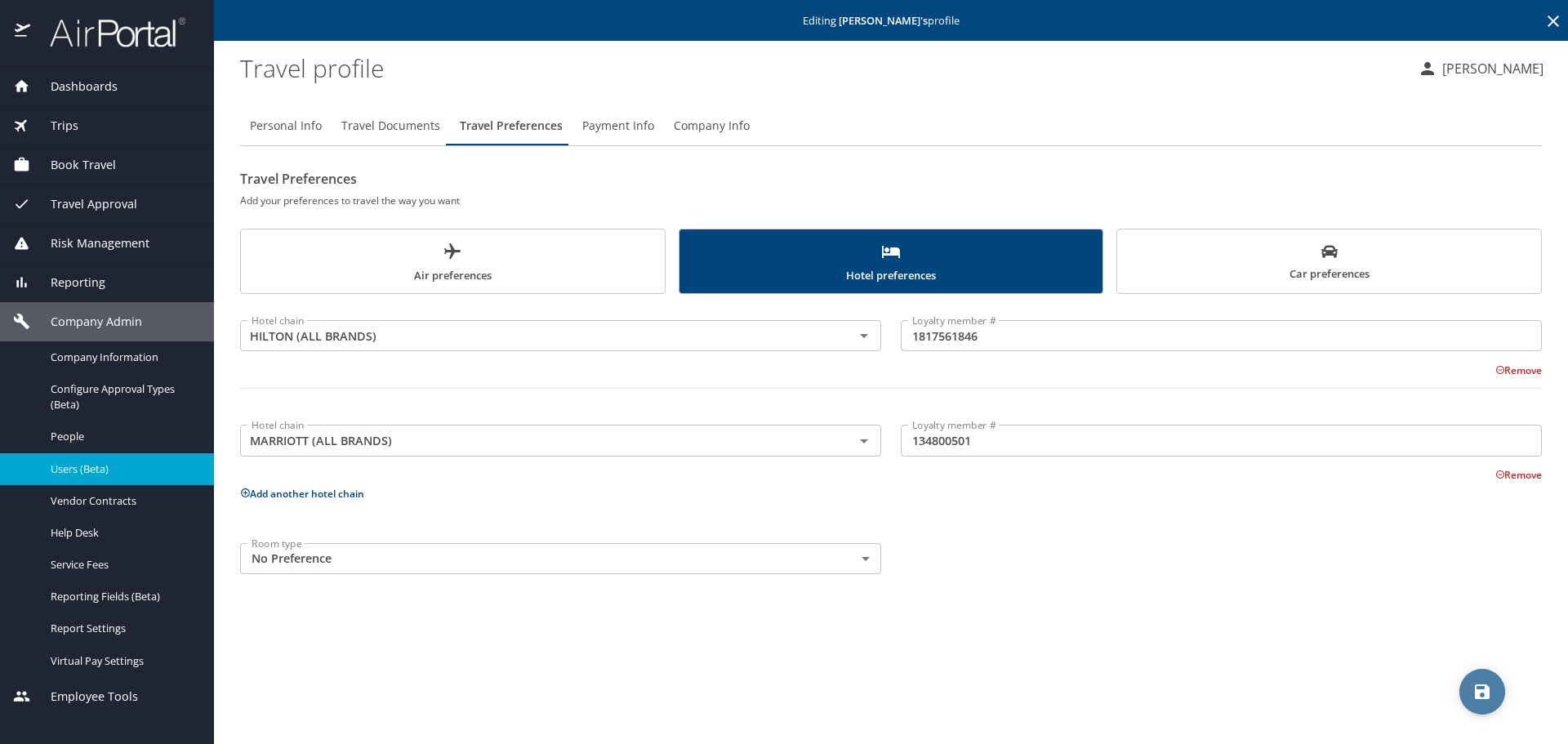
click at [1371, 696] on icon "save" at bounding box center [1481, 692] width 20 height 20
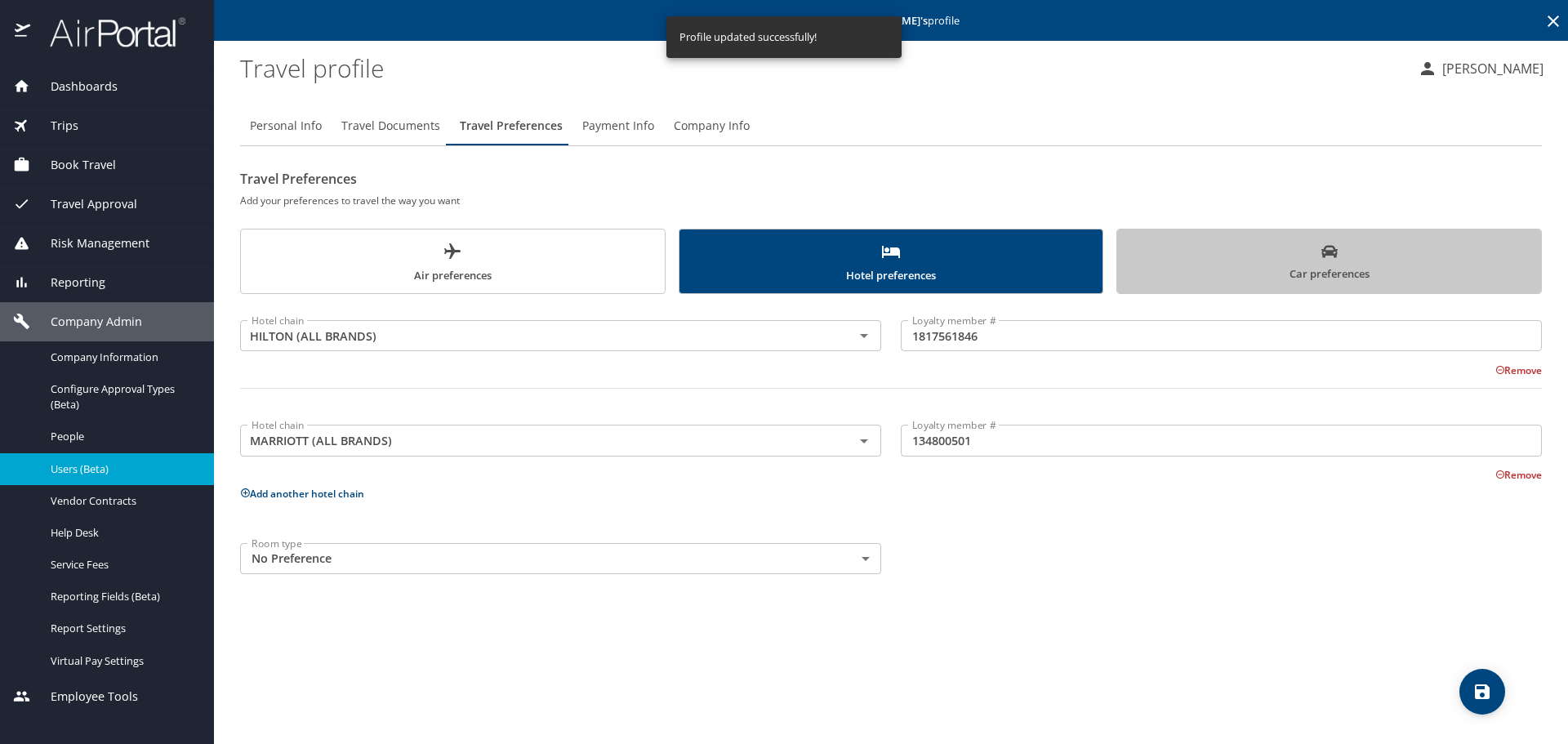
click at [1330, 278] on span "Car preferences" at bounding box center [1329, 264] width 404 height 40
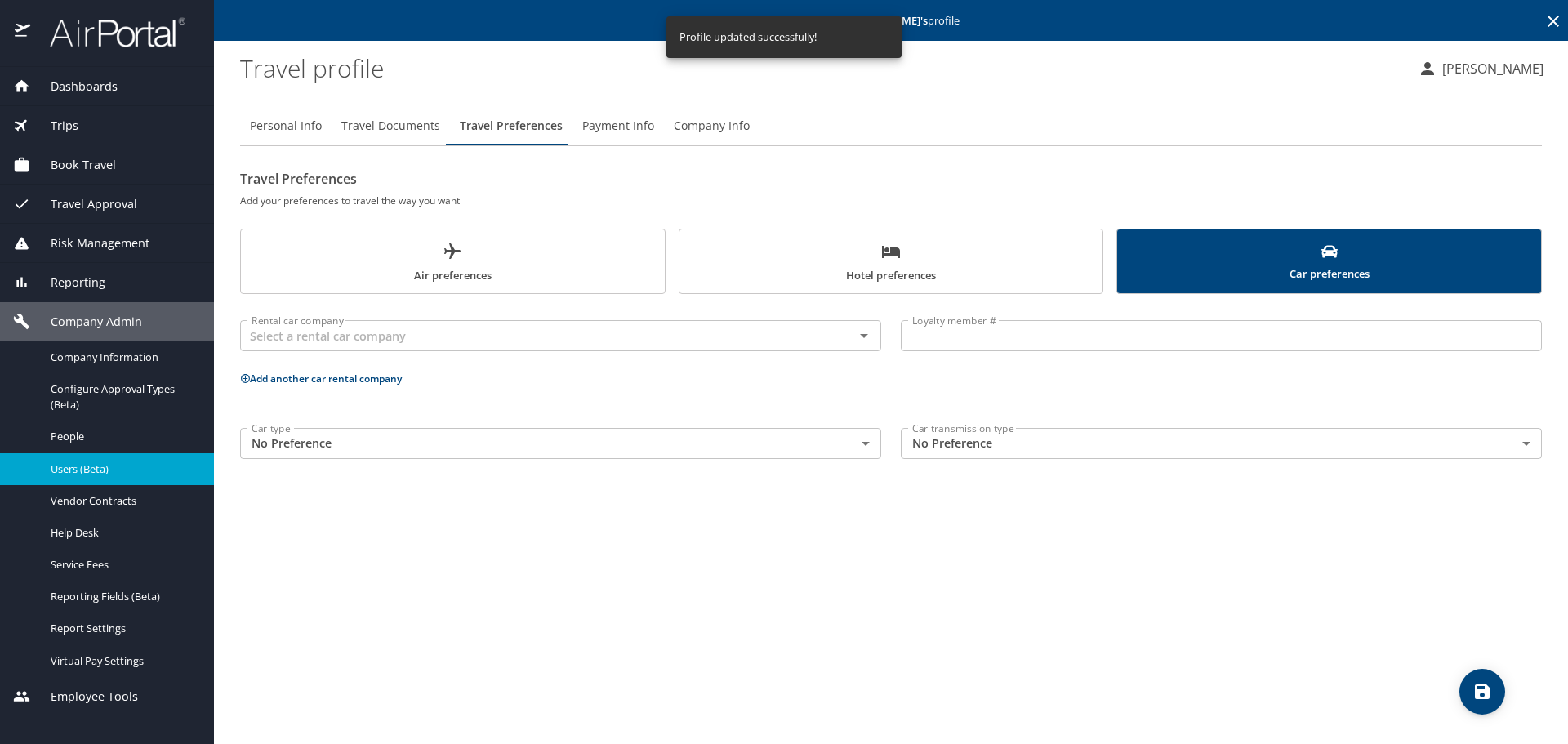
click at [360, 377] on button "Add another car rental company" at bounding box center [321, 379] width 162 height 14
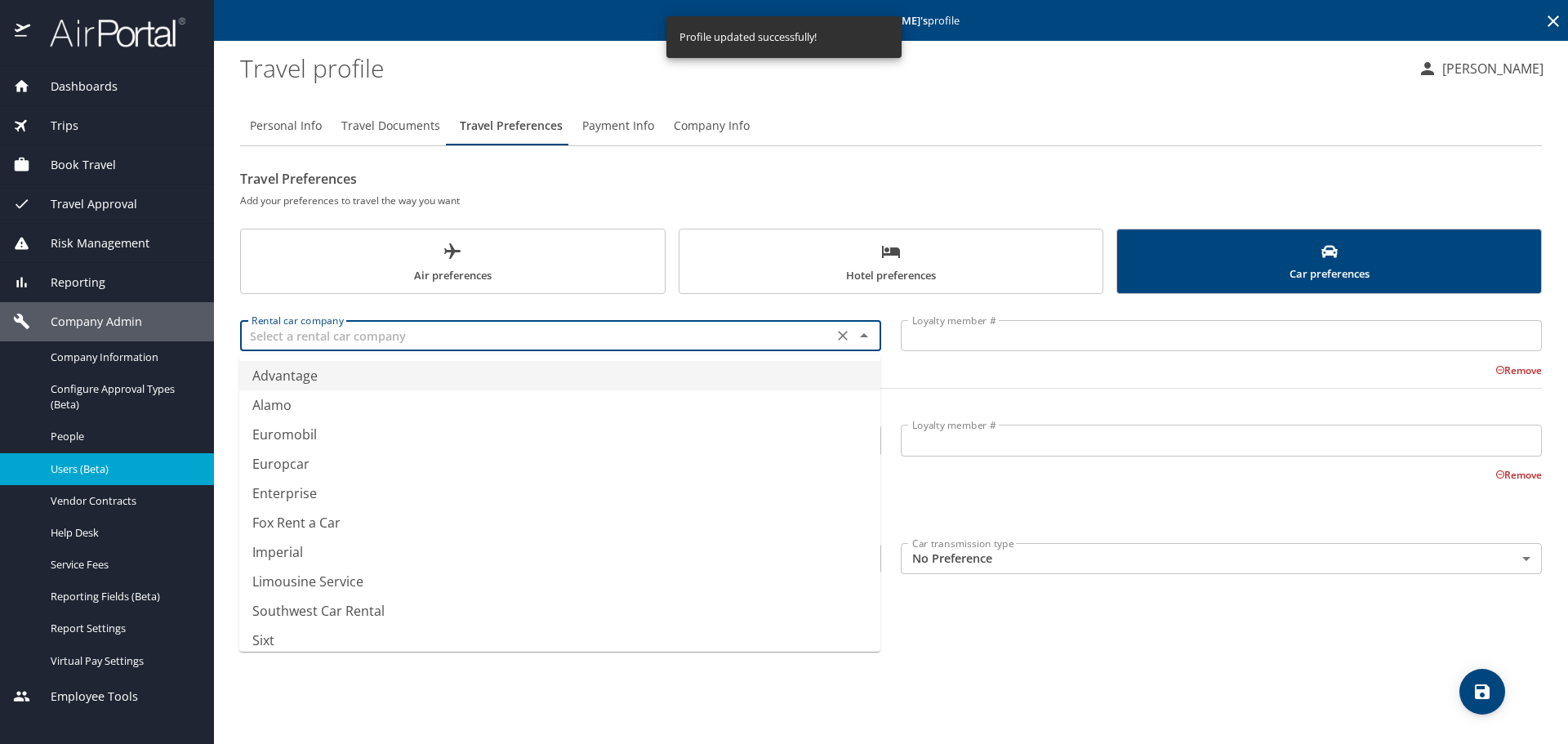
click at [478, 343] on input "text" at bounding box center [537, 336] width 583 height 21
click at [335, 376] on li "Hertz" at bounding box center [560, 375] width 641 height 29
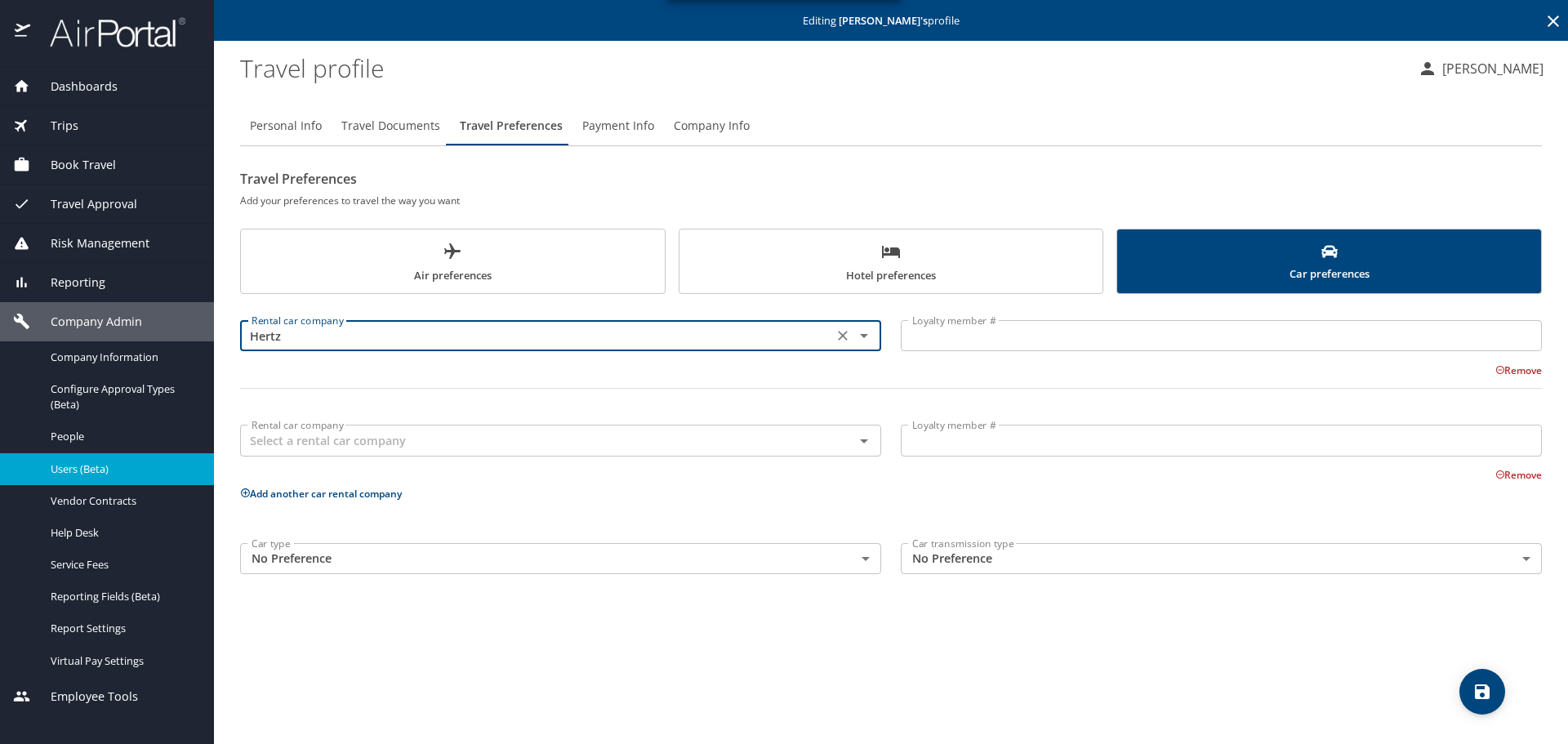
type input "Hertz"
click at [990, 332] on input "Loyalty member #" at bounding box center [1221, 336] width 641 height 31
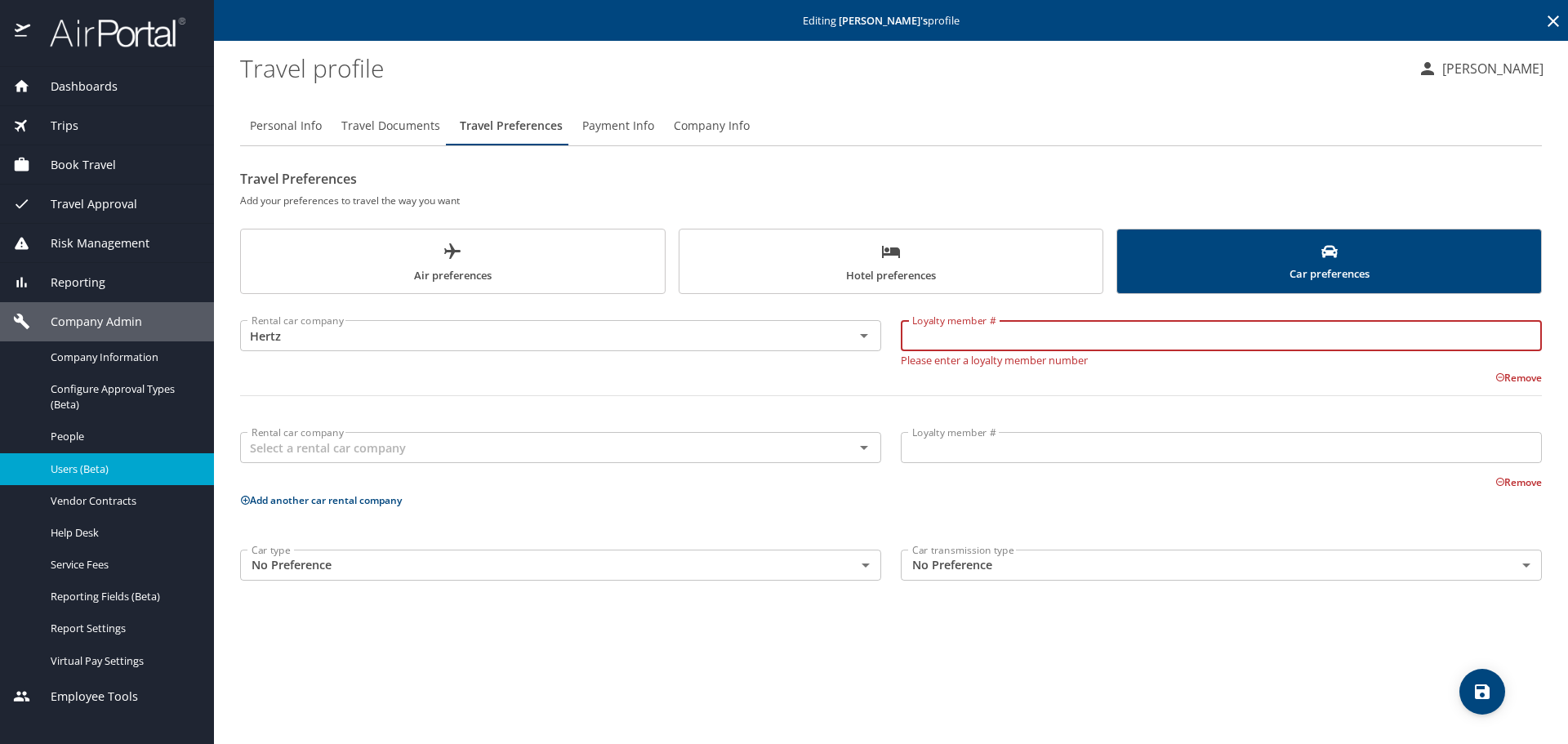
paste input "17130529"
type input "17130529"
drag, startPoint x: 300, startPoint y: 452, endPoint x: 140, endPoint y: 439, distance: 160.5
click at [301, 452] on div "Rental car company" at bounding box center [561, 447] width 641 height 31
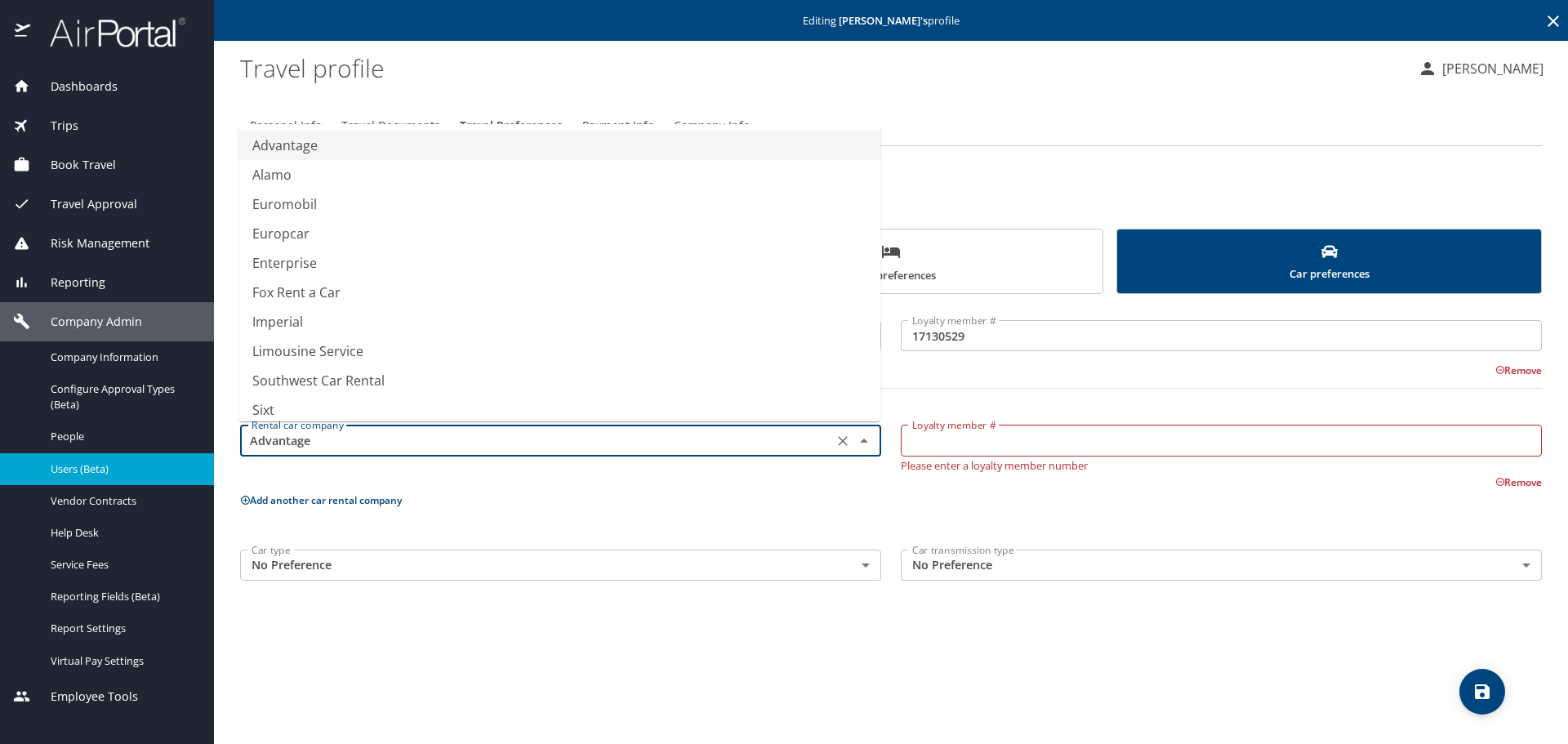
click at [363, 444] on input "Advantage" at bounding box center [537, 441] width 583 height 21
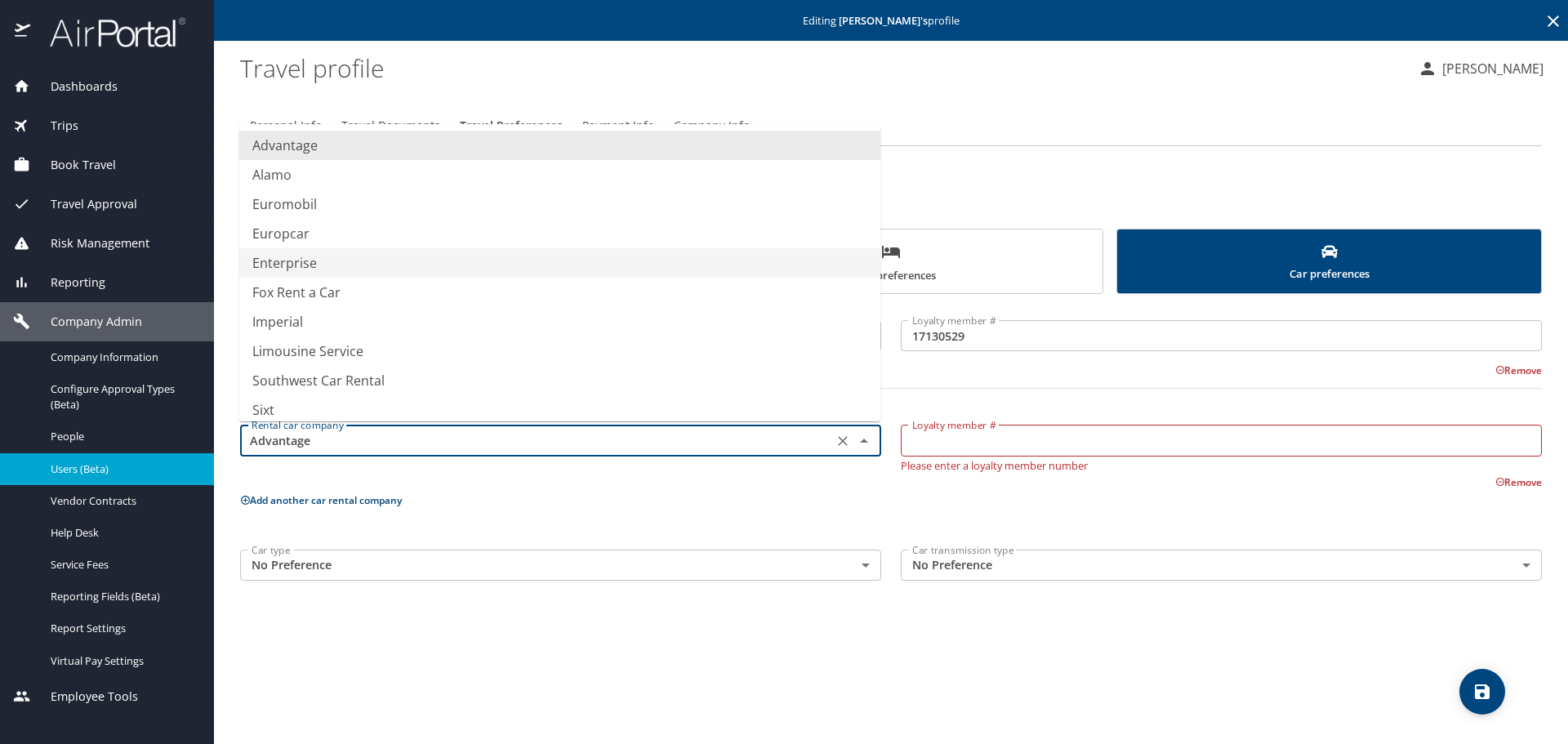
click at [320, 268] on li "Enterprise" at bounding box center [560, 263] width 641 height 29
type input "Enterprise"
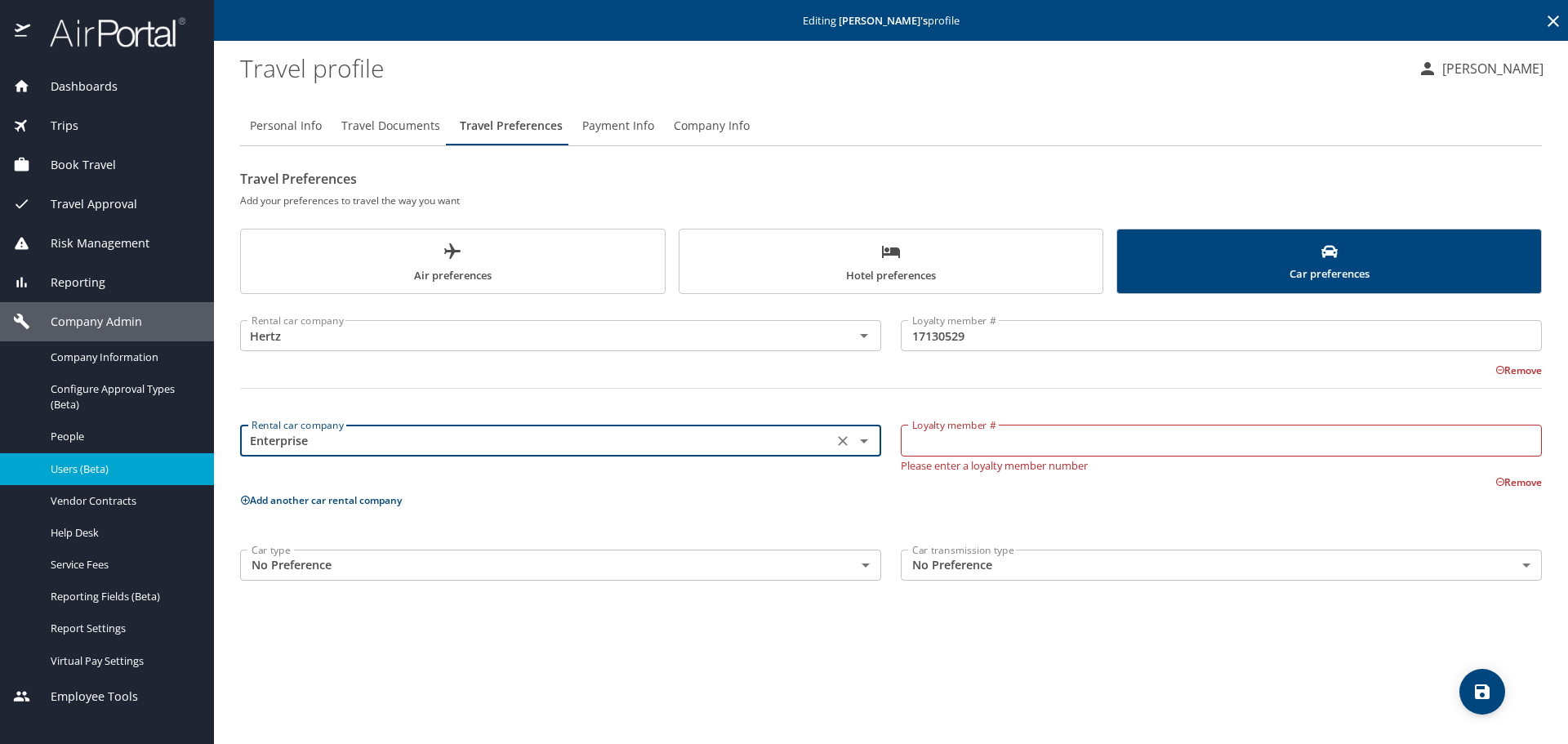
click at [1069, 445] on input "Loyalty member #" at bounding box center [1221, 441] width 641 height 31
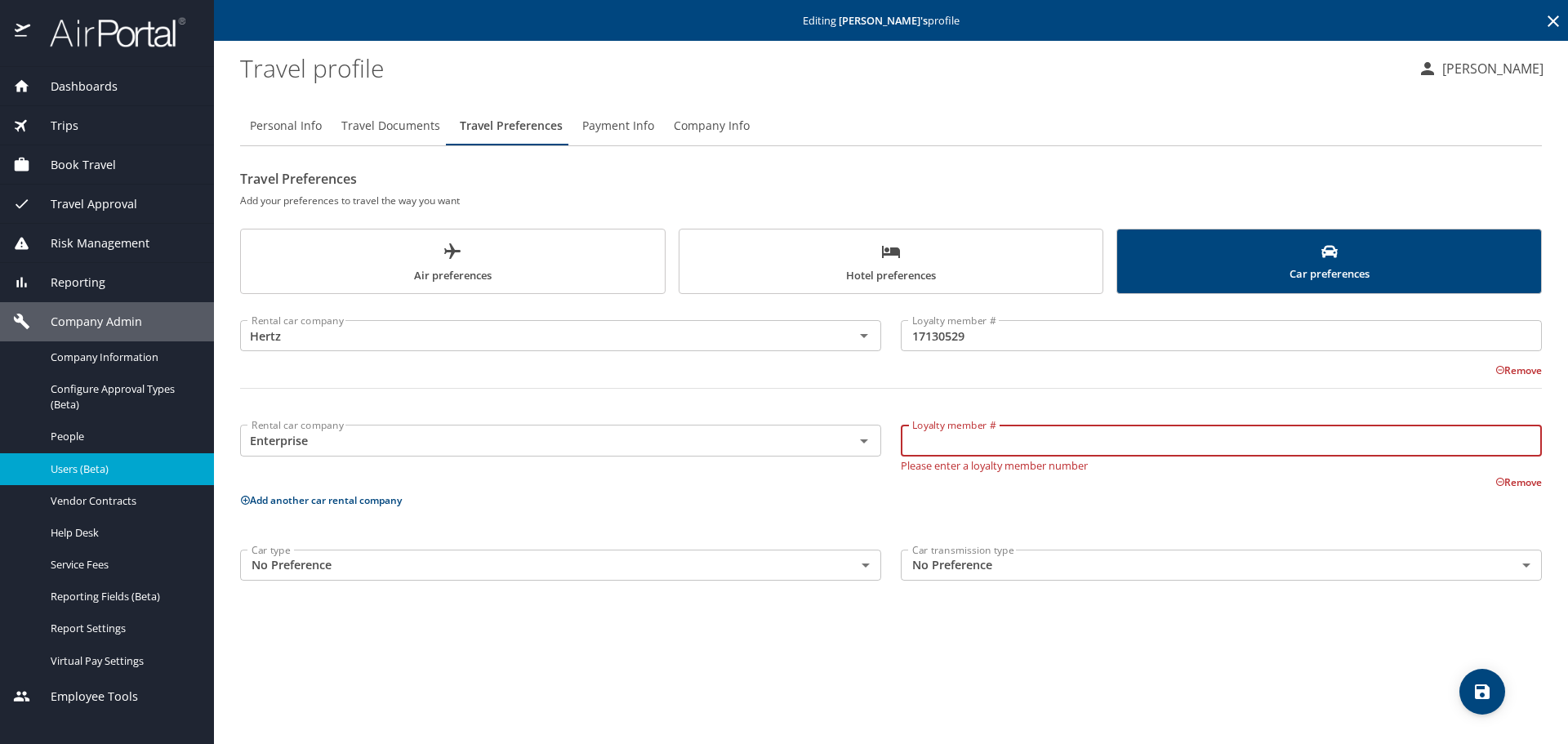
paste input "GR76H8C"
type input "GR76H8C"
click at [853, 497] on p "Add another car rental company" at bounding box center [891, 500] width 1302 height 21
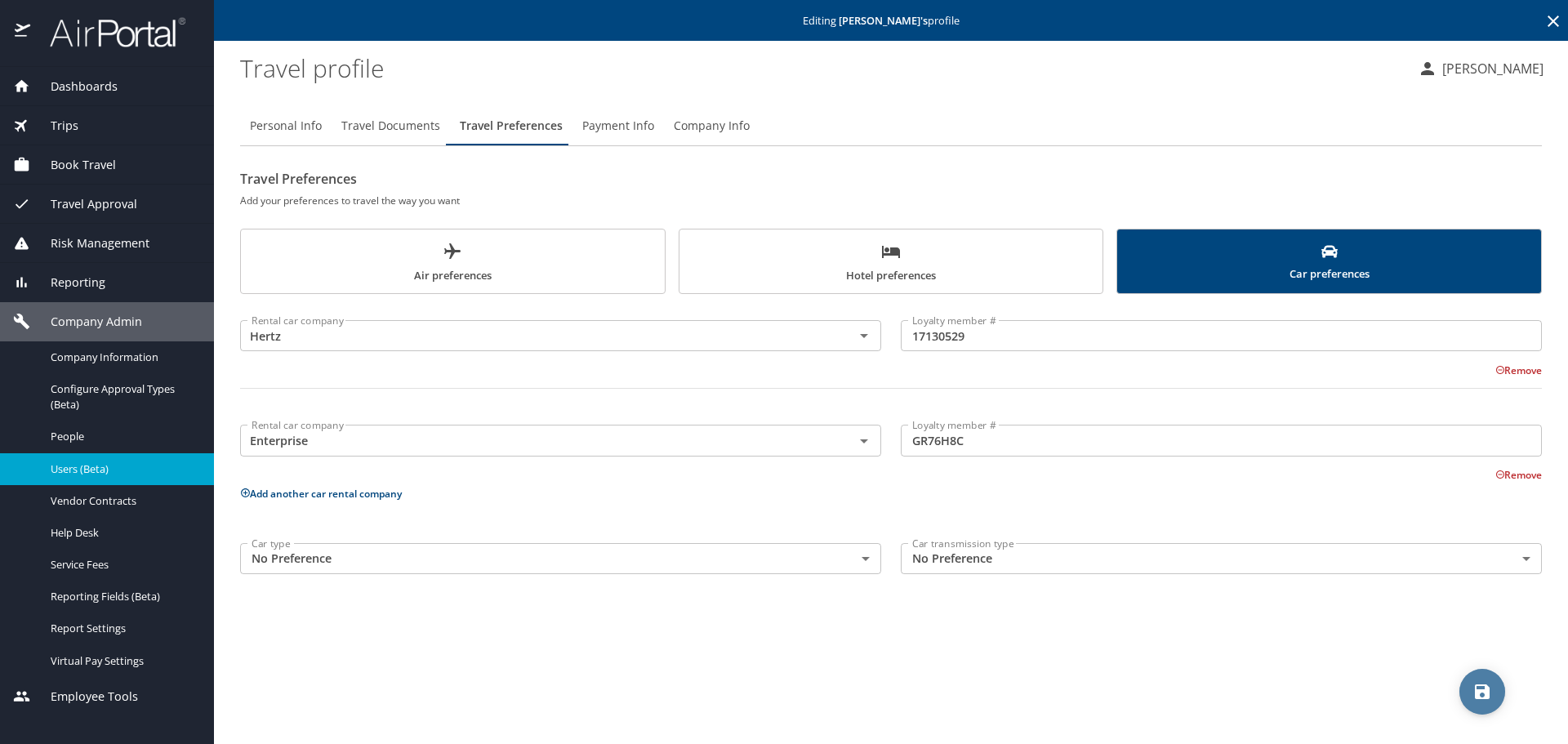
click at [1371, 685] on span "save" at bounding box center [1481, 692] width 46 height 20
click at [403, 120] on span "Travel Documents" at bounding box center [391, 127] width 99 height 21
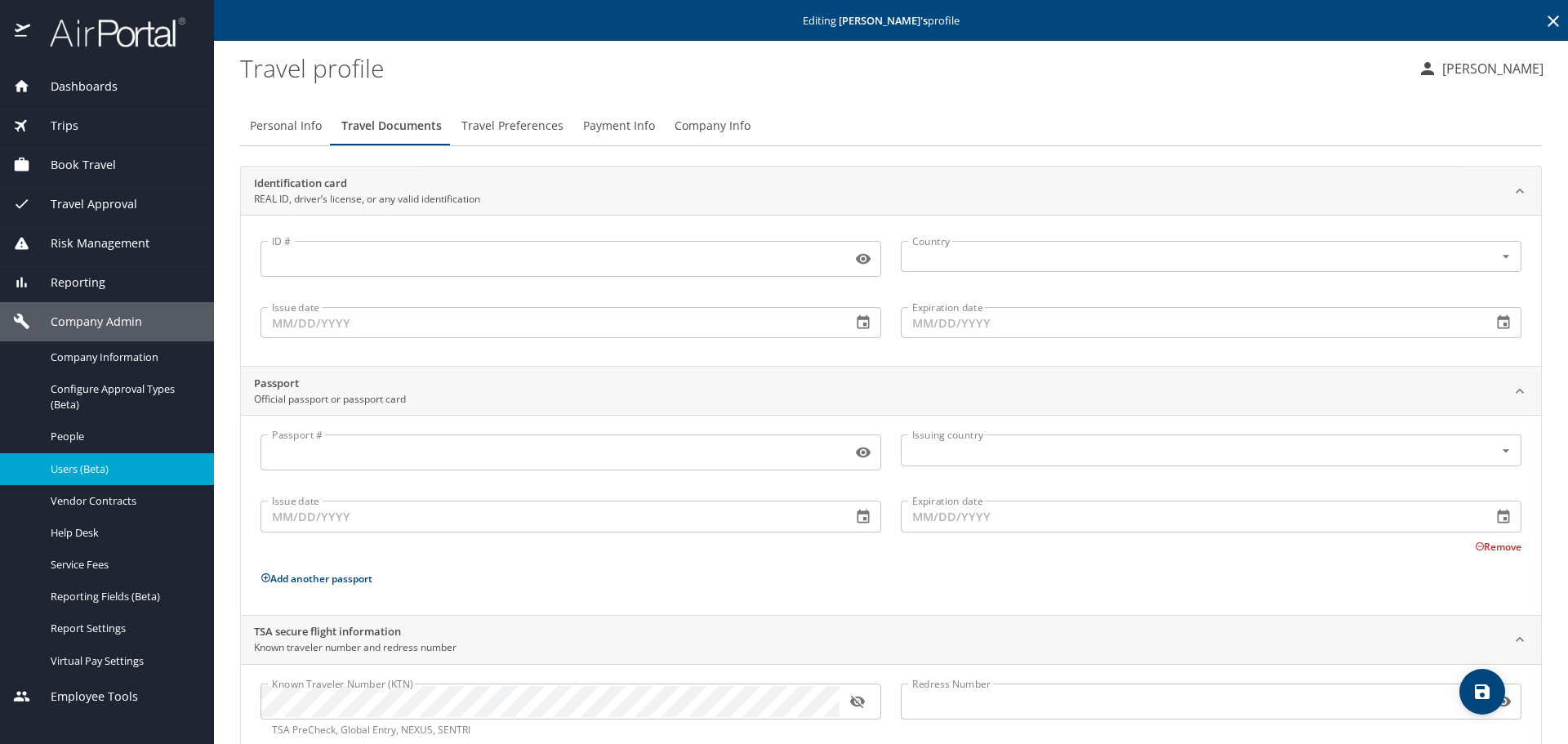
scroll to position [43, 0]
